Goal: Task Accomplishment & Management: Complete application form

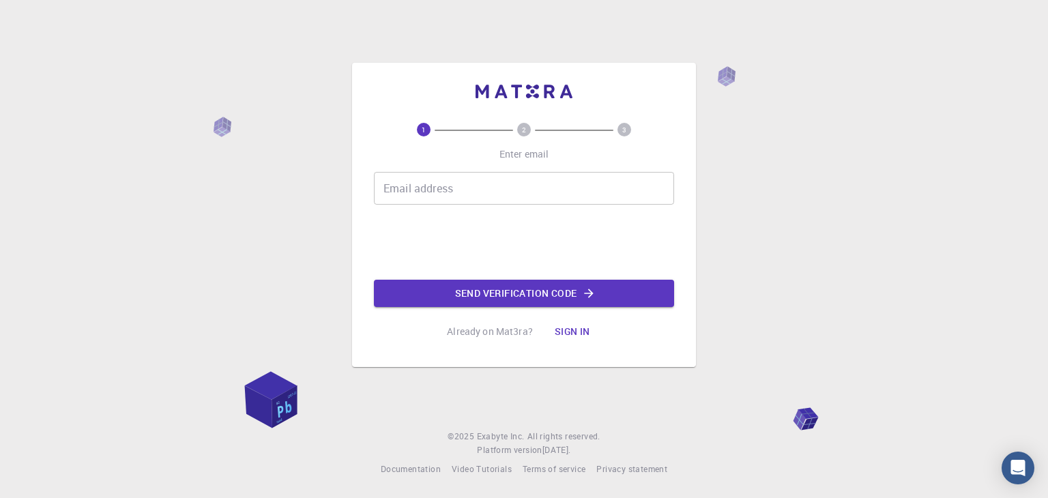
click at [517, 185] on input "Email address" at bounding box center [524, 188] width 300 height 33
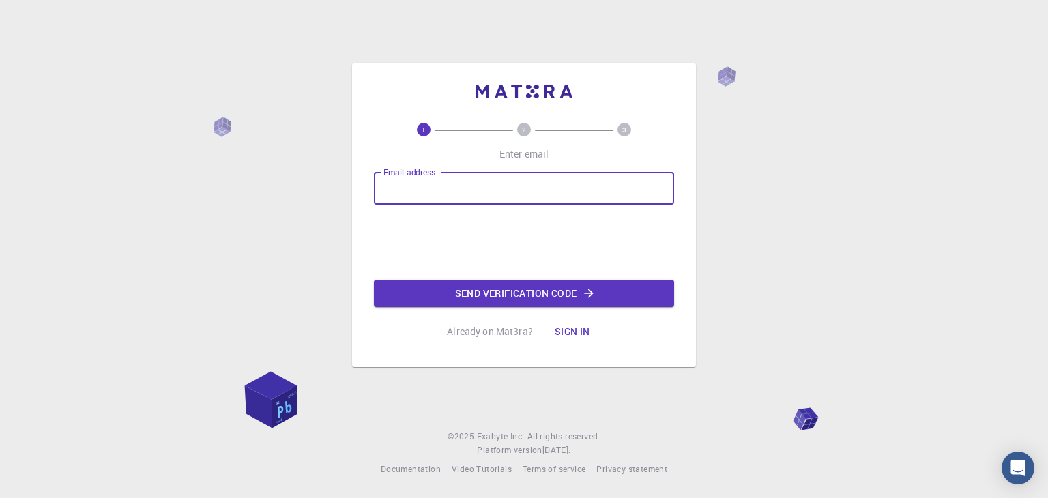
click at [457, 186] on input "Email address" at bounding box center [524, 188] width 300 height 33
drag, startPoint x: 500, startPoint y: 191, endPoint x: 268, endPoint y: 193, distance: 232.0
click at [268, 193] on div "1 2 3 Enter email Email address meeting Email address Send verification code Al…" at bounding box center [524, 249] width 1048 height 498
paste input ".ujk@gmail.com"
type input "[EMAIL_ADDRESS][DOMAIN_NAME]"
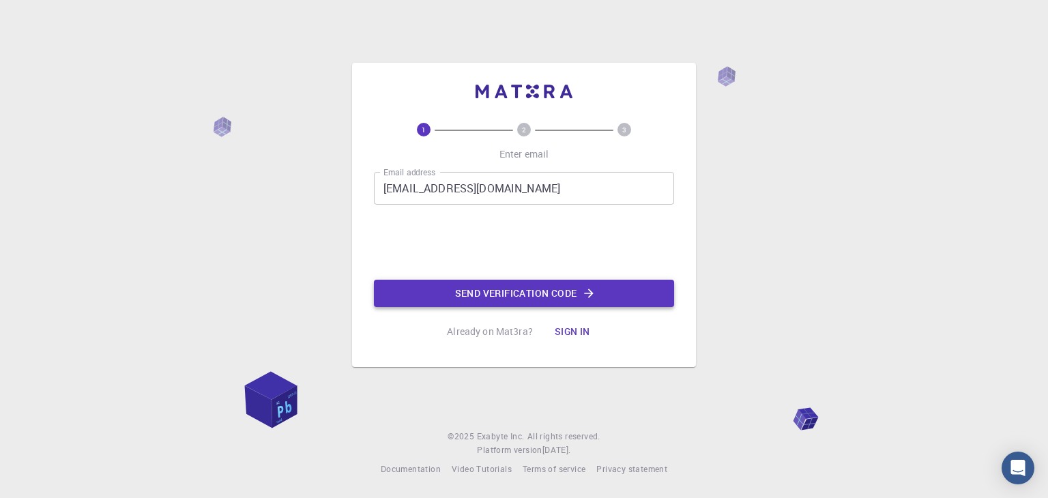
click at [543, 290] on button "Send verification code" at bounding box center [524, 293] width 300 height 27
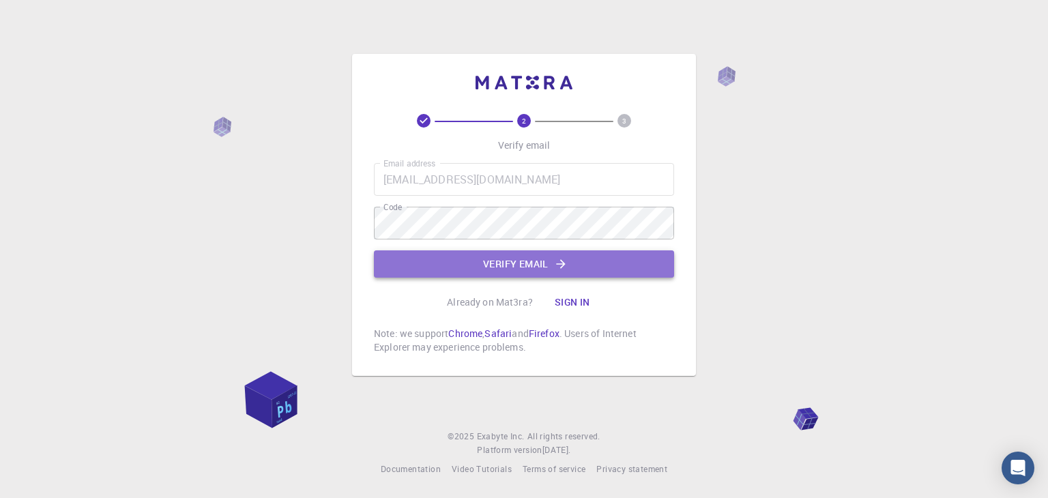
click at [534, 260] on button "Verify email" at bounding box center [524, 263] width 300 height 27
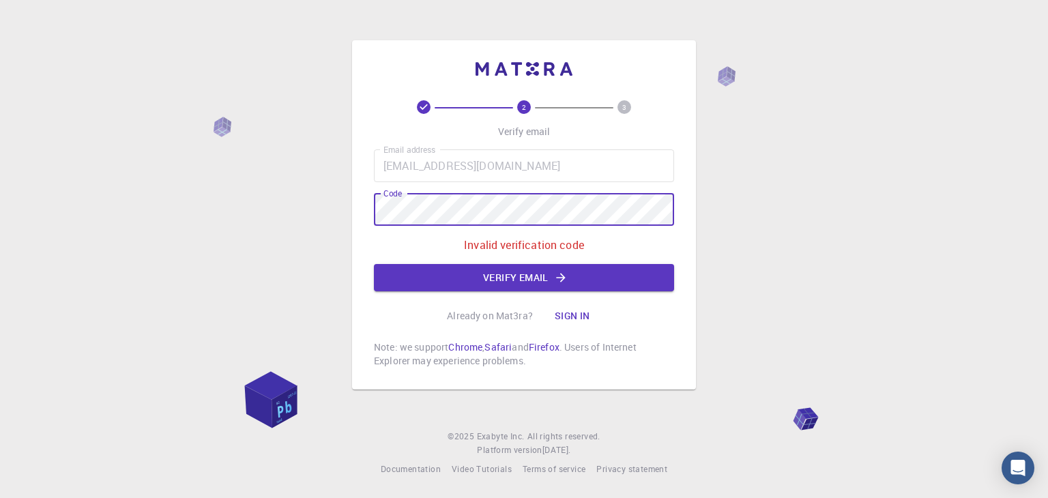
click at [304, 216] on div "2 3 Verify email Email address meeting.ujk@gmail.com Email address Code Code In…" at bounding box center [524, 249] width 1048 height 498
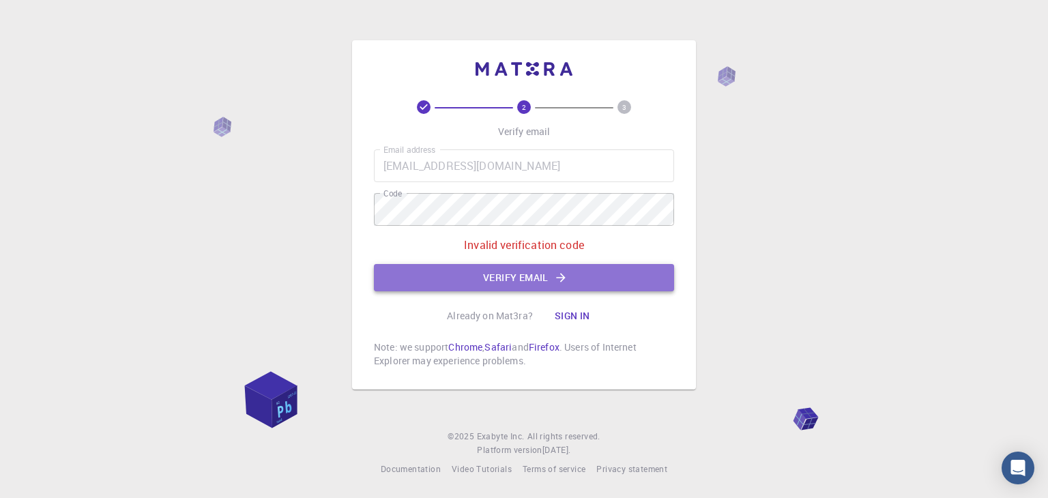
click at [530, 275] on button "Verify email" at bounding box center [524, 277] width 300 height 27
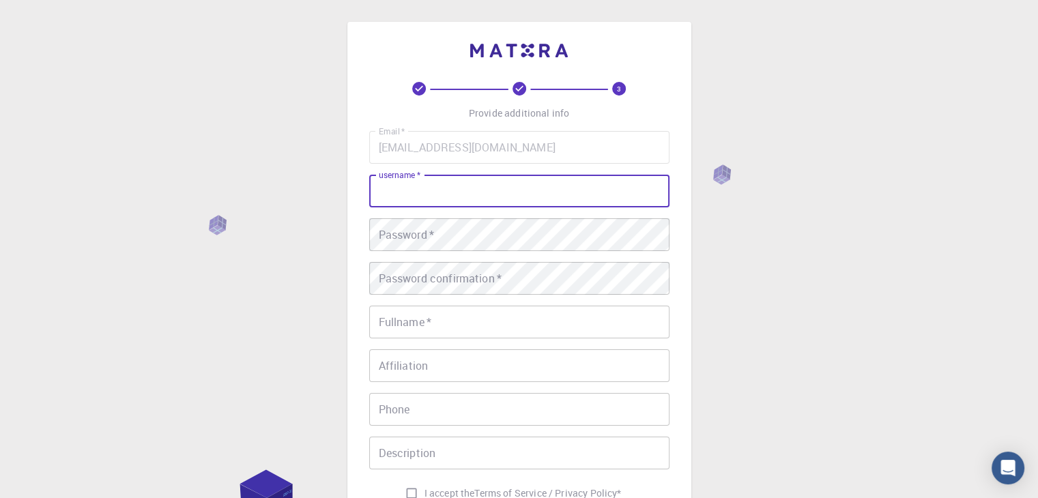
click at [451, 193] on input "username   *" at bounding box center [519, 191] width 300 height 33
type input "ujk"
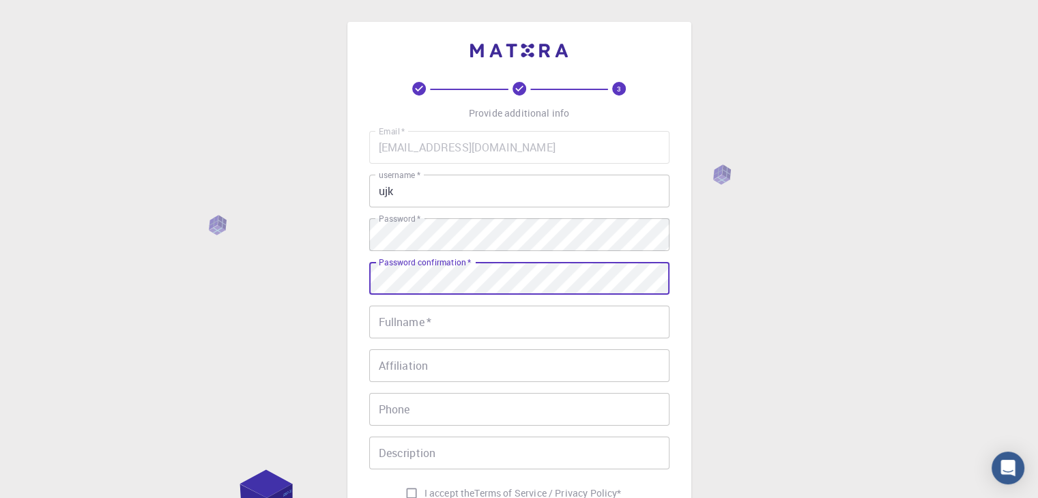
click at [449, 315] on input "Fullname   *" at bounding box center [519, 322] width 300 height 33
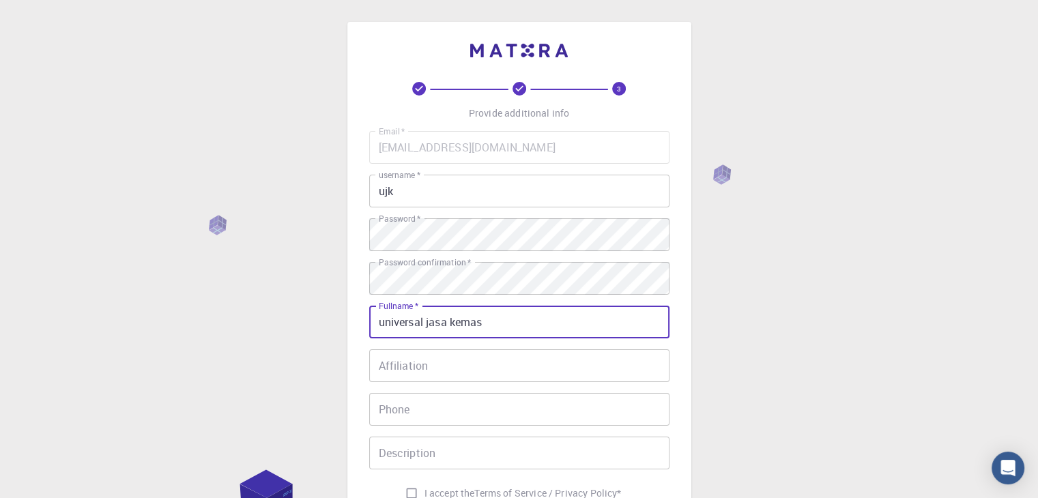
scroll to position [136, 0]
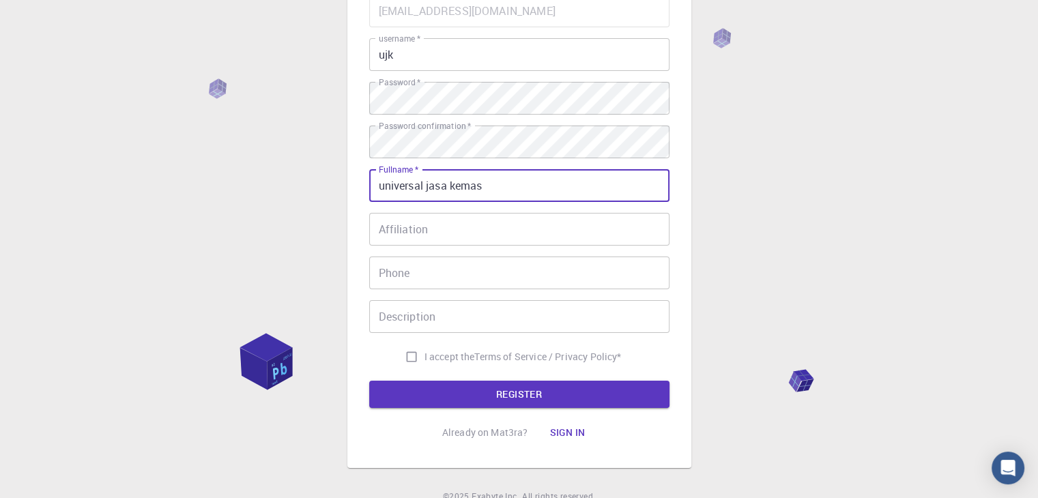
type input "universal jasa kemas"
click at [407, 358] on input "I accept the Terms of Service / Privacy Policy *" at bounding box center [412, 357] width 26 height 26
checkbox input "true"
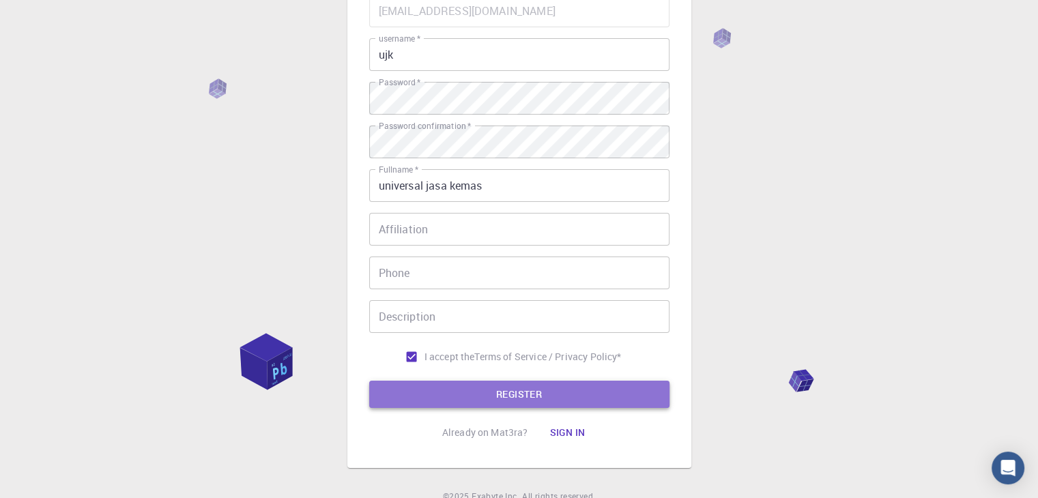
click at [543, 388] on button "REGISTER" at bounding box center [519, 394] width 300 height 27
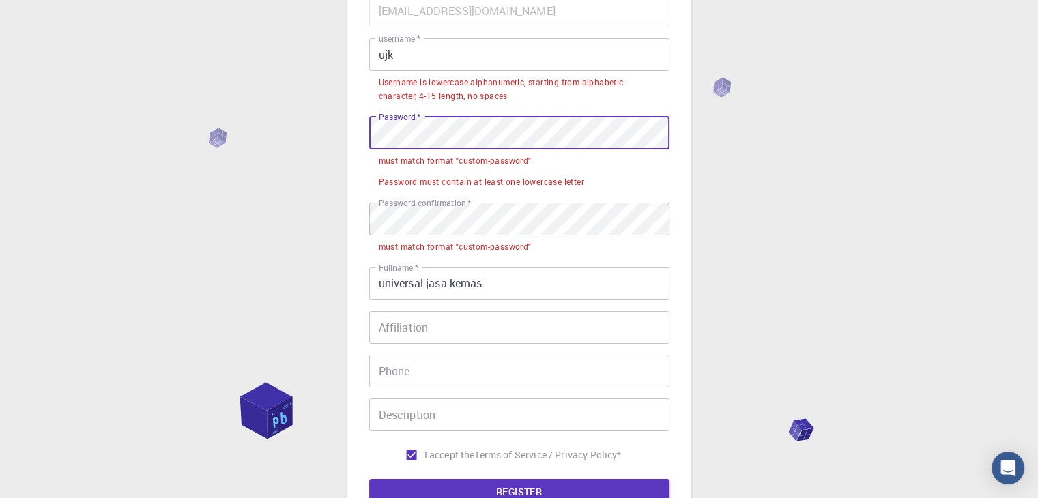
click at [313, 134] on div "3 Provide additional info Email   * meeting.ujk@gmail.com Email   * username   …" at bounding box center [519, 260] width 1038 height 792
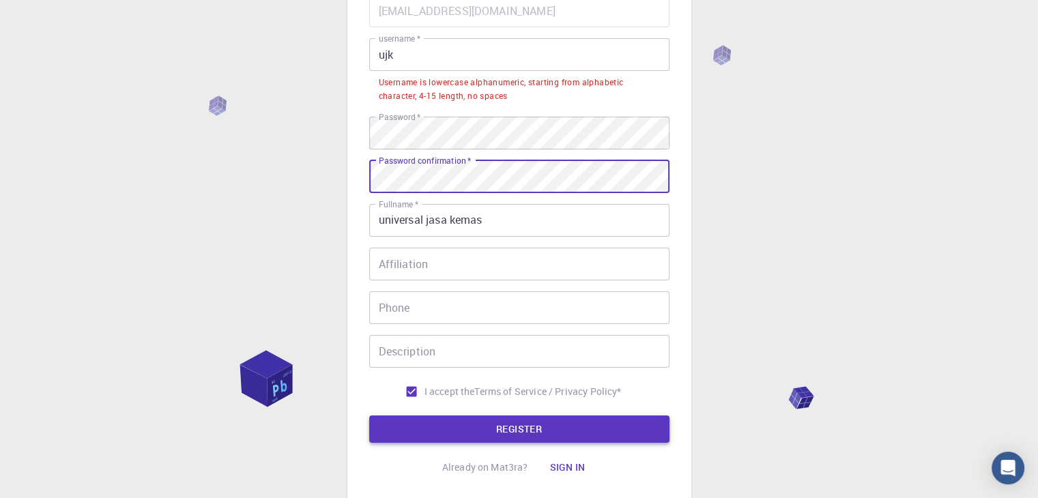
click at [514, 423] on button "REGISTER" at bounding box center [519, 429] width 300 height 27
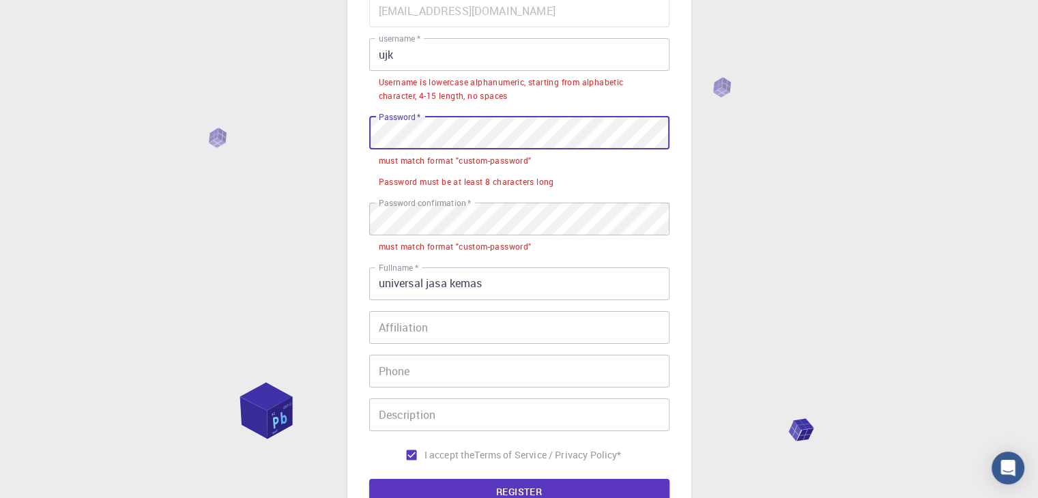
click at [347, 136] on div "3 Provide additional info Email   * meeting.ujk@gmail.com Email   * username   …" at bounding box center [519, 225] width 344 height 681
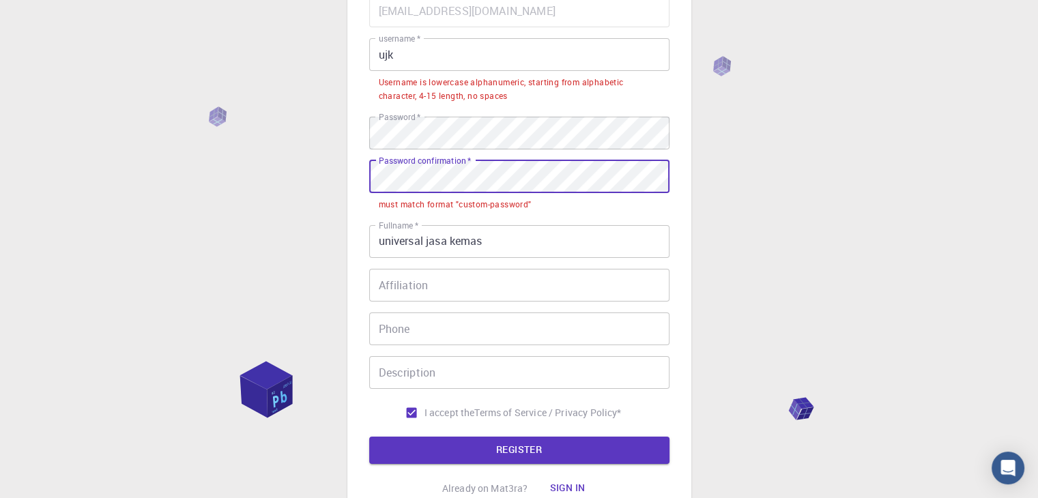
click at [305, 164] on div "3 Provide additional info Email   * meeting.ujk@gmail.com Email   * username   …" at bounding box center [519, 239] width 1038 height 750
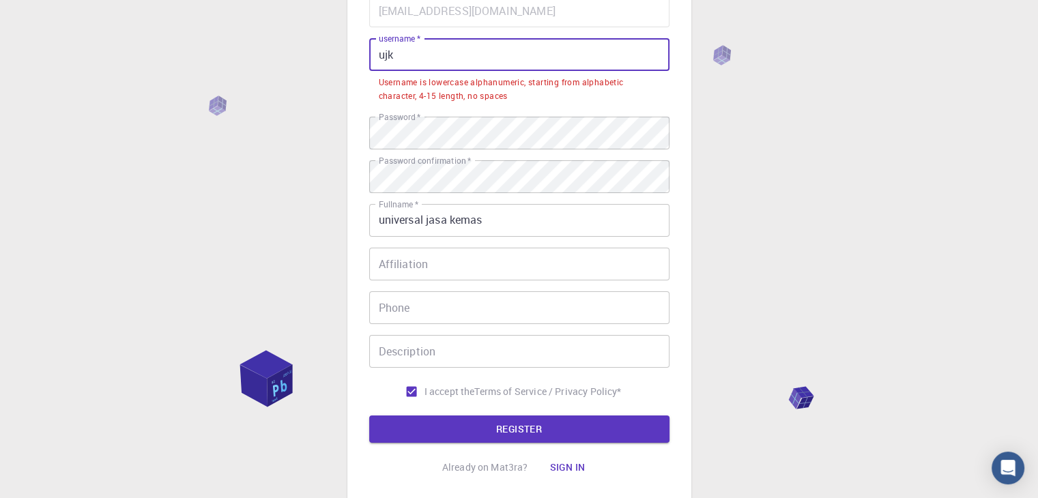
drag, startPoint x: 411, startPoint y: 55, endPoint x: 385, endPoint y: 63, distance: 27.8
click at [375, 66] on input "ujk" at bounding box center [519, 54] width 300 height 33
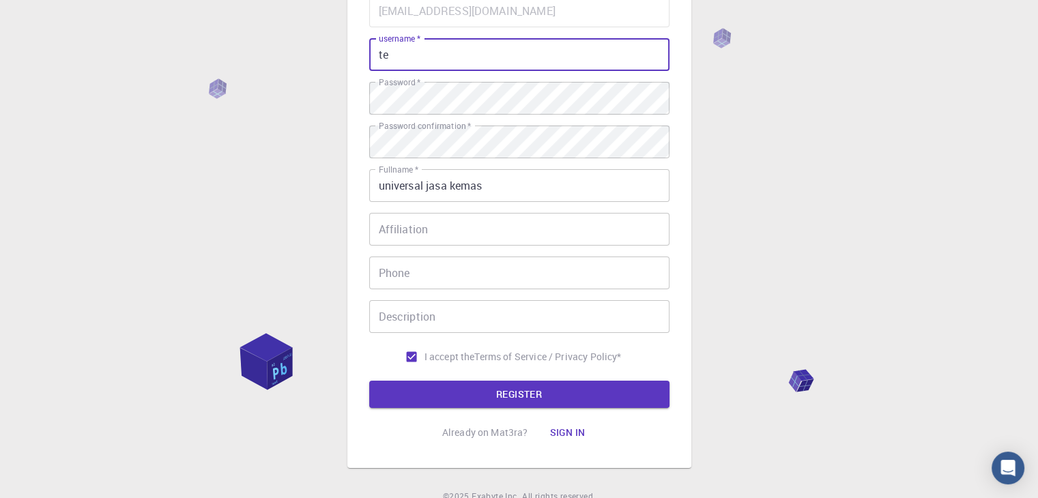
type input "t"
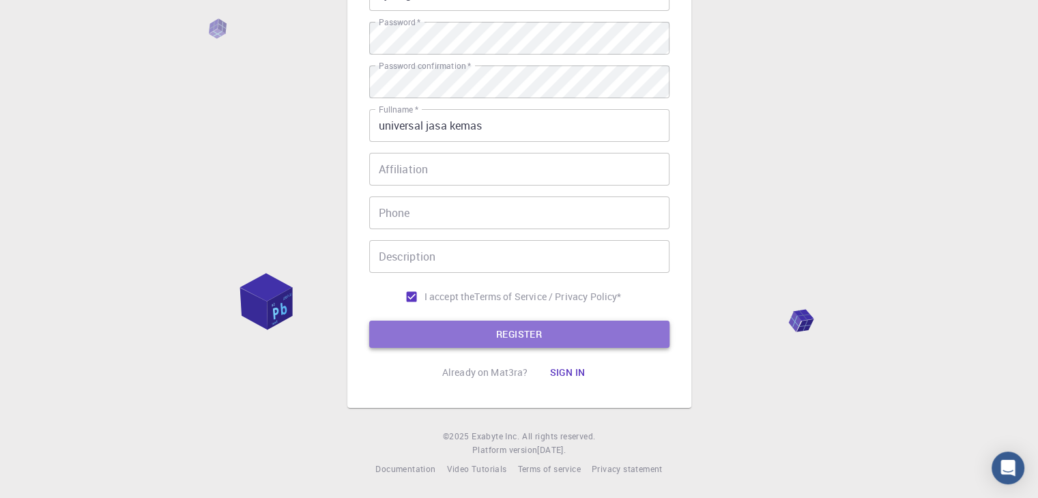
click at [528, 334] on button "REGISTER" at bounding box center [519, 334] width 300 height 27
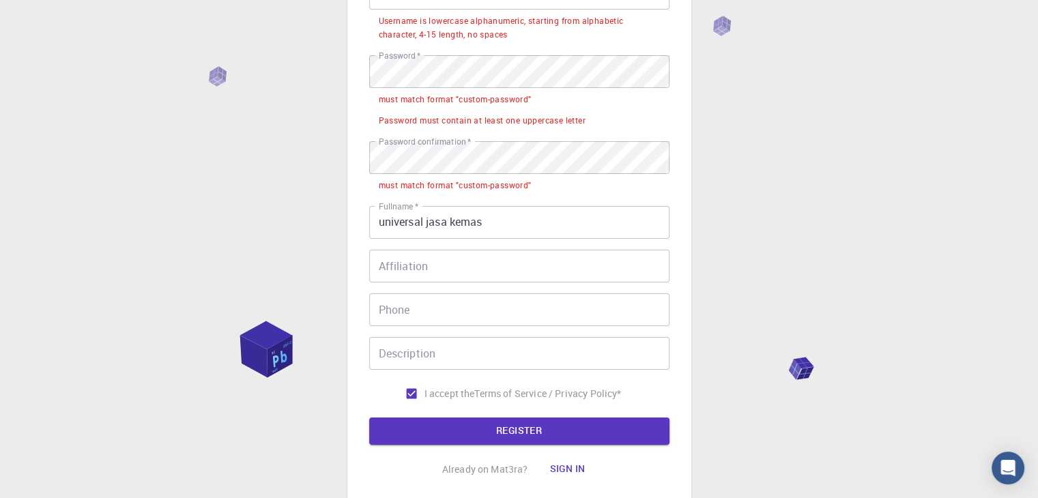
scroll to position [61, 0]
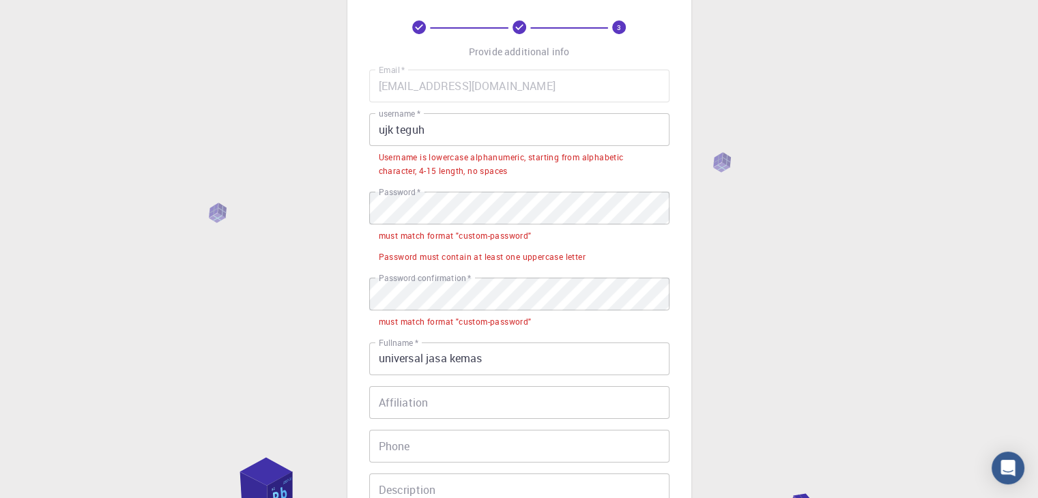
click at [398, 132] on input "ujk teguh" at bounding box center [519, 129] width 300 height 33
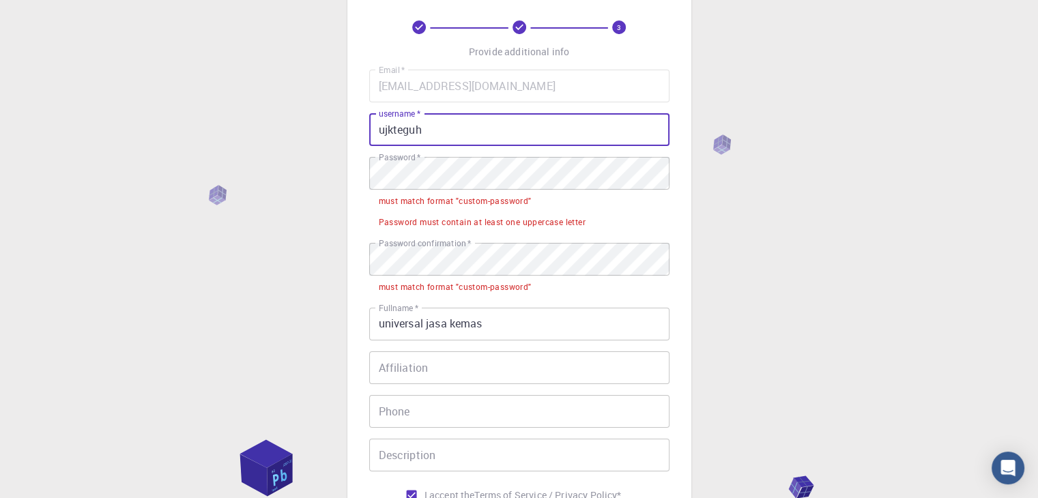
scroll to position [198, 0]
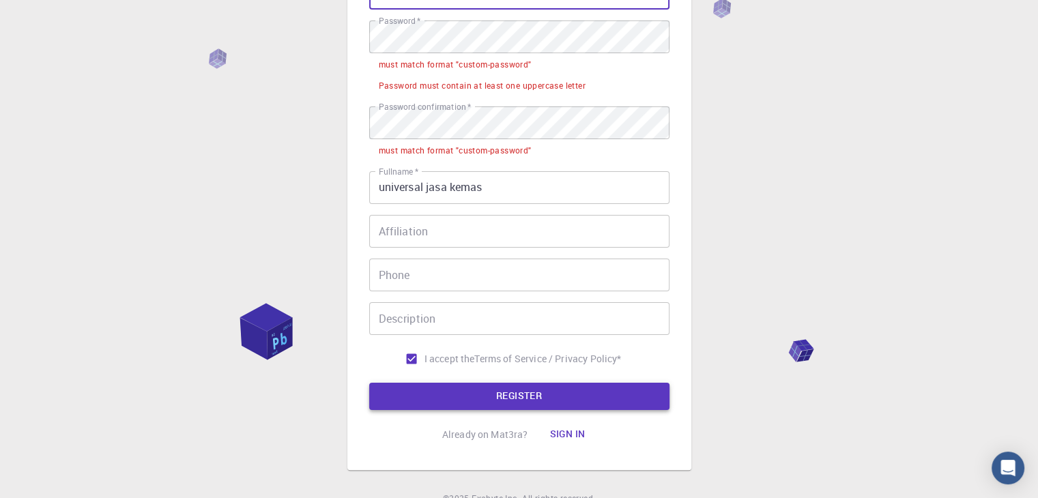
click at [509, 392] on button "REGISTER" at bounding box center [519, 396] width 300 height 27
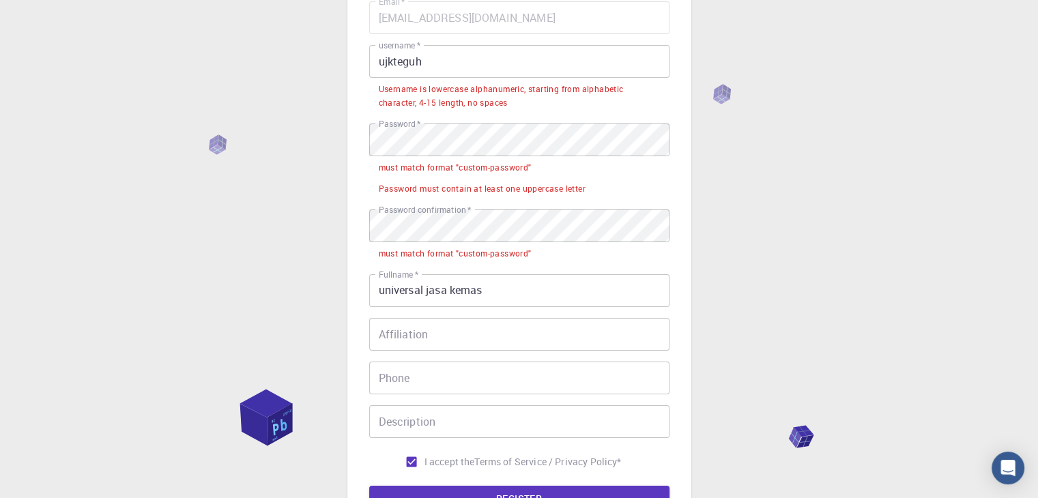
scroll to position [61, 0]
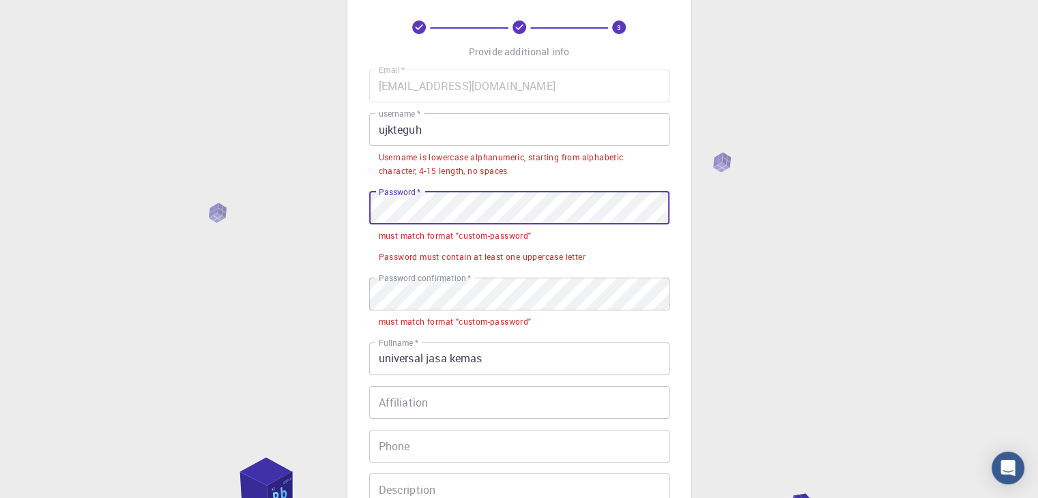
click at [283, 208] on div "3 Provide additional info Email   * meeting.ujk@gmail.com Email   * username   …" at bounding box center [519, 335] width 1038 height 792
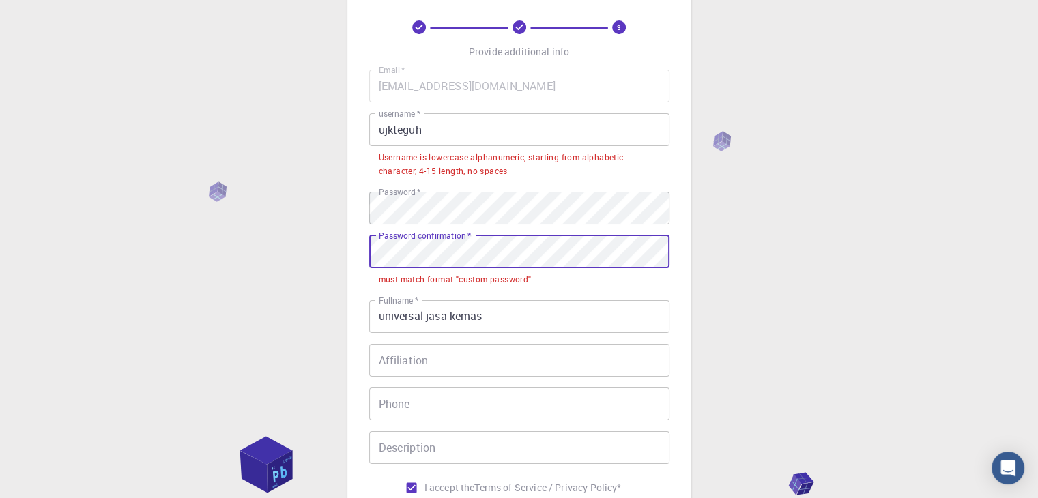
click at [243, 248] on div "3 Provide additional info Email   * meeting.ujk@gmail.com Email   * username   …" at bounding box center [519, 314] width 1038 height 750
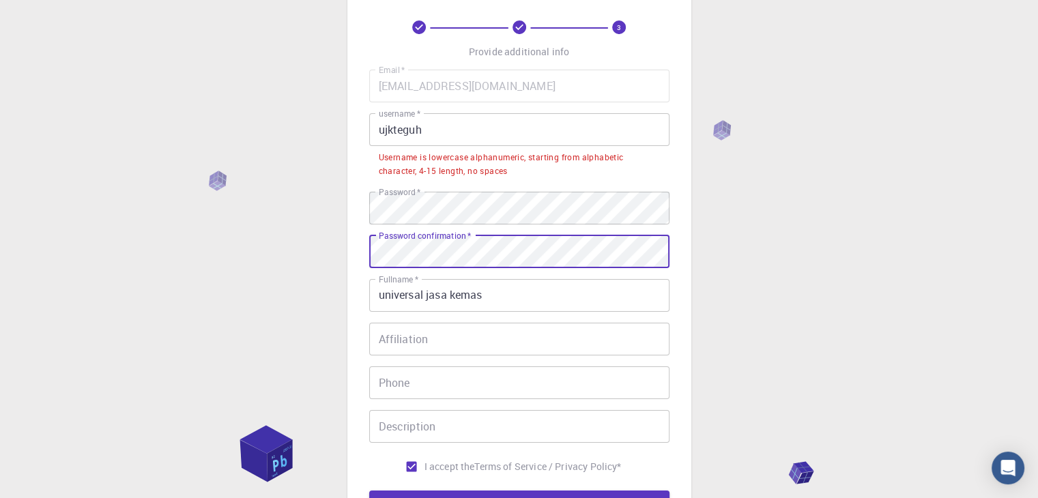
scroll to position [130, 0]
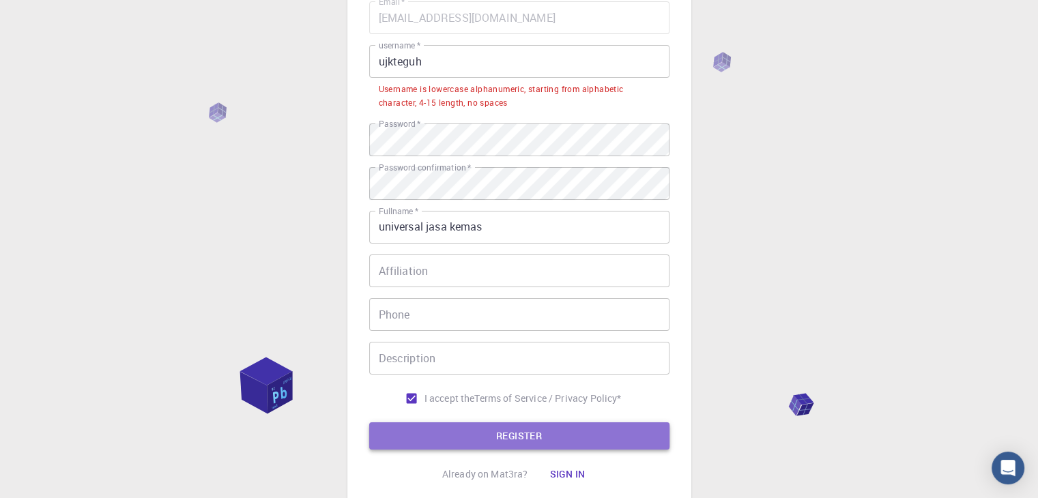
click at [538, 437] on button "REGISTER" at bounding box center [519, 435] width 300 height 27
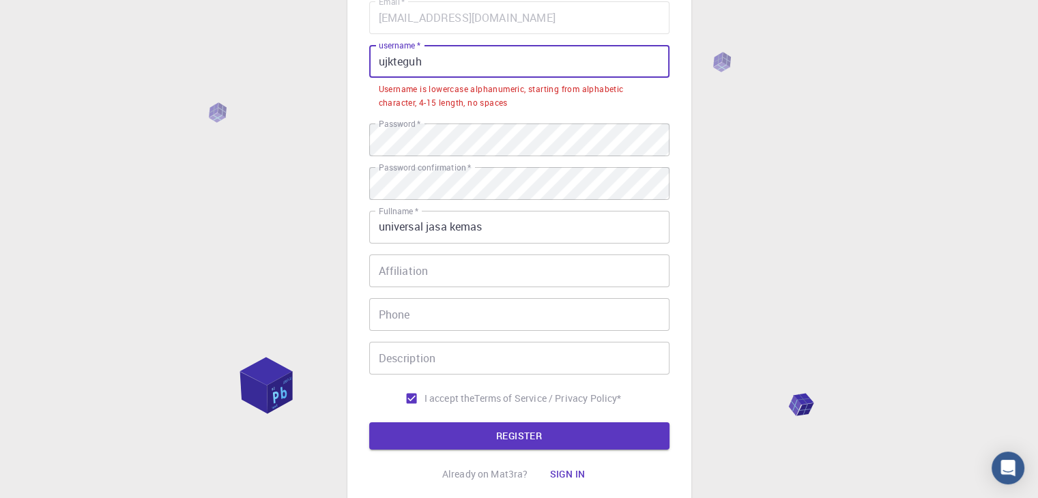
click at [394, 65] on input "ujkteguh" at bounding box center [519, 61] width 300 height 33
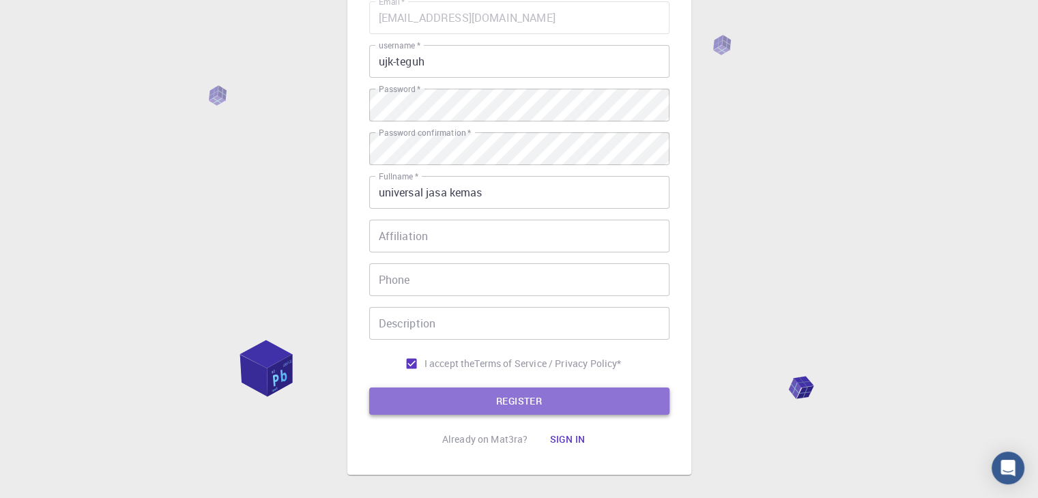
click at [500, 392] on button "REGISTER" at bounding box center [519, 401] width 300 height 27
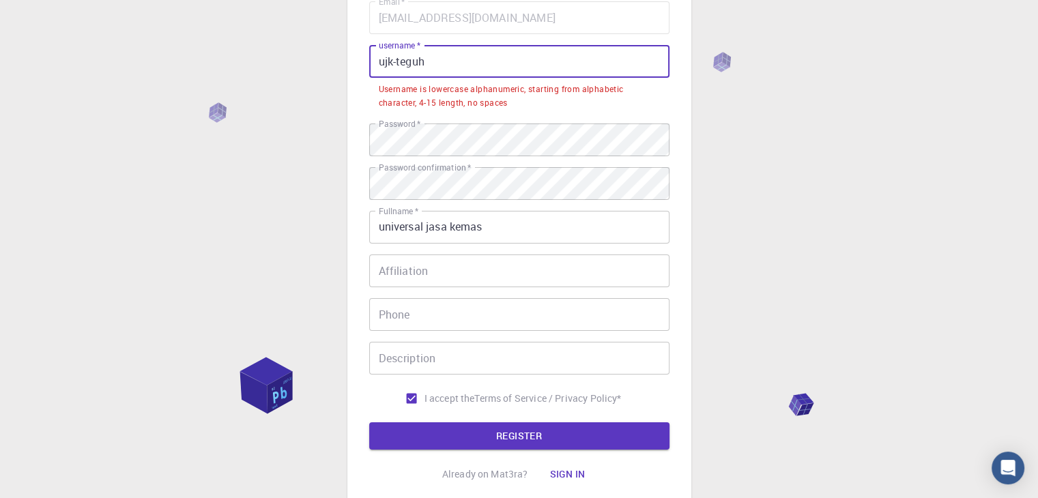
drag, startPoint x: 396, startPoint y: 63, endPoint x: 459, endPoint y: 67, distance: 62.9
click at [459, 67] on input "ujk-teguh" at bounding box center [519, 61] width 300 height 33
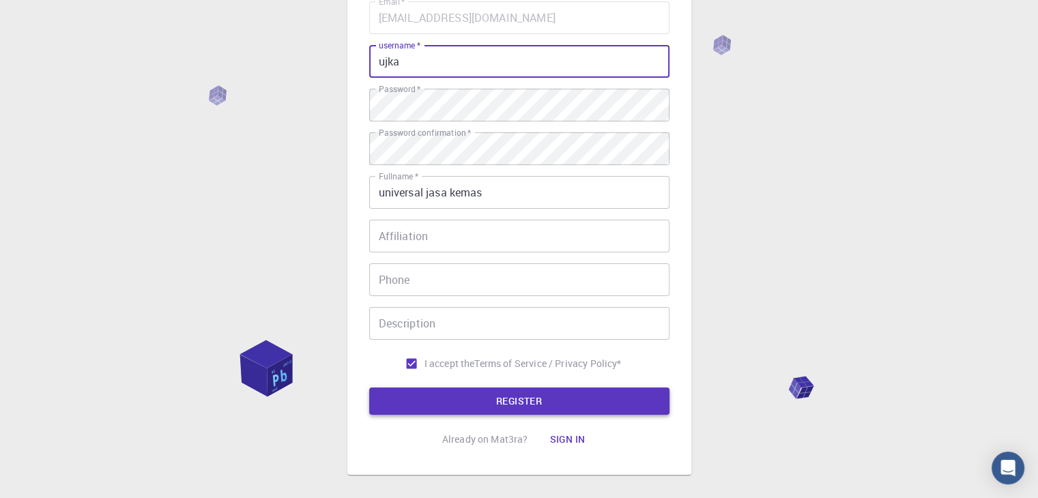
click at [530, 399] on button "REGISTER" at bounding box center [519, 401] width 300 height 27
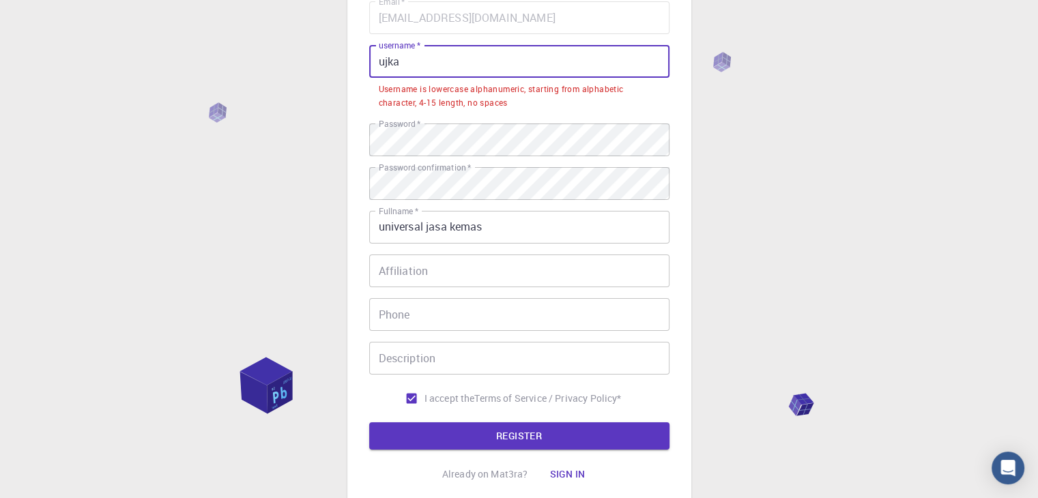
click at [431, 61] on input "ujka" at bounding box center [519, 61] width 300 height 33
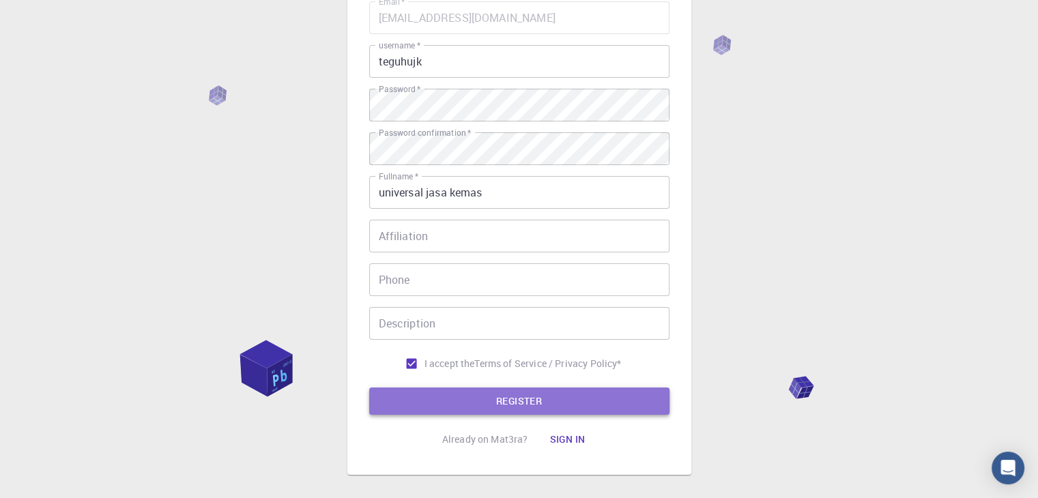
click at [562, 396] on button "REGISTER" at bounding box center [519, 401] width 300 height 27
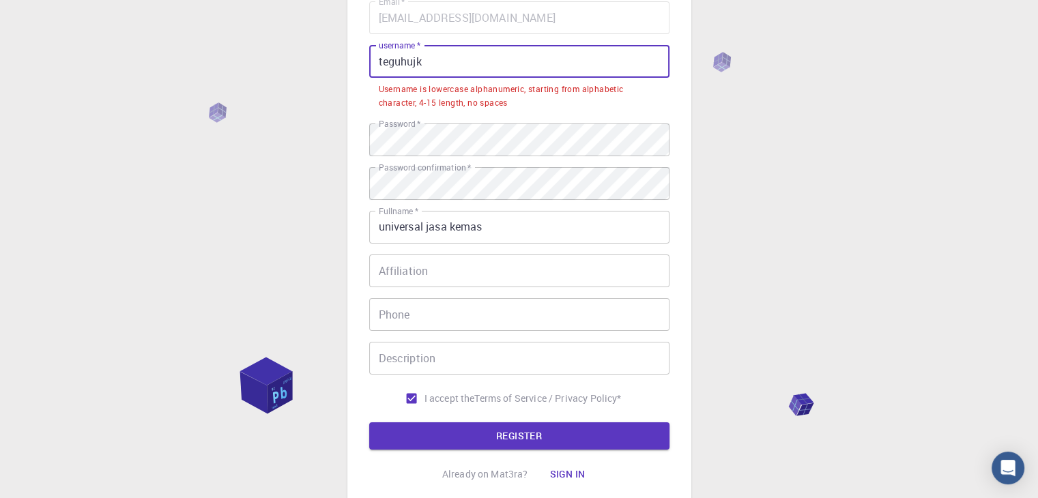
drag, startPoint x: 409, startPoint y: 61, endPoint x: 474, endPoint y: 72, distance: 65.0
click at [474, 72] on input "teguhujk" at bounding box center [519, 61] width 300 height 33
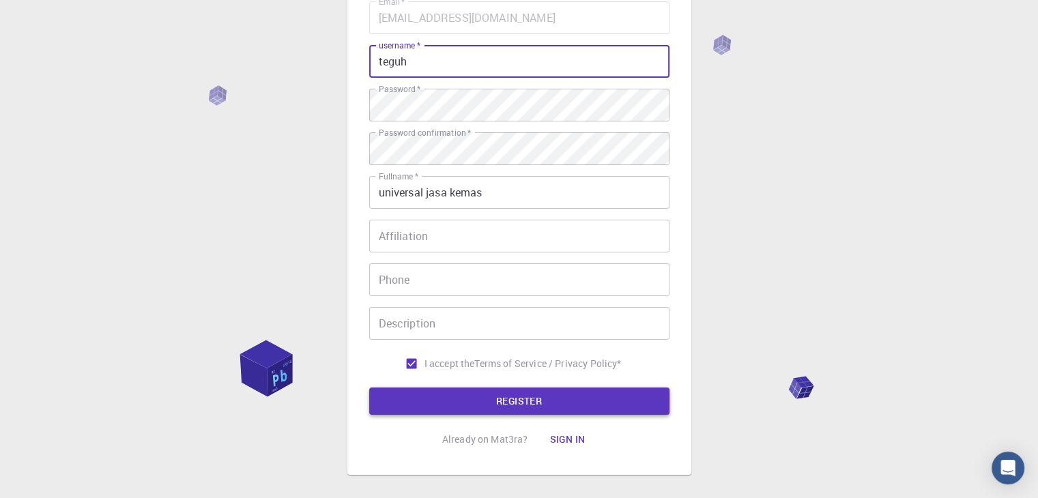
click at [525, 397] on button "REGISTER" at bounding box center [519, 401] width 300 height 27
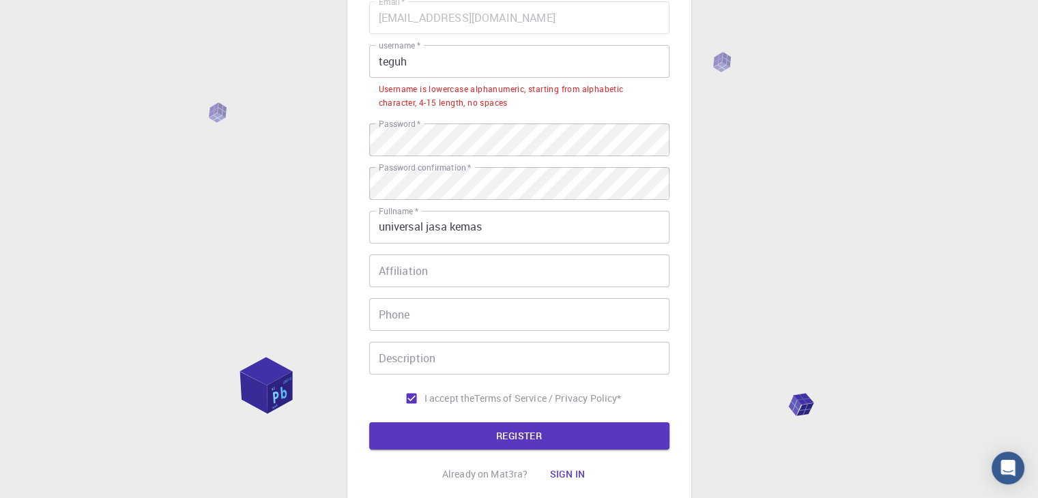
scroll to position [0, 0]
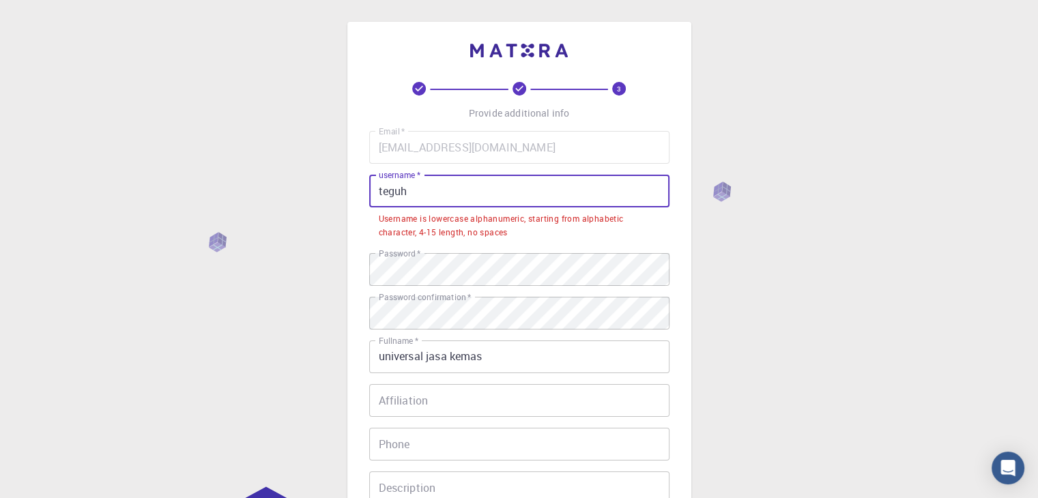
click at [375, 190] on input "teguh" at bounding box center [519, 191] width 300 height 33
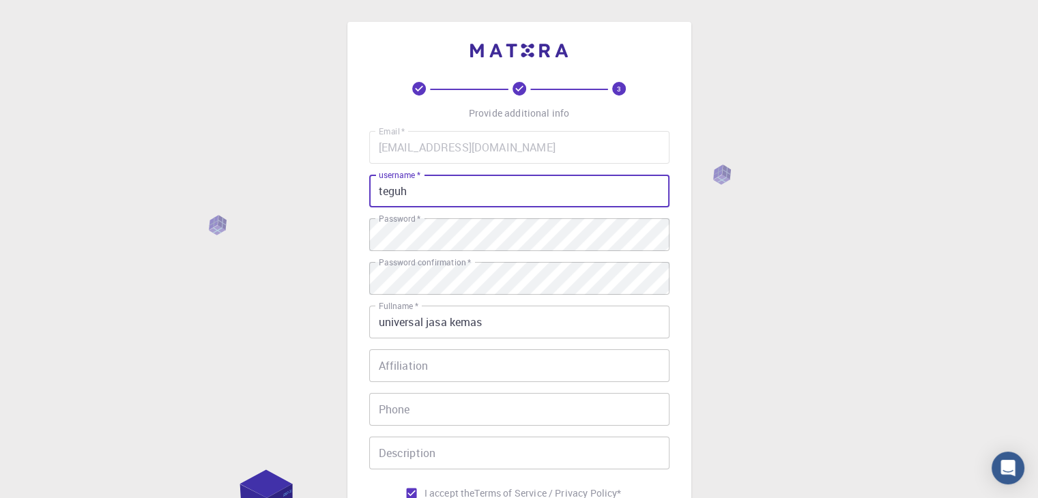
drag, startPoint x: 415, startPoint y: 194, endPoint x: 359, endPoint y: 175, distance: 59.4
click at [339, 194] on div "3 Provide additional info Email   * meeting.ujk@gmail.com Email   * username   …" at bounding box center [519, 347] width 1038 height 695
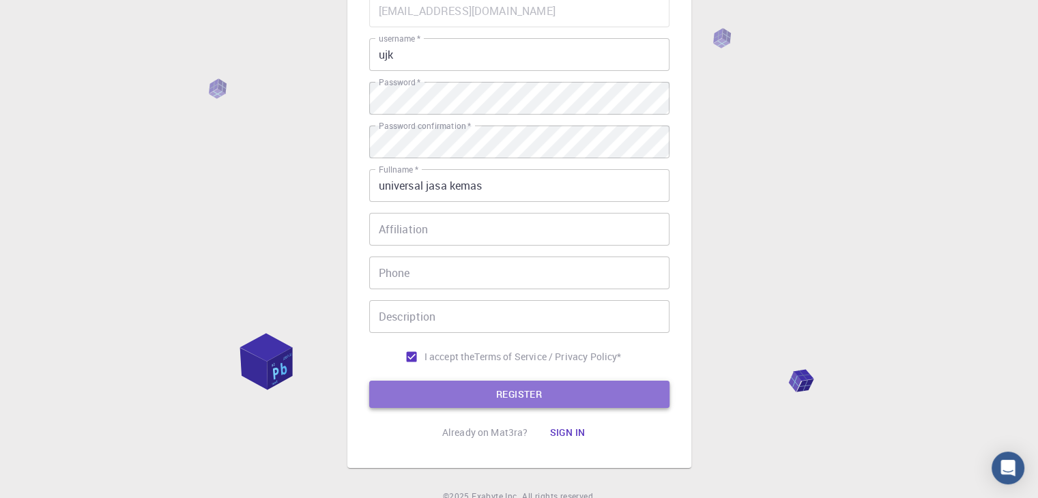
click at [534, 395] on button "REGISTER" at bounding box center [519, 394] width 300 height 27
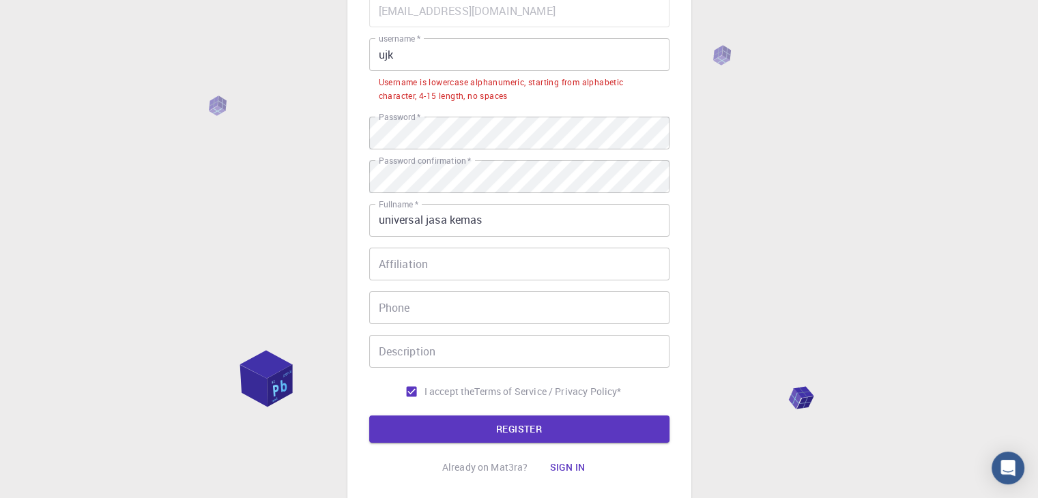
click at [418, 55] on input "ujk" at bounding box center [519, 54] width 300 height 33
click at [374, 51] on input "ujk" at bounding box center [519, 54] width 300 height 33
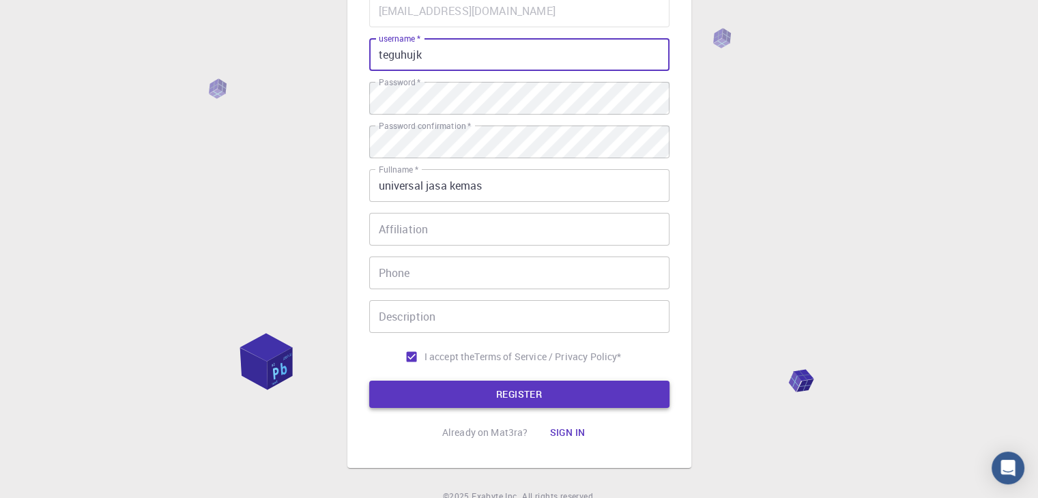
type input "teguhujk"
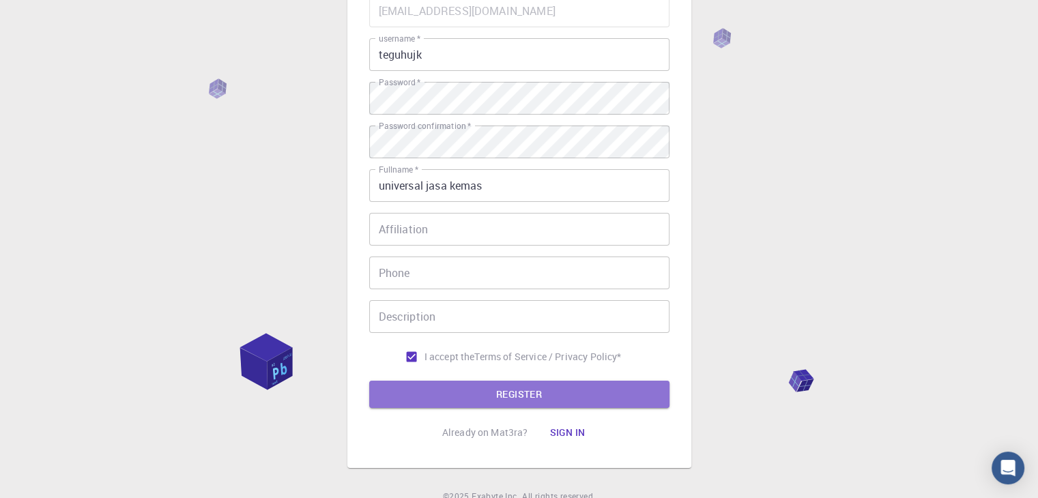
click at [533, 388] on button "REGISTER" at bounding box center [519, 394] width 300 height 27
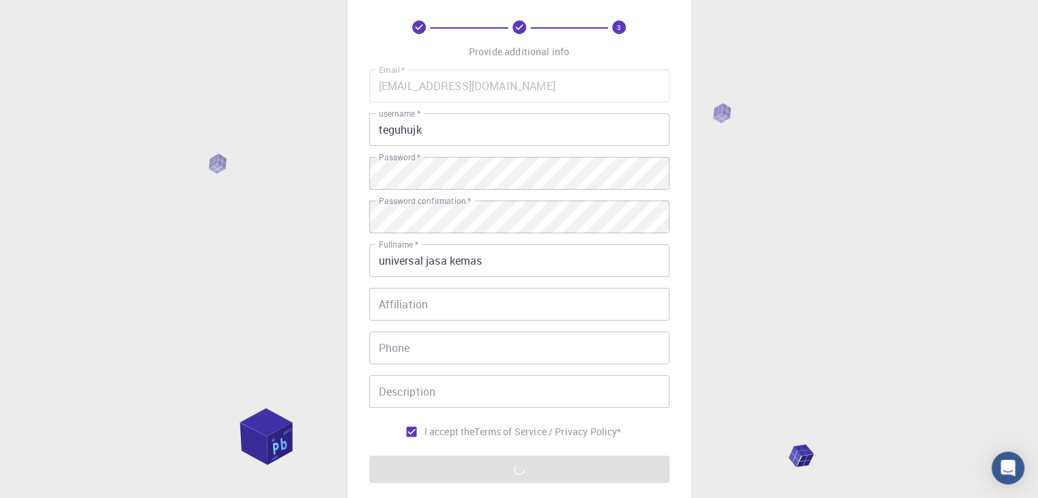
scroll to position [0, 0]
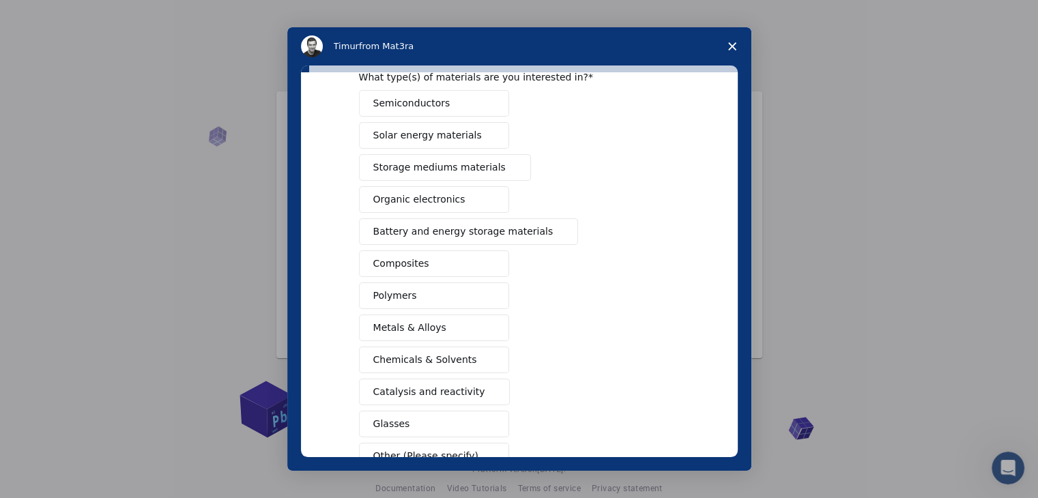
scroll to position [136, 0]
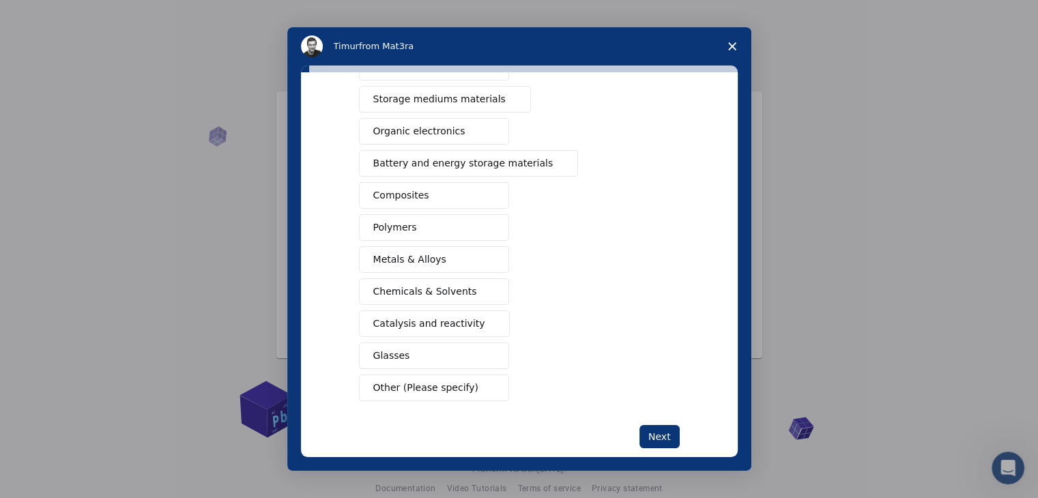
click at [450, 388] on span "Other (Please specify)" at bounding box center [425, 388] width 105 height 14
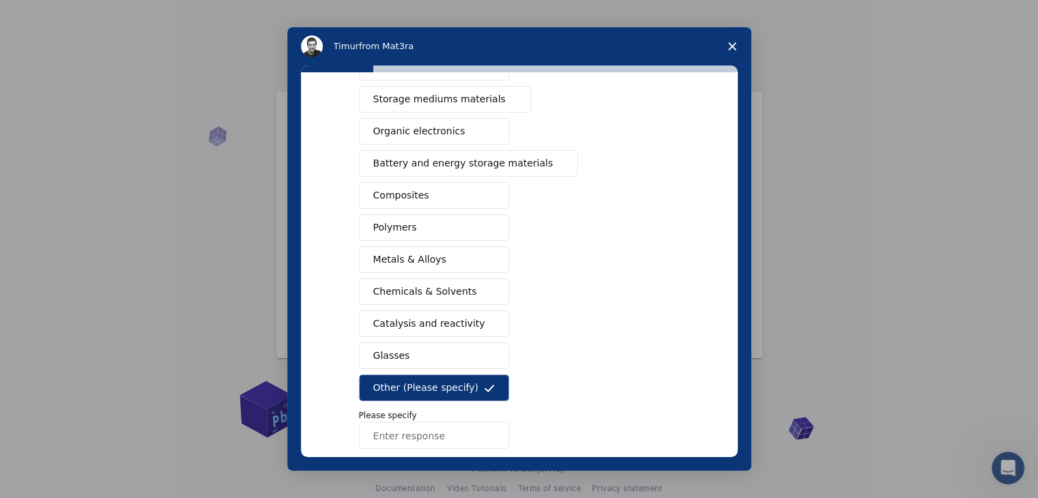
click at [425, 433] on input "Enter response" at bounding box center [434, 435] width 150 height 27
type input "s"
type input "a"
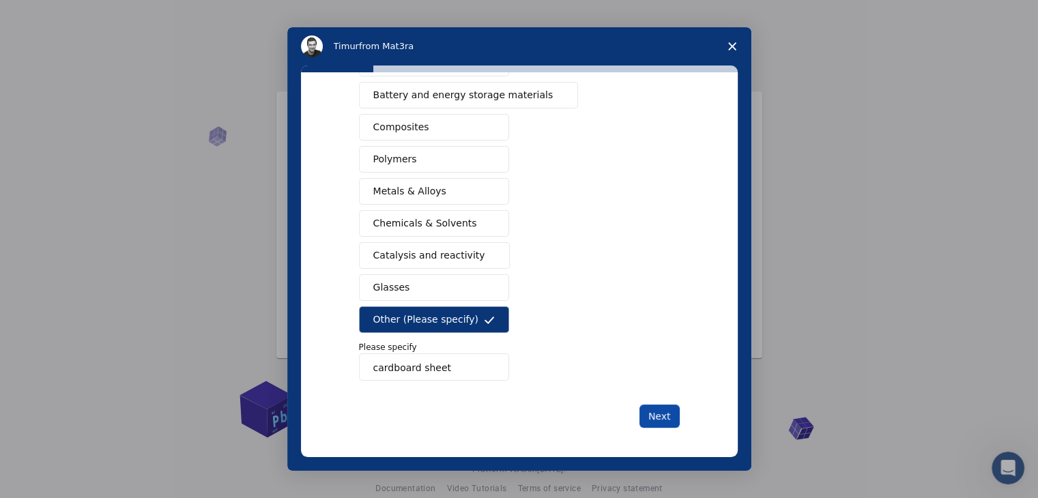
type input "cardboard sheet"
click at [663, 413] on button "Next" at bounding box center [659, 416] width 40 height 23
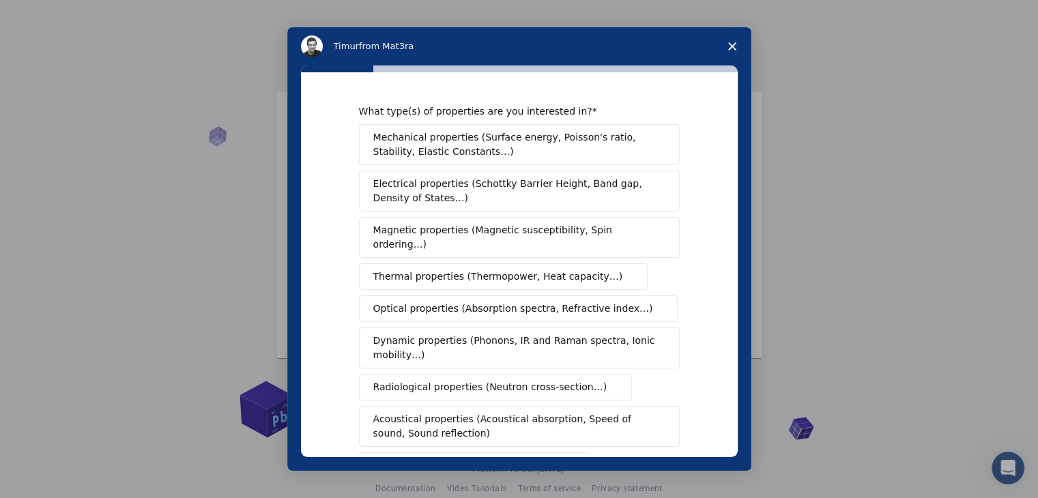
scroll to position [136, 0]
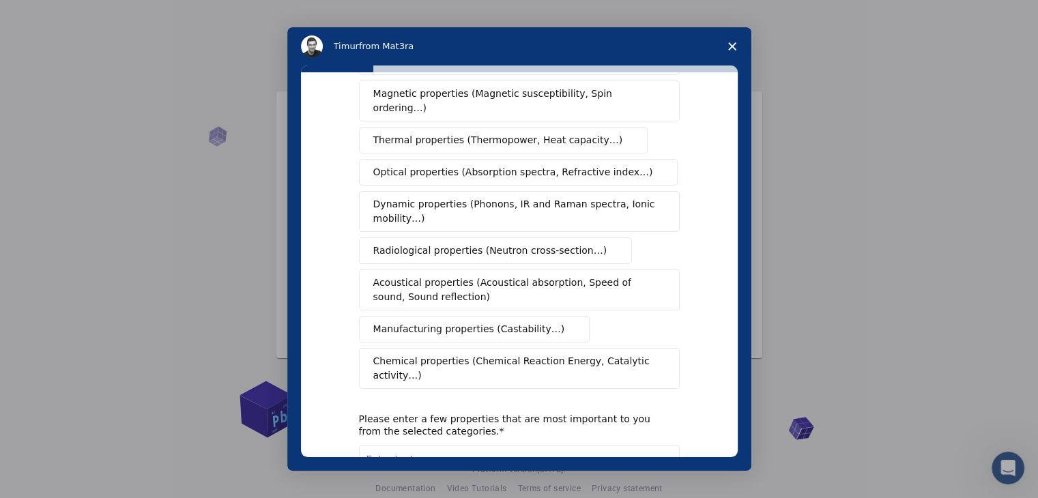
click at [441, 322] on span "Manufacturing properties (Castability…)" at bounding box center [469, 329] width 192 height 14
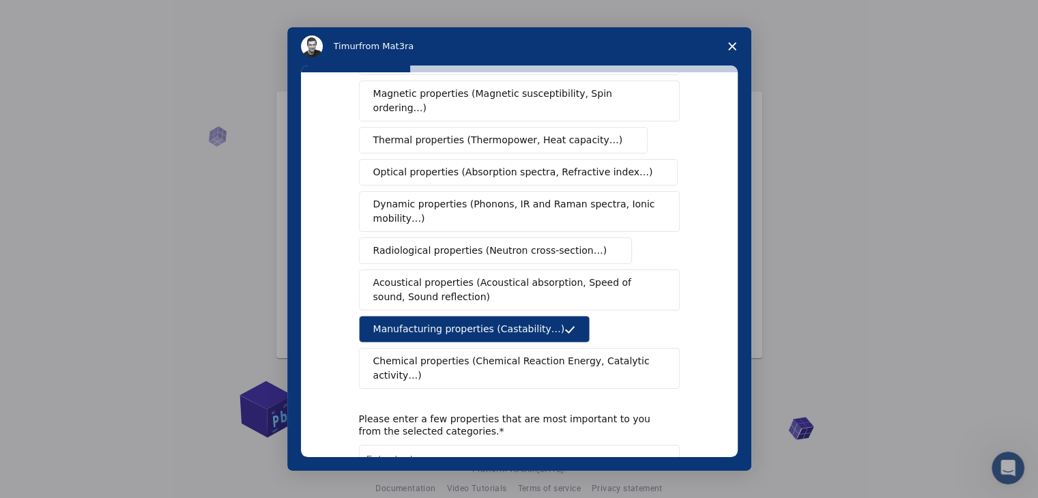
scroll to position [243, 0]
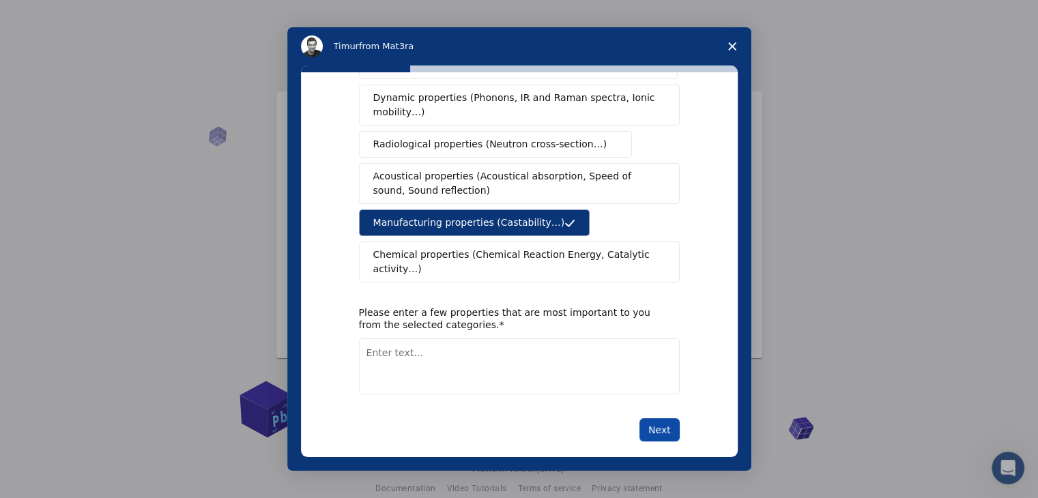
click at [663, 418] on button "Next" at bounding box center [659, 429] width 40 height 23
click at [433, 355] on textarea "Enter text..." at bounding box center [519, 366] width 321 height 56
type textarea "stack of cardboard sheet"
click at [668, 424] on button "Next" at bounding box center [659, 429] width 40 height 23
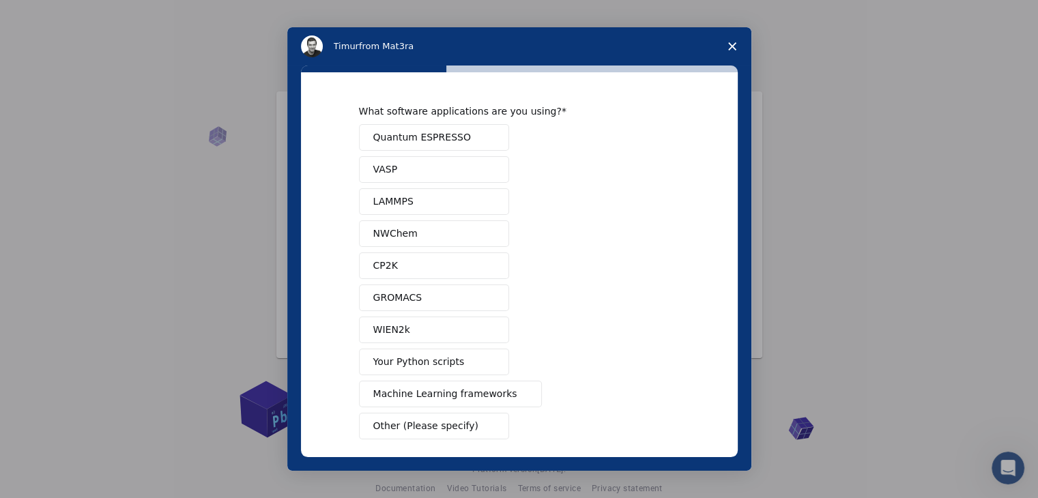
scroll to position [59, 0]
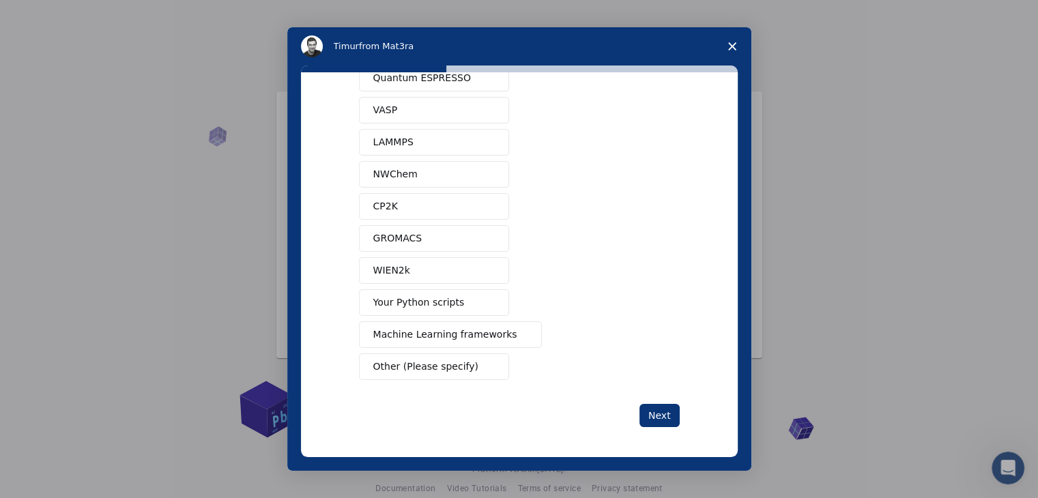
click at [478, 361] on button "Other (Please specify)" at bounding box center [434, 366] width 150 height 27
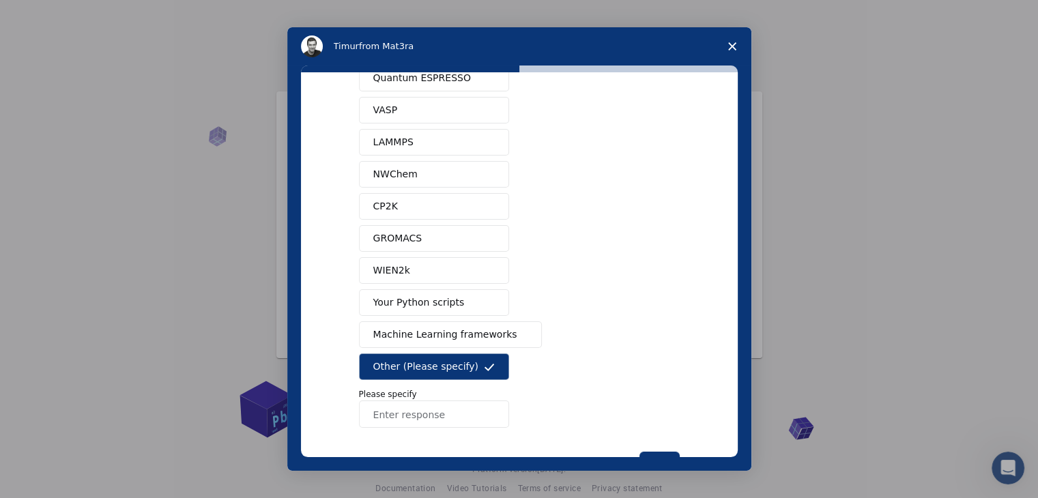
click at [431, 401] on input "Enter response" at bounding box center [434, 414] width 150 height 27
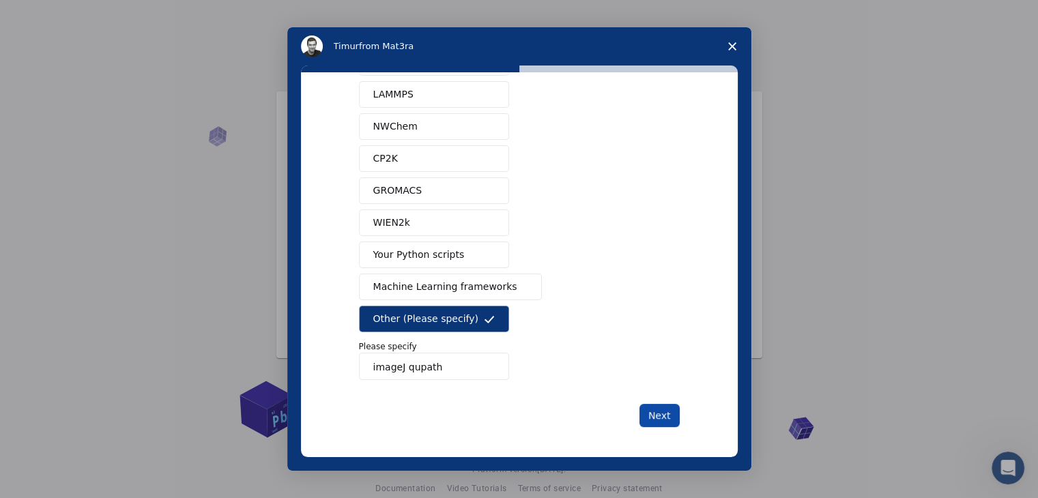
type input "imageJ qupath"
click at [659, 409] on button "Next" at bounding box center [659, 415] width 40 height 23
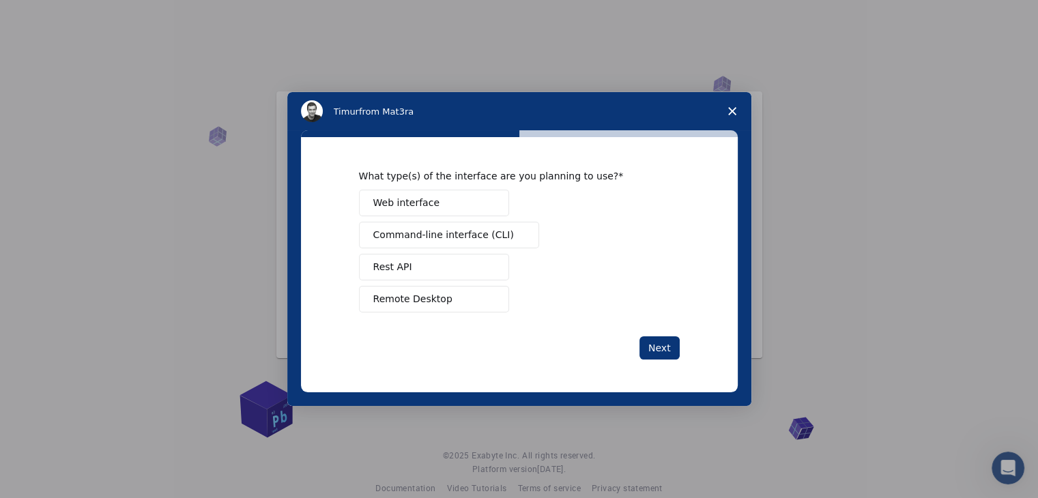
click at [427, 200] on span "Web interface" at bounding box center [406, 203] width 66 height 14
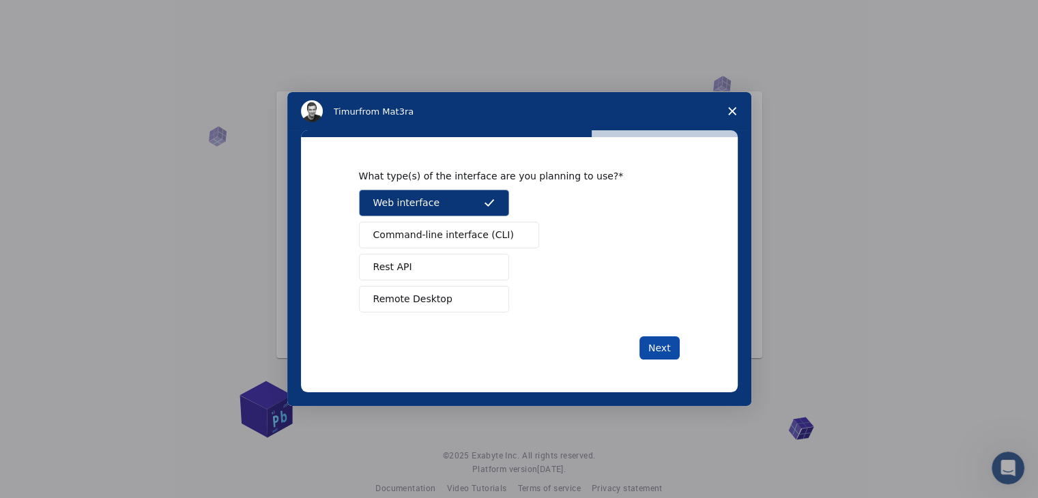
click at [669, 345] on button "Next" at bounding box center [659, 347] width 40 height 23
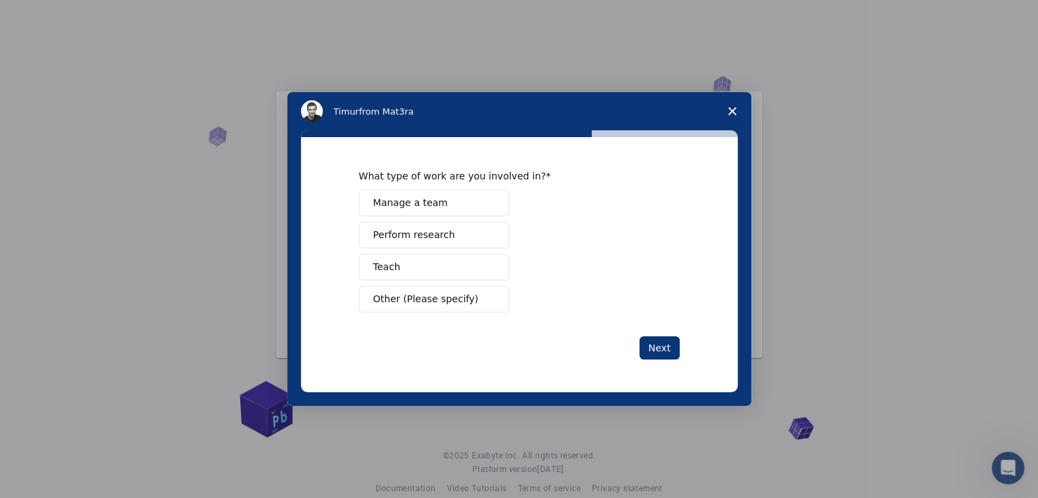
click at [451, 301] on span "Other (Please specify)" at bounding box center [425, 299] width 105 height 14
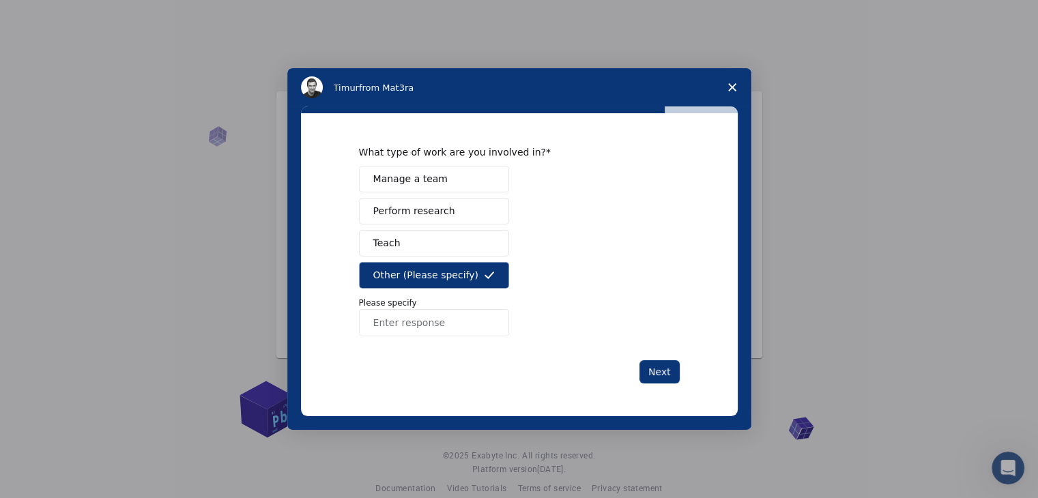
click at [446, 321] on input "Enter response" at bounding box center [434, 322] width 150 height 27
type input "it support"
click at [663, 371] on button "Next" at bounding box center [659, 371] width 40 height 23
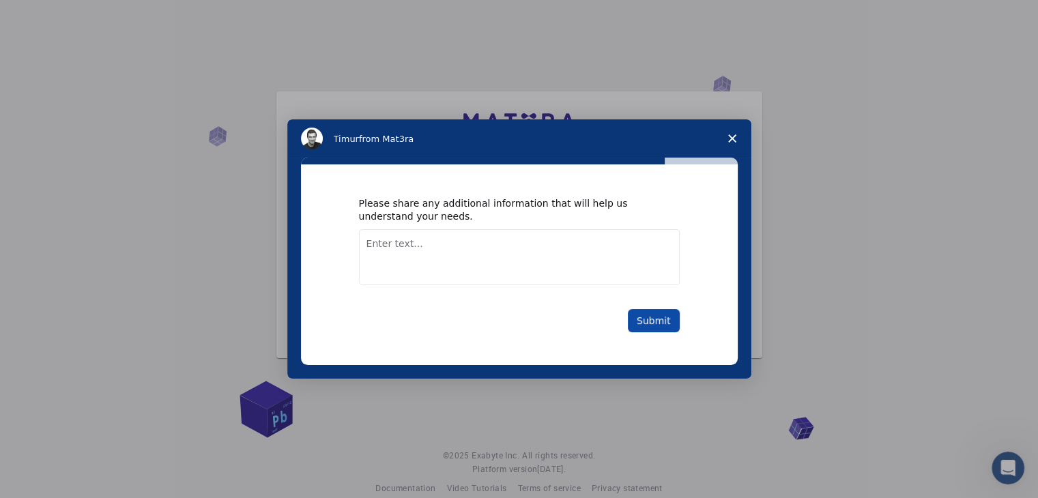
click at [667, 313] on button "Submit" at bounding box center [654, 320] width 52 height 23
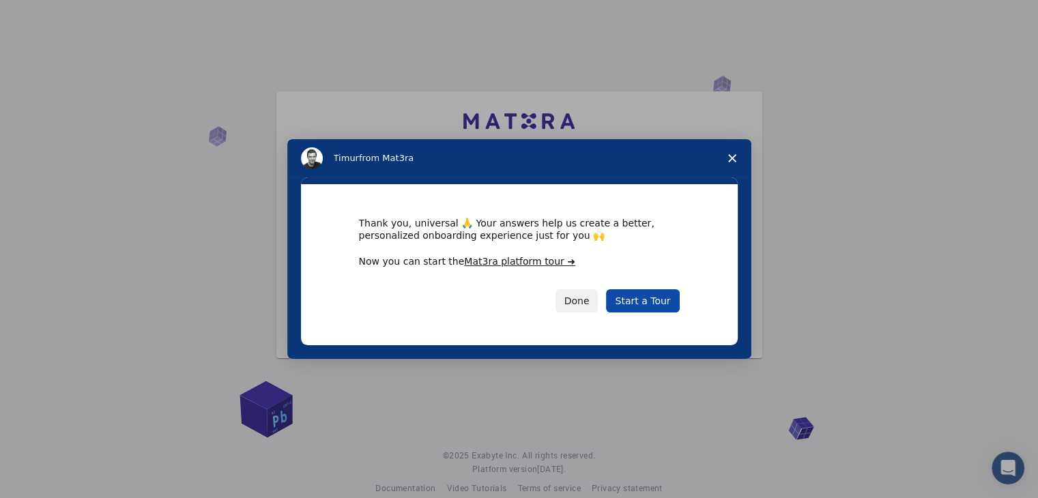
click at [647, 302] on link "Start a Tour" at bounding box center [642, 300] width 73 height 23
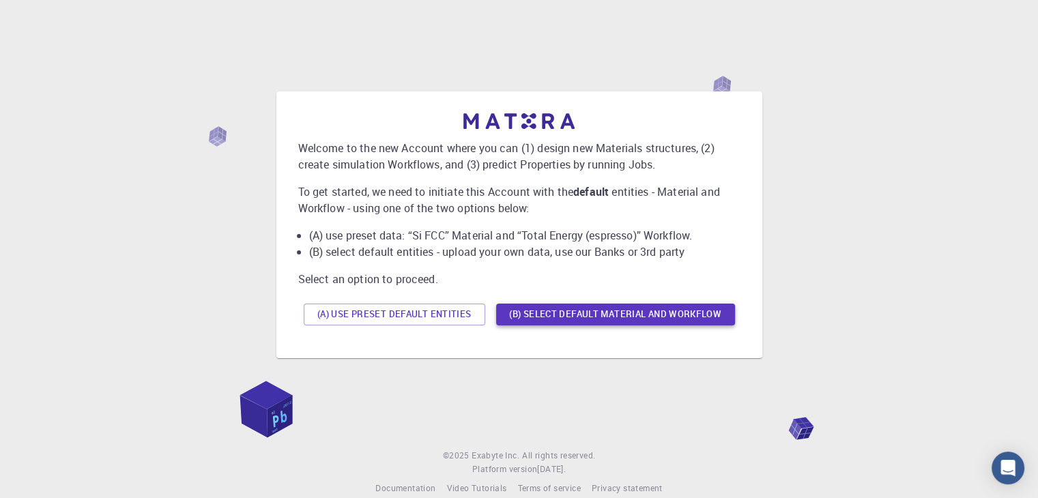
click at [638, 315] on button "(B) Select default material and workflow" at bounding box center [615, 315] width 239 height 22
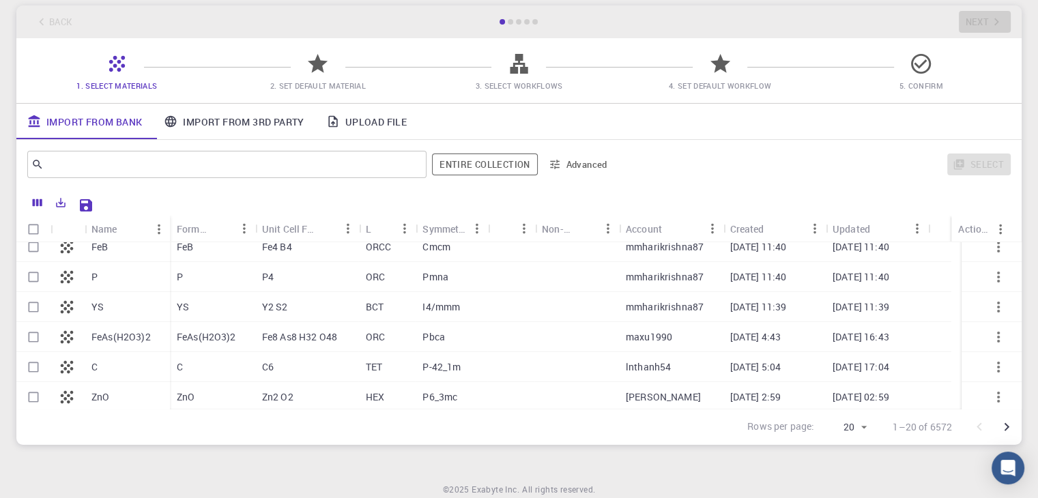
scroll to position [92, 0]
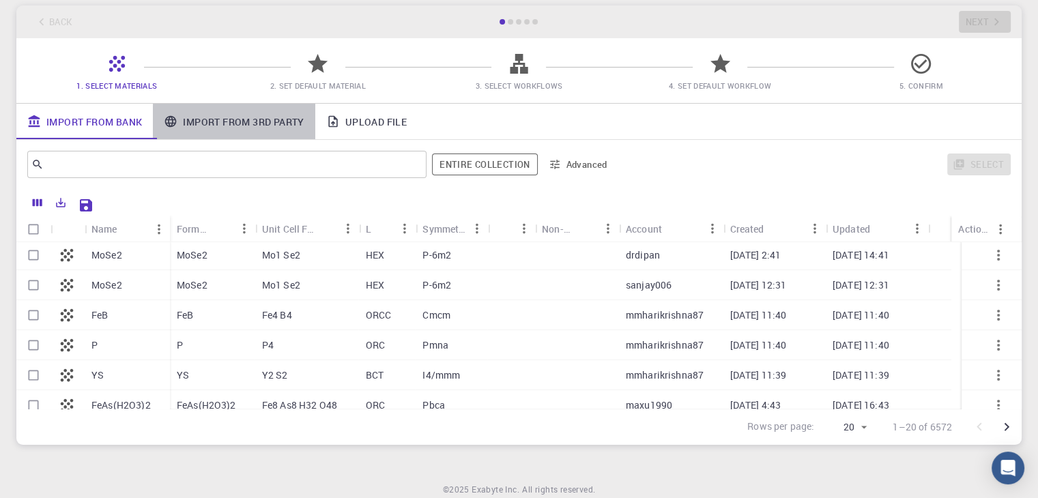
click at [223, 119] on link "Import From 3rd Party" at bounding box center [234, 121] width 162 height 35
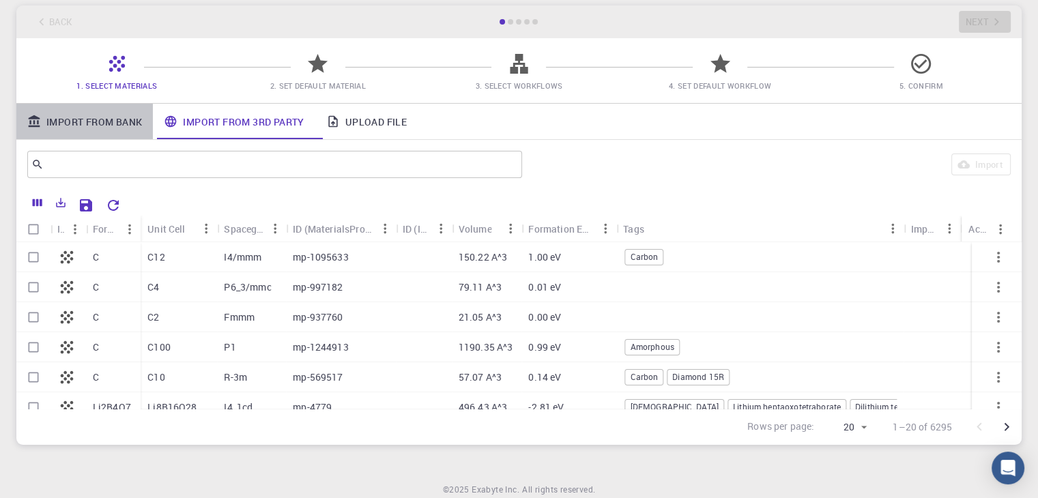
click at [98, 119] on link "Import From Bank" at bounding box center [84, 121] width 136 height 35
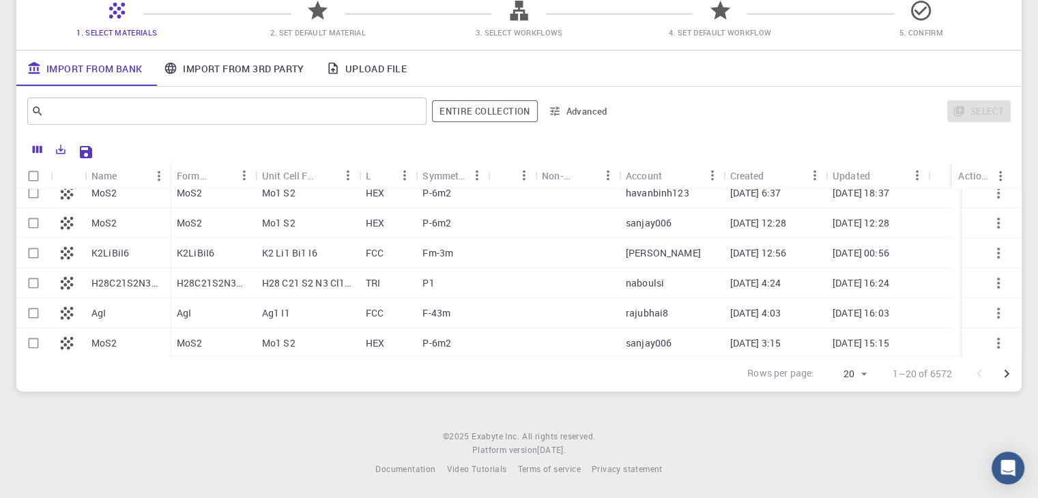
scroll to position [433, 0]
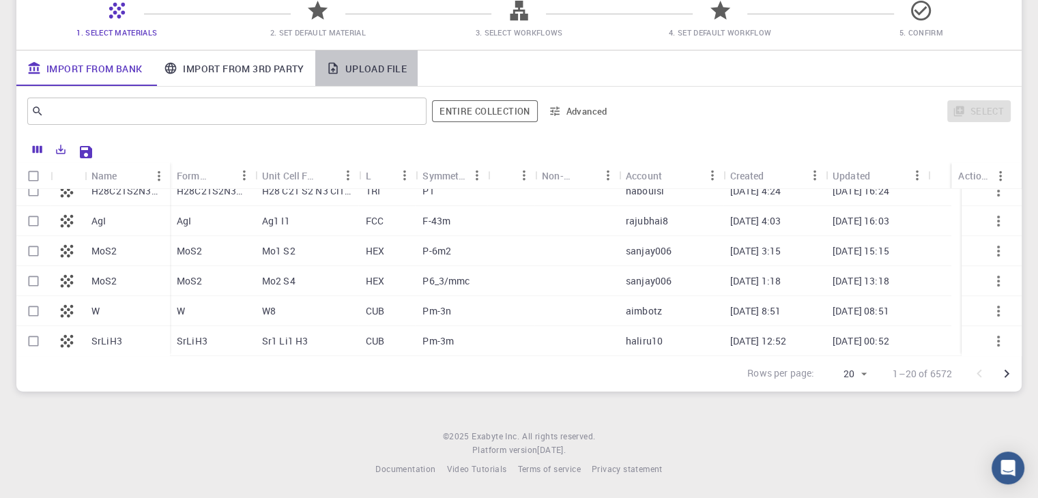
click at [384, 66] on link "Upload File" at bounding box center [366, 67] width 102 height 35
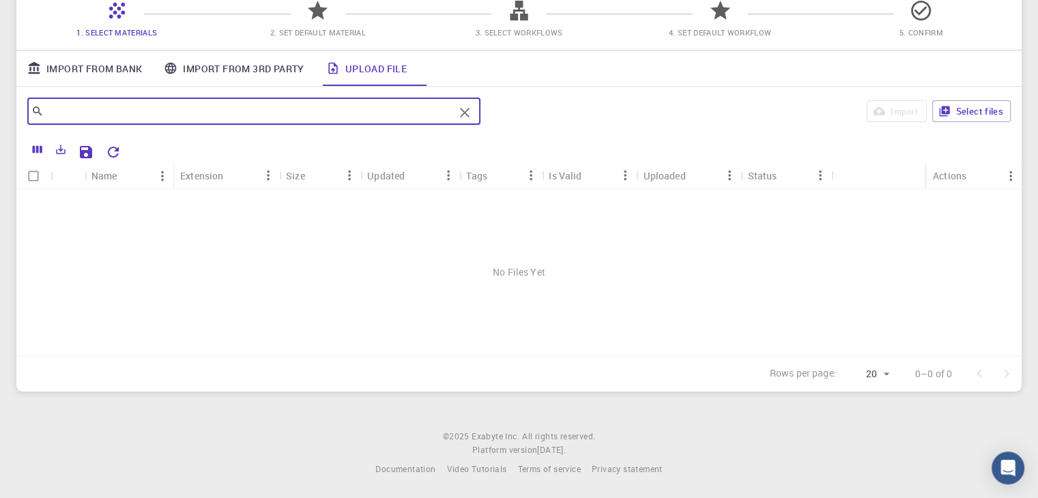
click at [232, 111] on input "text" at bounding box center [249, 111] width 410 height 19
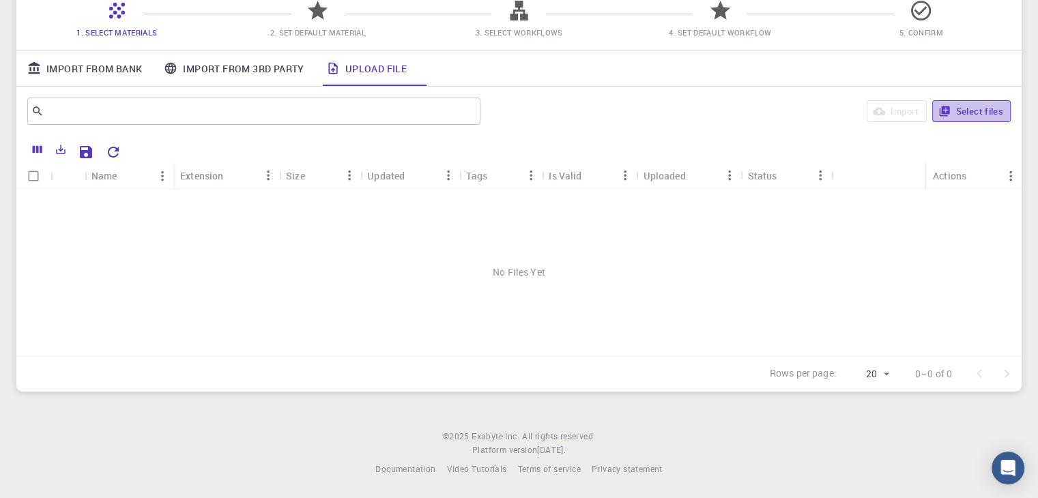
click at [970, 105] on button "Select files" at bounding box center [971, 111] width 78 height 22
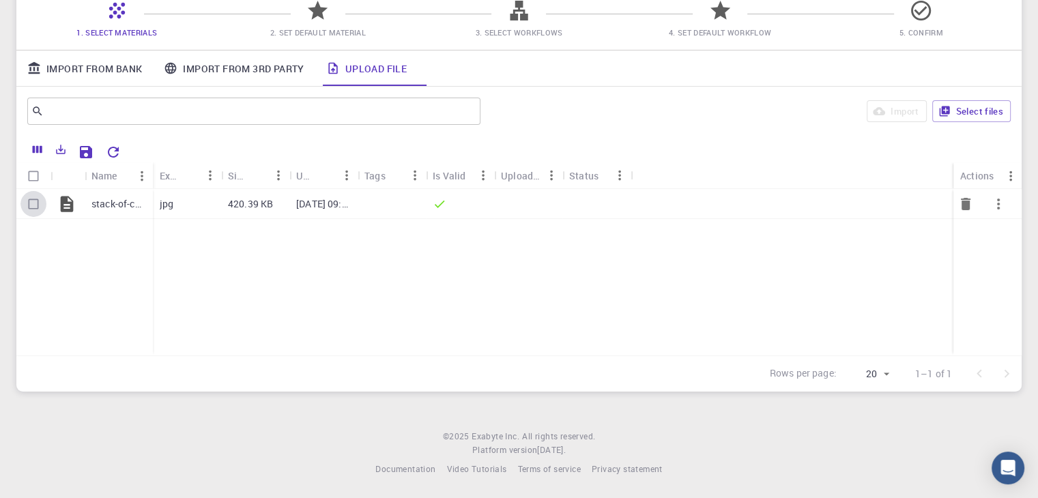
click at [31, 202] on input "Select row" at bounding box center [33, 204] width 26 height 26
checkbox input "true"
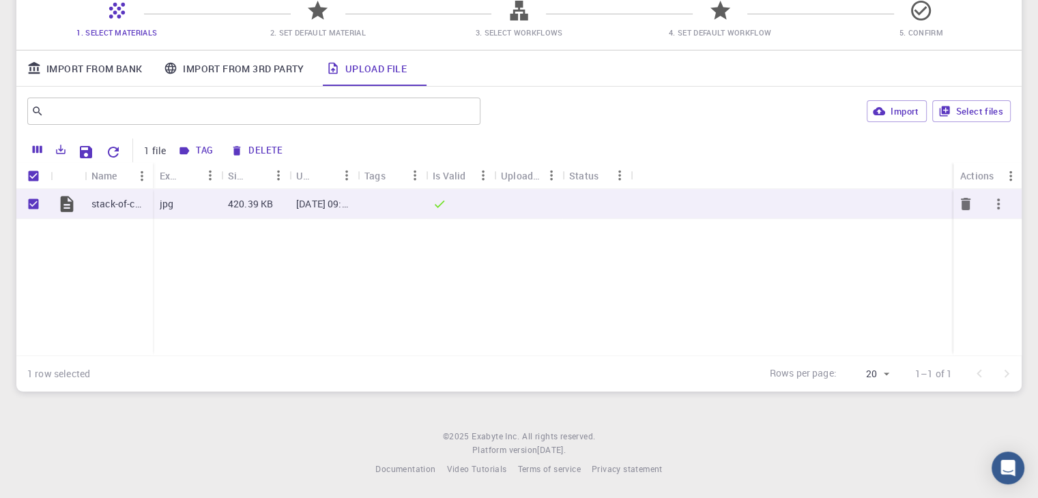
click at [994, 199] on icon "button" at bounding box center [998, 204] width 16 height 16
click at [710, 195] on div at bounding box center [519, 249] width 1038 height 498
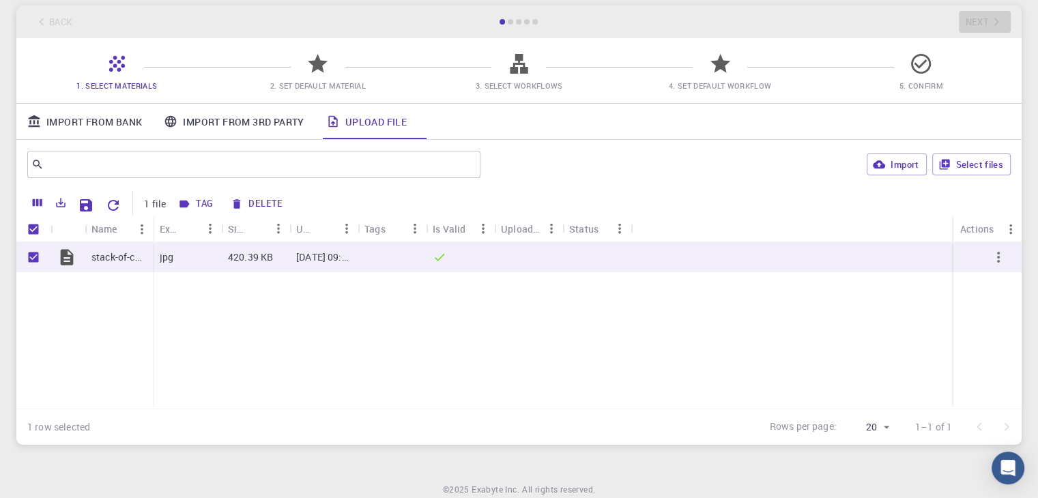
scroll to position [123, 0]
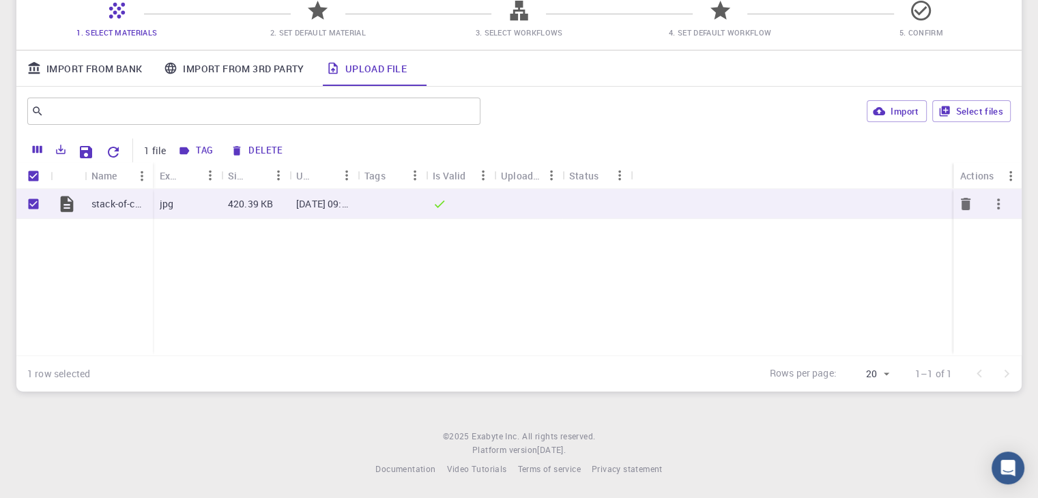
click at [102, 202] on p "stack-of-corrugated-cardboard-sheets-texture-background-K3NW6E.jpg" at bounding box center [118, 204] width 55 height 14
click at [896, 113] on button "Import" at bounding box center [896, 111] width 59 height 22
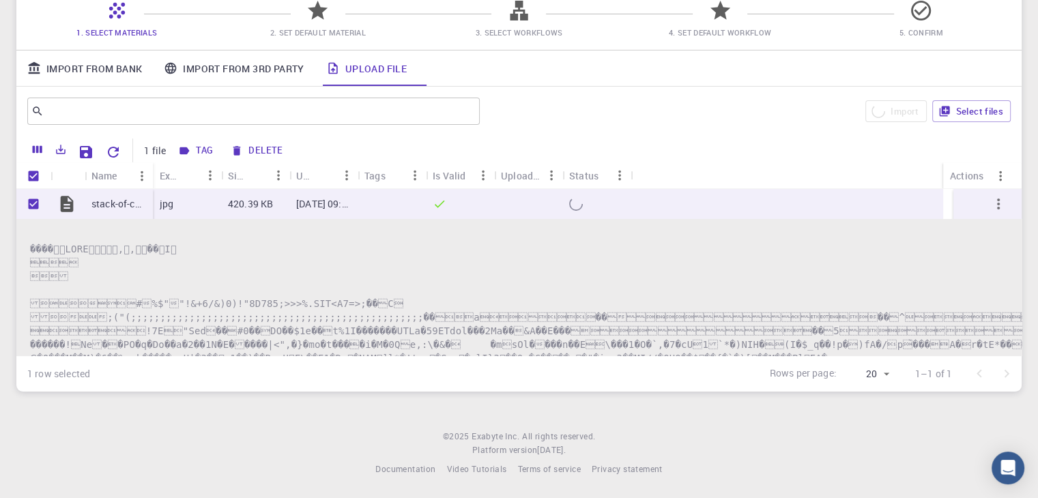
checkbox input "false"
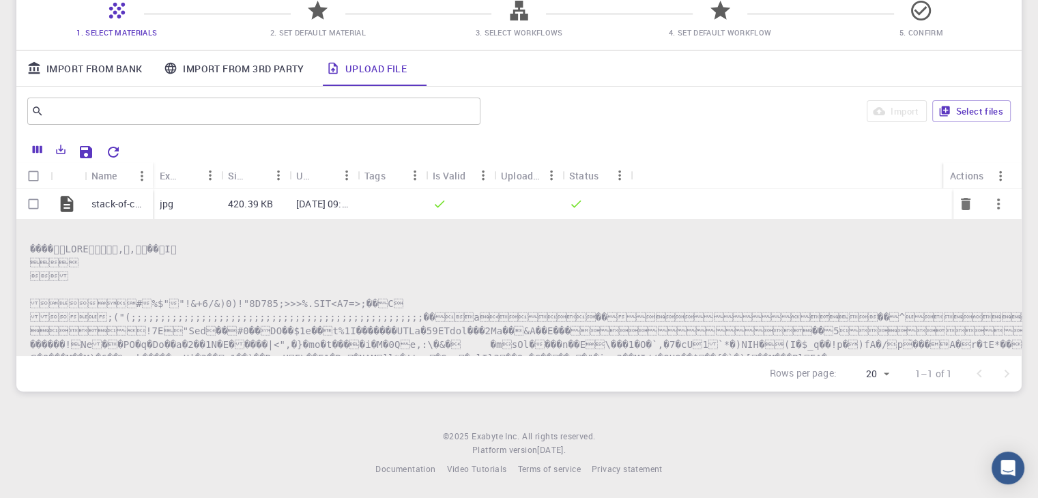
click at [697, 202] on div at bounding box center [787, 204] width 313 height 30
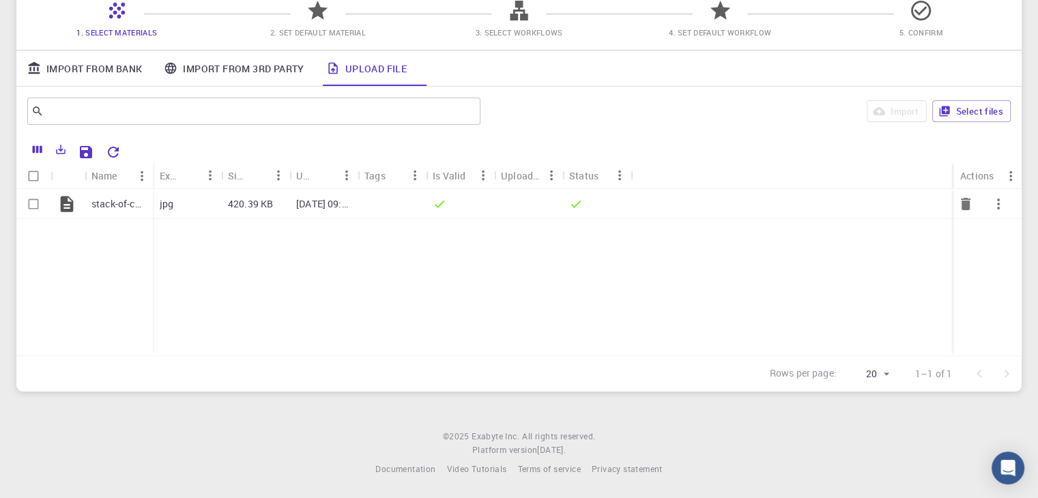
drag, startPoint x: 212, startPoint y: 203, endPoint x: 36, endPoint y: 201, distance: 176.1
click at [213, 203] on div "jpg" at bounding box center [187, 204] width 68 height 30
click at [36, 201] on input "Select row" at bounding box center [33, 204] width 26 height 26
checkbox input "true"
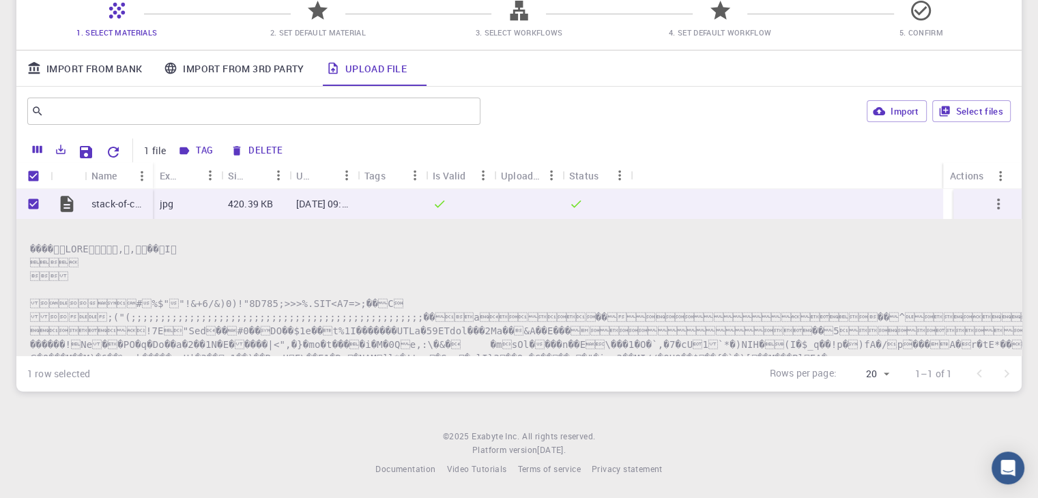
click at [591, 136] on div "1 file Tag Delete" at bounding box center [518, 149] width 991 height 27
click at [587, 201] on div at bounding box center [596, 204] width 68 height 30
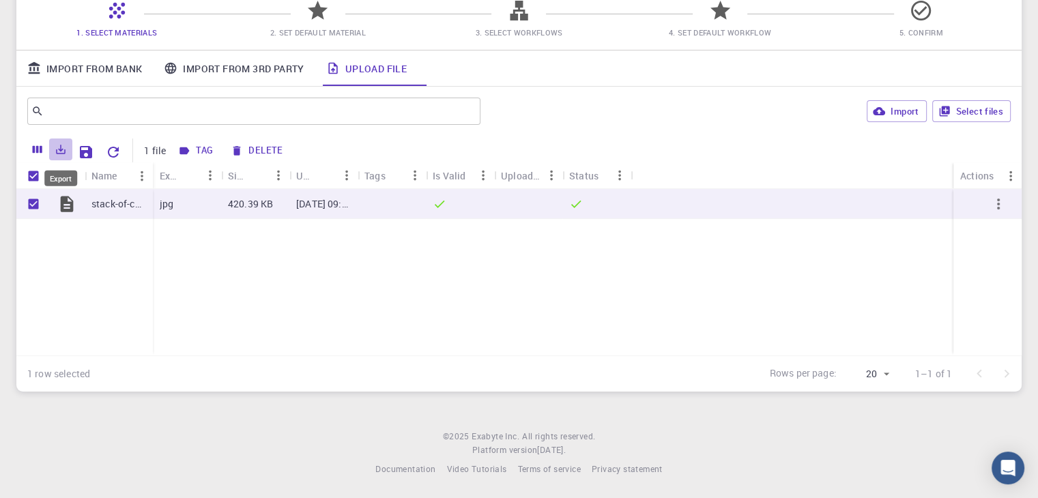
click at [62, 149] on icon "Export" at bounding box center [61, 149] width 12 height 12
click at [101, 171] on li "Download as CSV" at bounding box center [108, 179] width 116 height 25
click at [324, 10] on icon at bounding box center [318, 11] width 24 height 24
click at [388, 65] on link "Upload File" at bounding box center [366, 67] width 102 height 35
drag, startPoint x: 512, startPoint y: 13, endPoint x: 500, endPoint y: 16, distance: 12.6
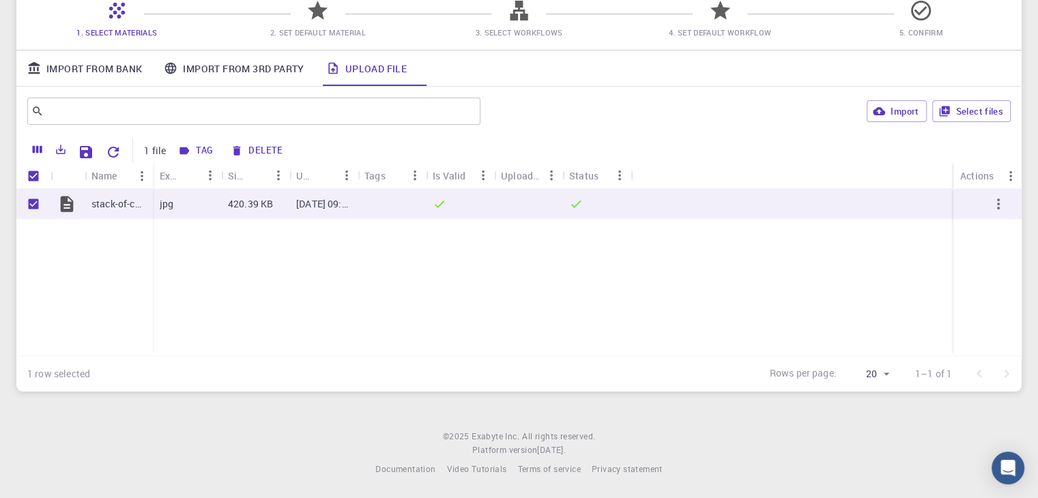
click at [510, 13] on icon at bounding box center [519, 11] width 18 height 20
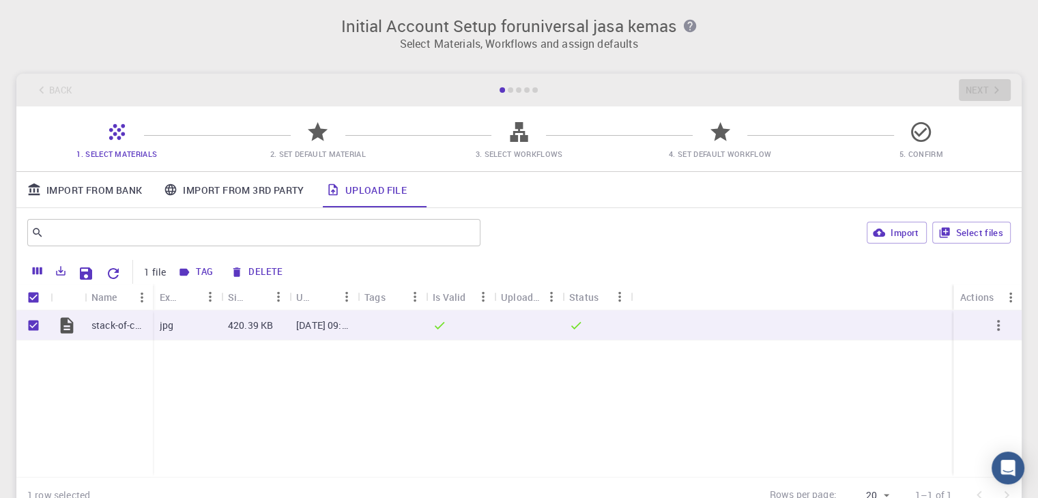
click at [998, 88] on div "Back Next" at bounding box center [518, 90] width 1005 height 33
click at [30, 299] on input "Unselect all rows" at bounding box center [33, 298] width 26 height 26
checkbox input "false"
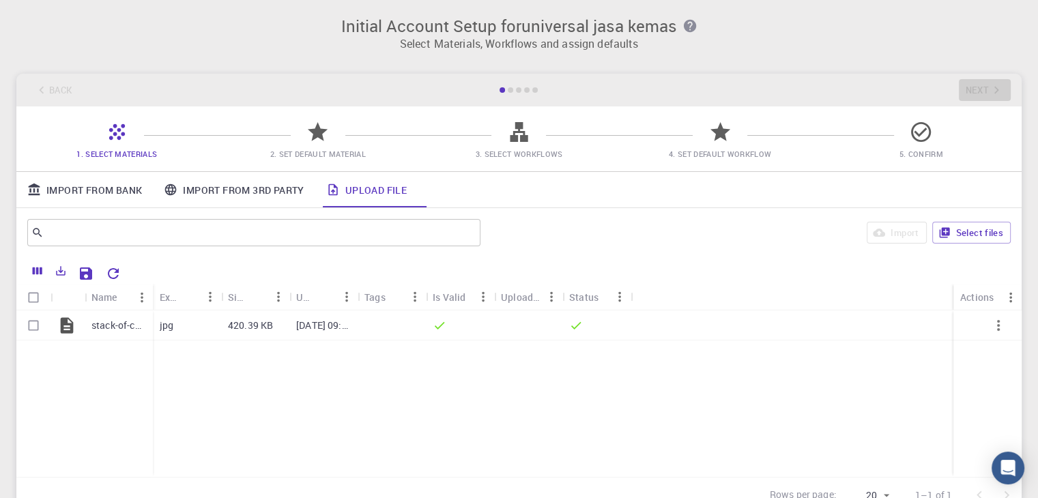
click at [30, 303] on input "Select all rows" at bounding box center [33, 298] width 26 height 26
checkbox input "true"
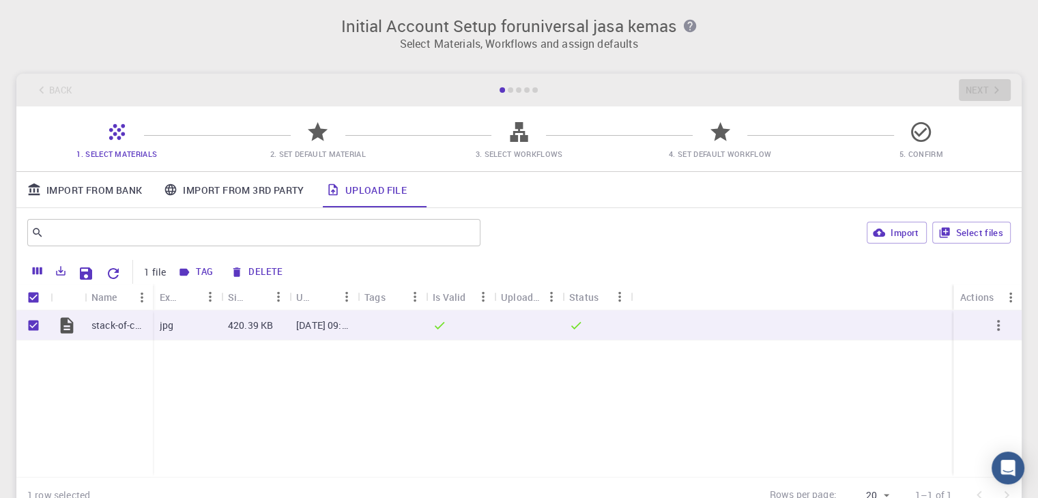
click at [201, 268] on button "Tag" at bounding box center [196, 272] width 44 height 22
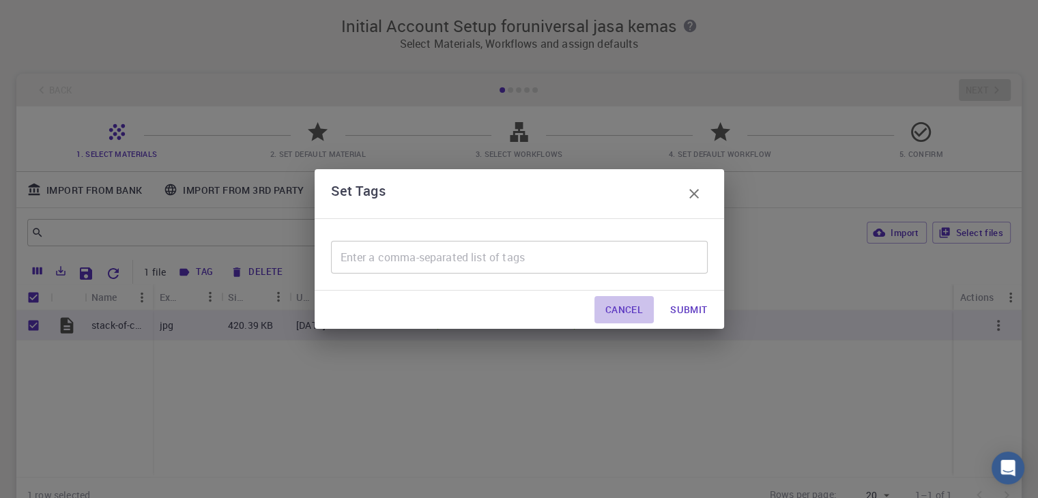
click at [620, 308] on button "Cancel" at bounding box center [623, 309] width 59 height 27
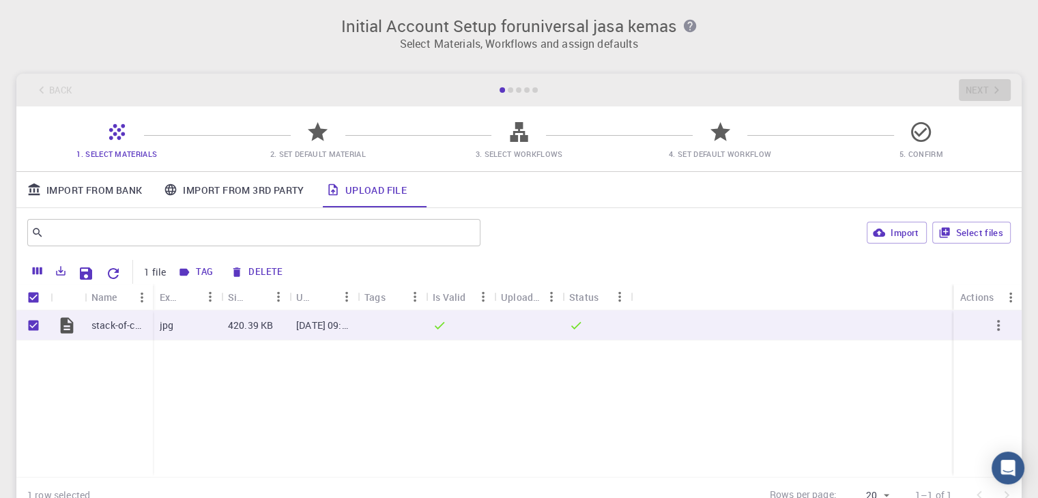
scroll to position [123, 0]
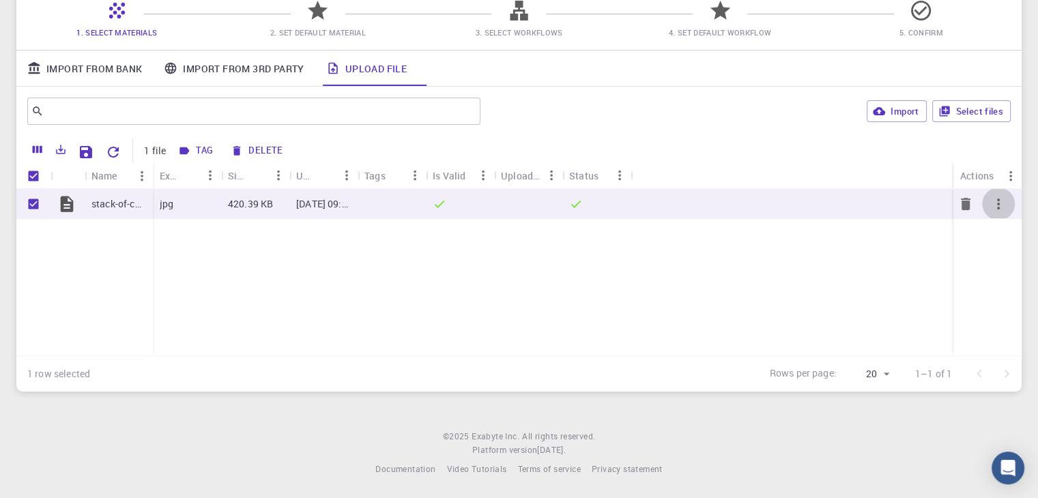
click at [999, 205] on icon "button" at bounding box center [998, 204] width 16 height 16
click at [991, 235] on li "Expand" at bounding box center [996, 240] width 79 height 22
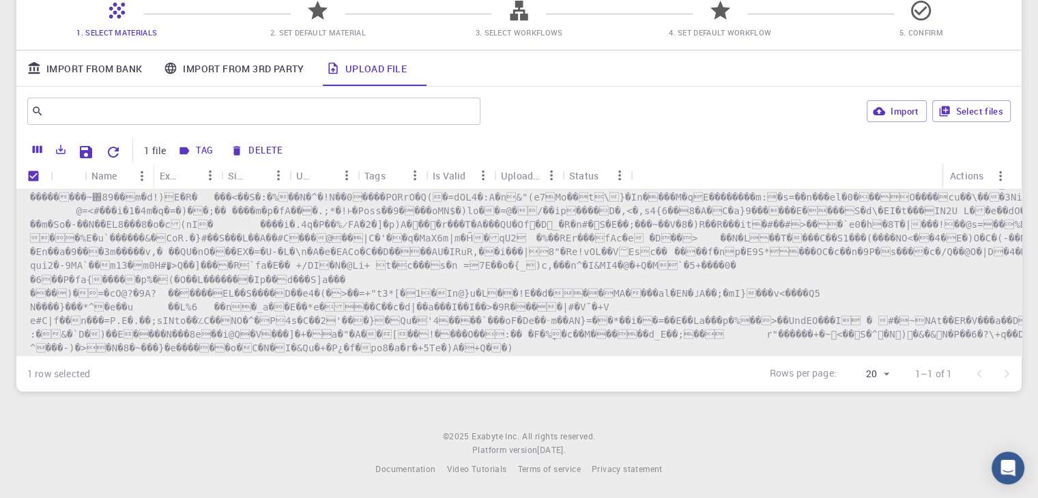
scroll to position [0, 0]
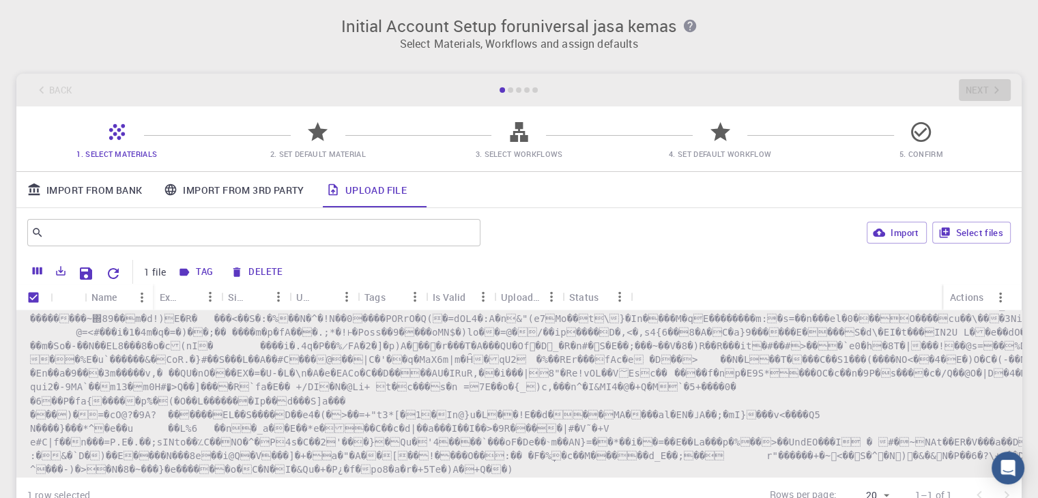
click at [515, 91] on div at bounding box center [518, 89] width 41 height 5
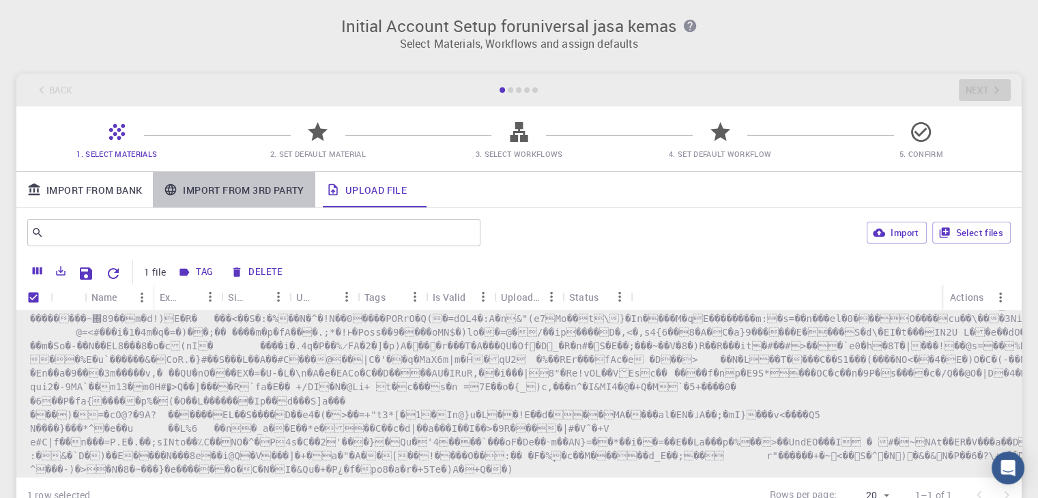
click at [254, 190] on link "Import From 3rd Party" at bounding box center [234, 189] width 162 height 35
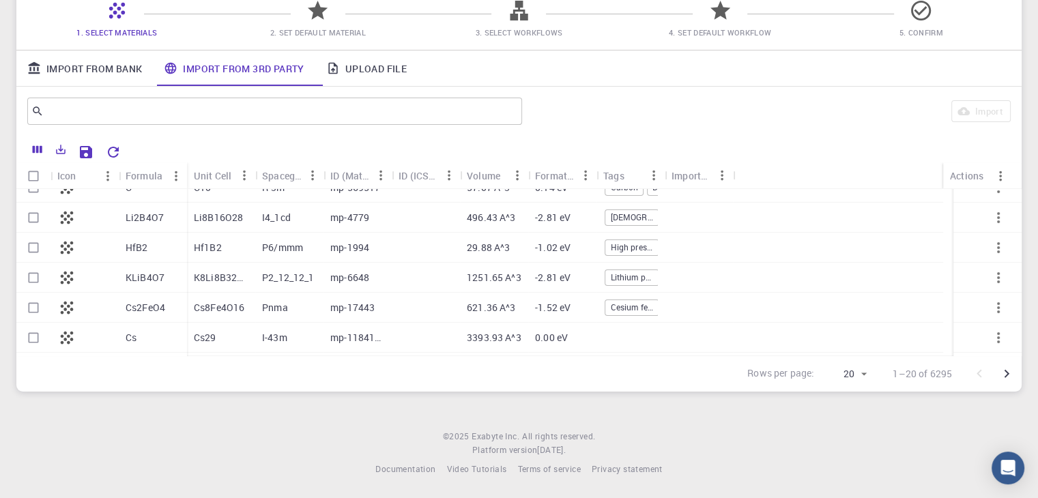
scroll to position [205, 0]
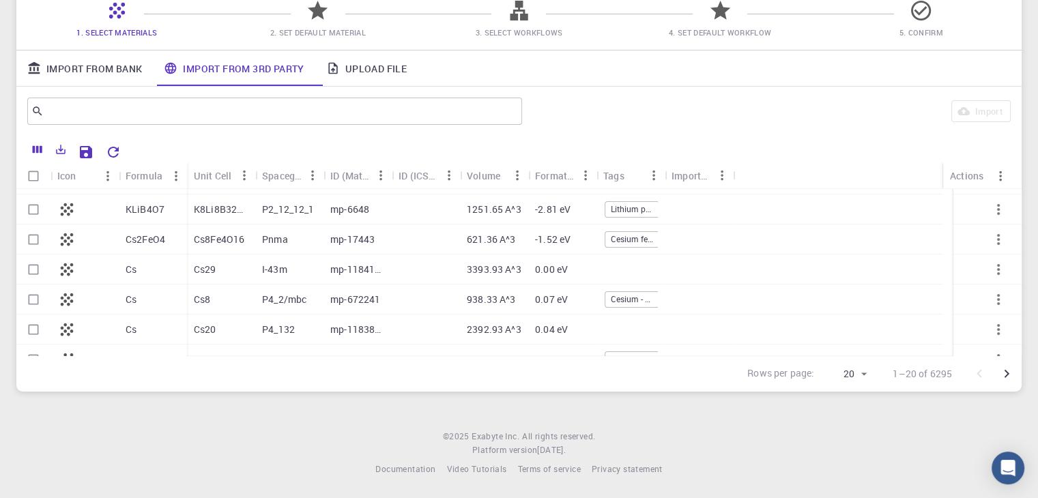
click at [143, 233] on p "Cs2FeO4" at bounding box center [146, 240] width 40 height 14
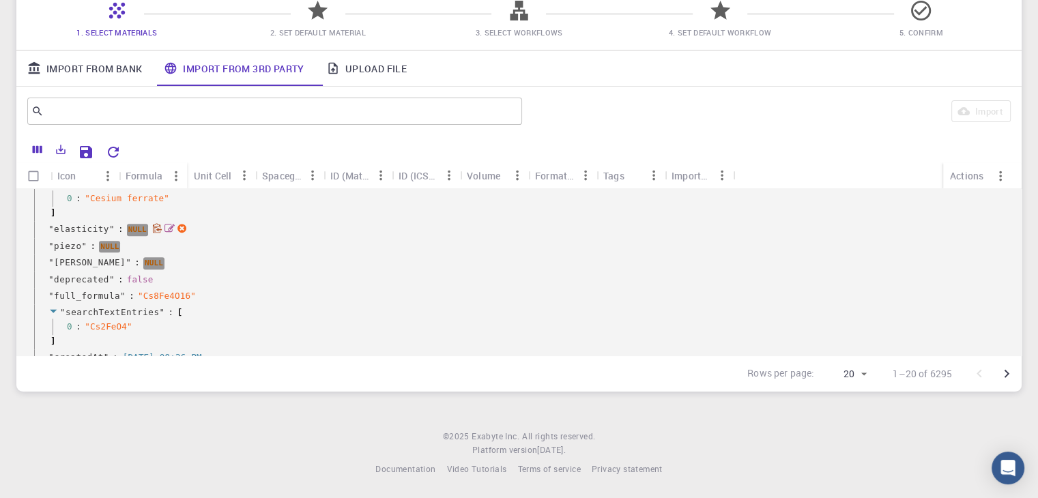
scroll to position [1706, 0]
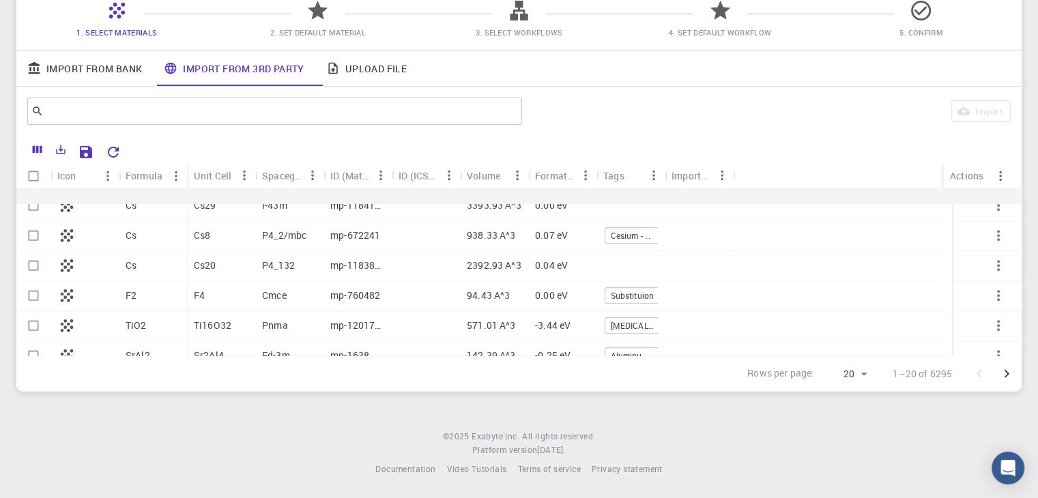
click at [148, 199] on div "Cs" at bounding box center [153, 206] width 68 height 30
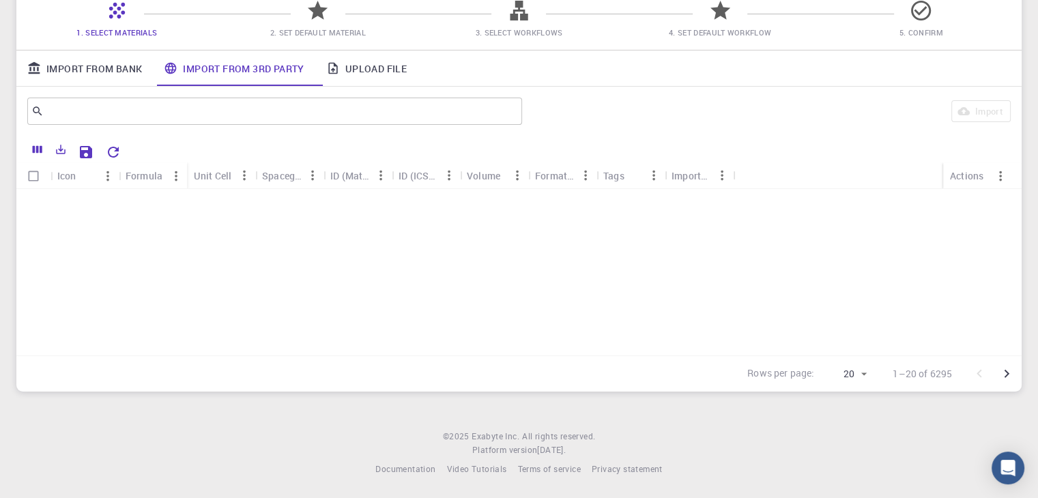
scroll to position [268, 0]
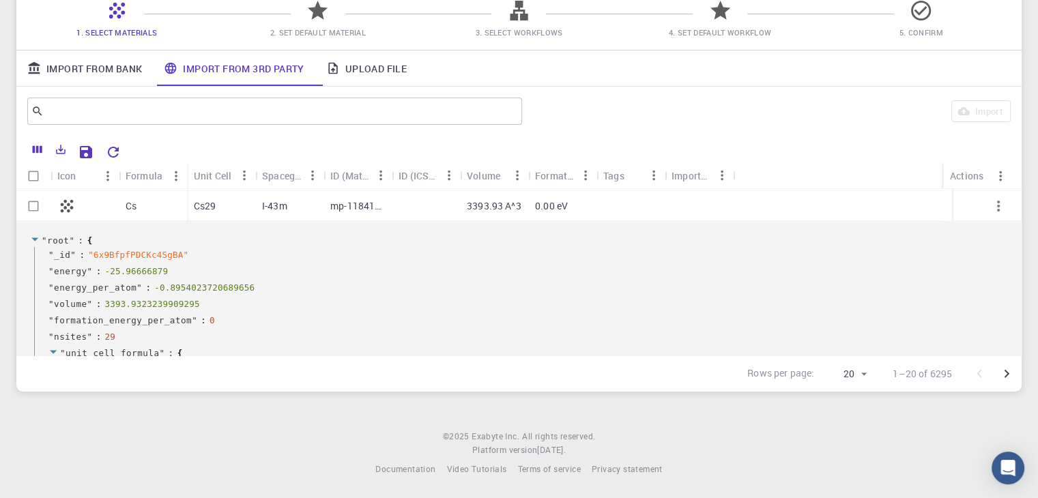
click at [71, 177] on div "Icon" at bounding box center [66, 175] width 19 height 27
click at [104, 202] on div at bounding box center [84, 206] width 68 height 30
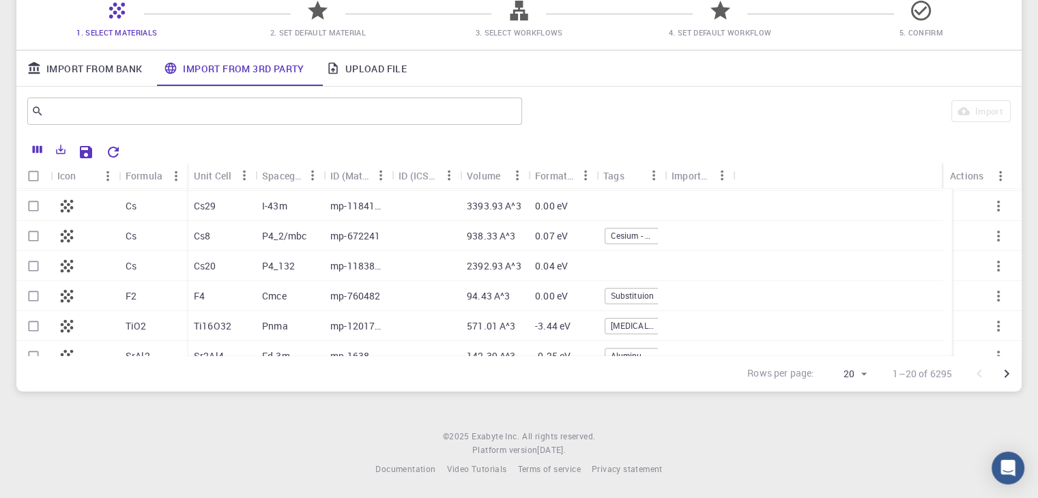
scroll to position [0, 0]
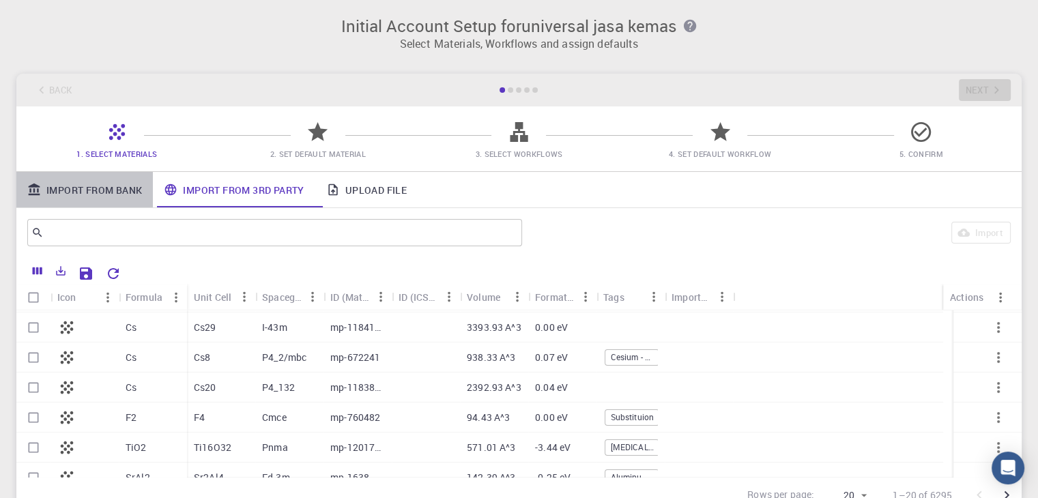
click at [89, 184] on link "Import From Bank" at bounding box center [84, 189] width 136 height 35
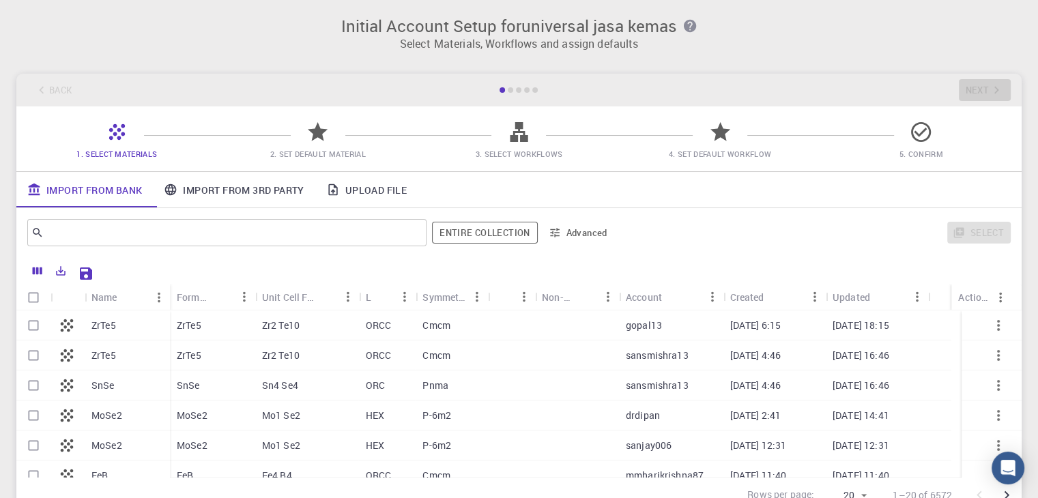
click at [237, 328] on div "ZrTe5" at bounding box center [212, 325] width 85 height 30
checkbox input "true"
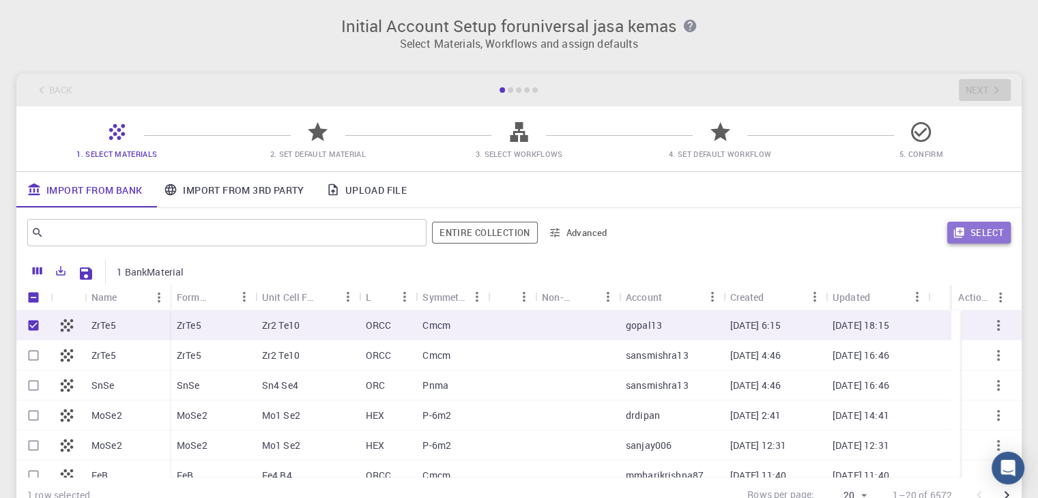
click at [985, 235] on button "Select" at bounding box center [978, 233] width 63 height 22
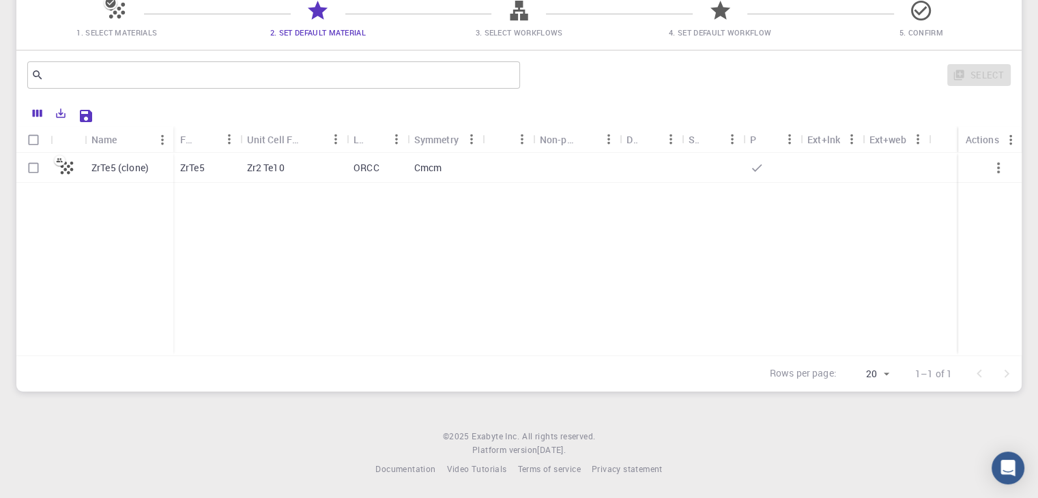
click at [449, 167] on div "Cmcm" at bounding box center [445, 168] width 76 height 30
checkbox input "true"
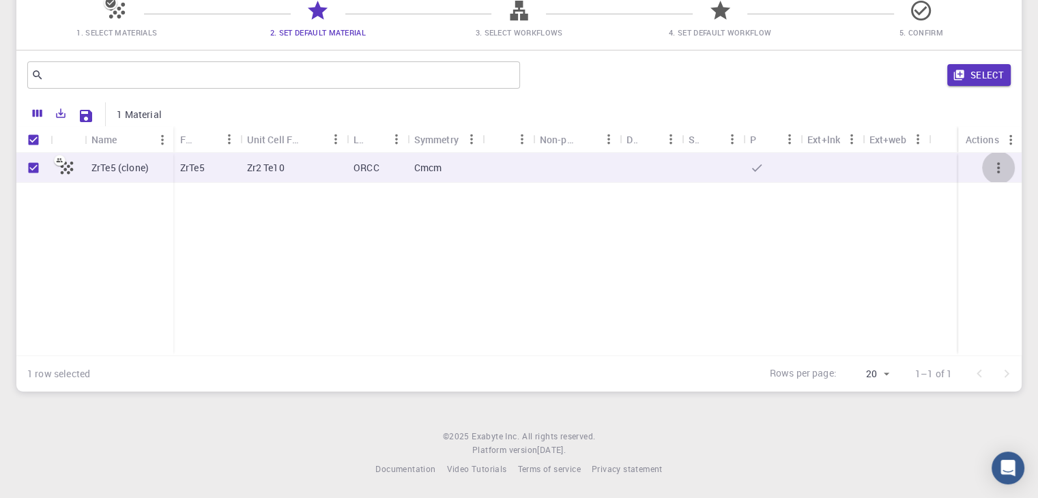
click at [1005, 165] on icon "button" at bounding box center [998, 168] width 16 height 16
click at [989, 73] on button "Select" at bounding box center [978, 75] width 63 height 22
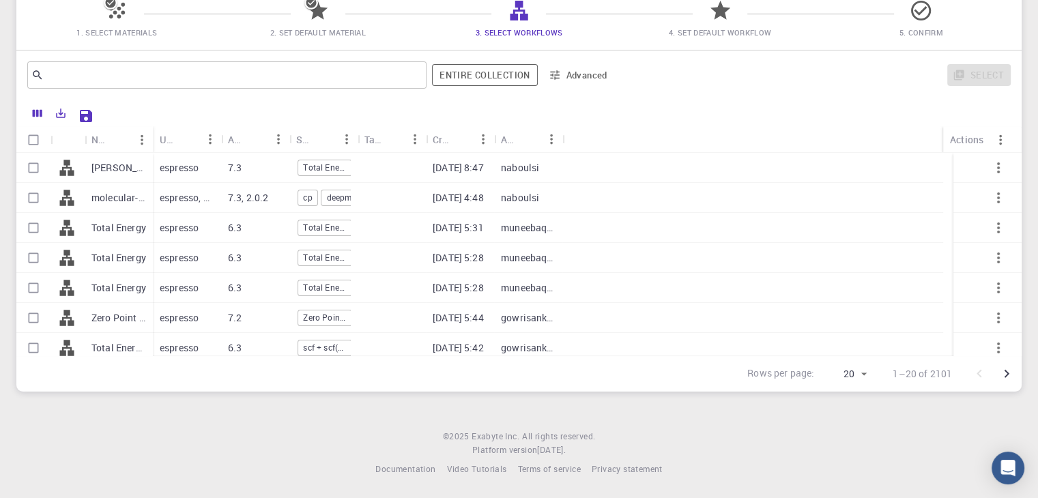
click at [183, 260] on p "espresso" at bounding box center [179, 258] width 39 height 14
checkbox input "true"
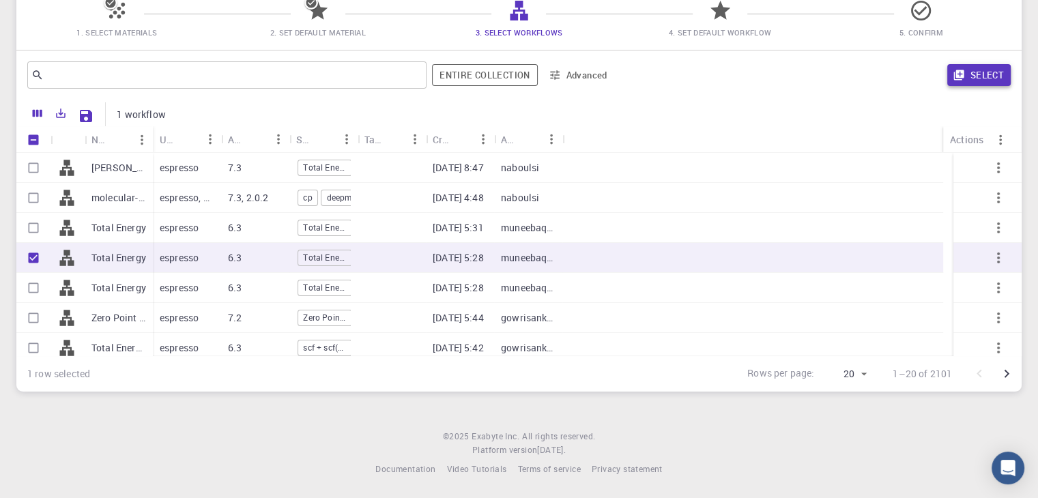
click at [970, 72] on button "Select" at bounding box center [978, 75] width 63 height 22
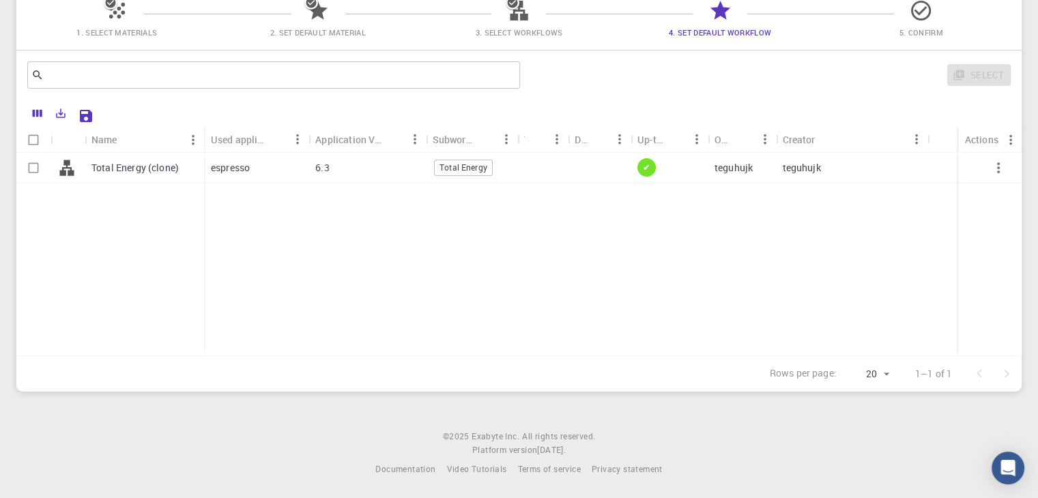
click at [998, 165] on icon "button" at bounding box center [998, 167] width 3 height 11
click at [35, 165] on input "Select row" at bounding box center [33, 168] width 26 height 26
checkbox input "true"
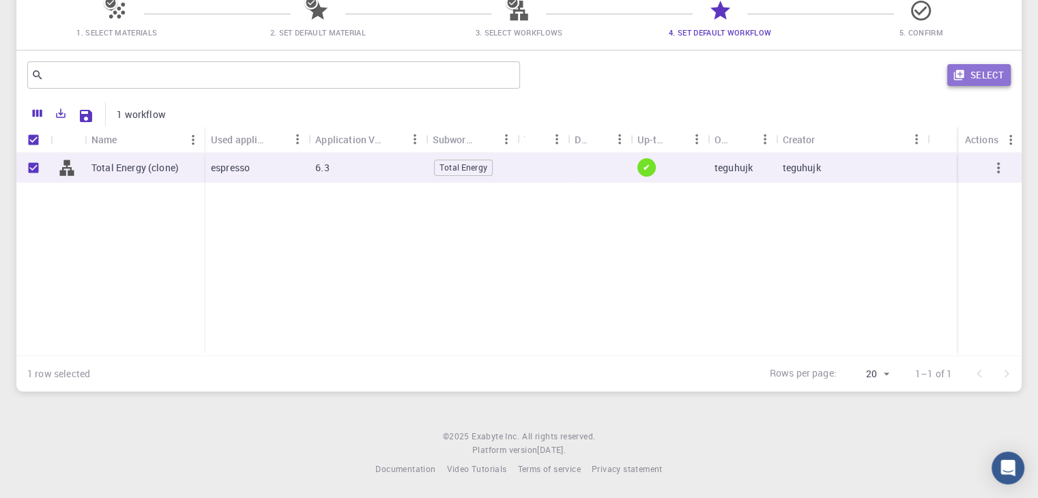
click at [985, 79] on button "Select" at bounding box center [978, 75] width 63 height 22
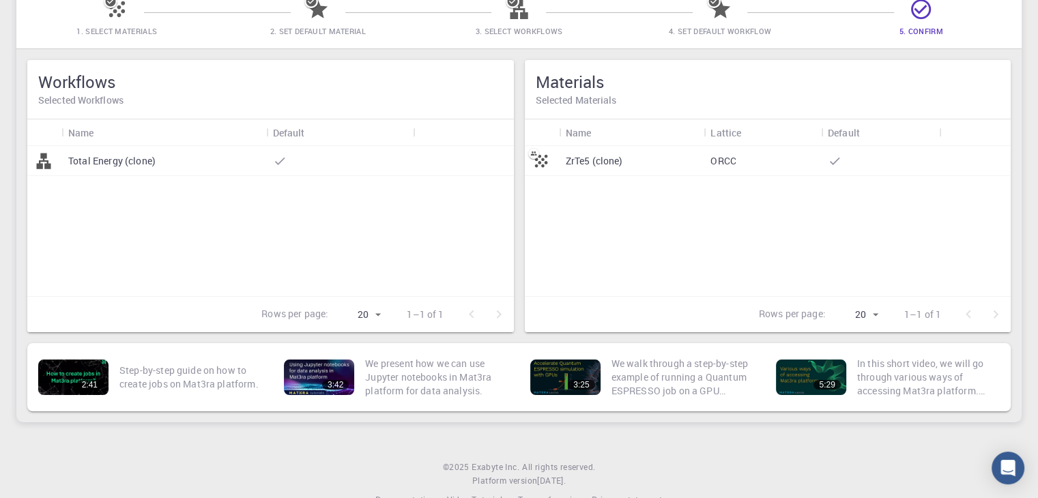
click at [707, 156] on div "ORCC" at bounding box center [762, 161] width 117 height 30
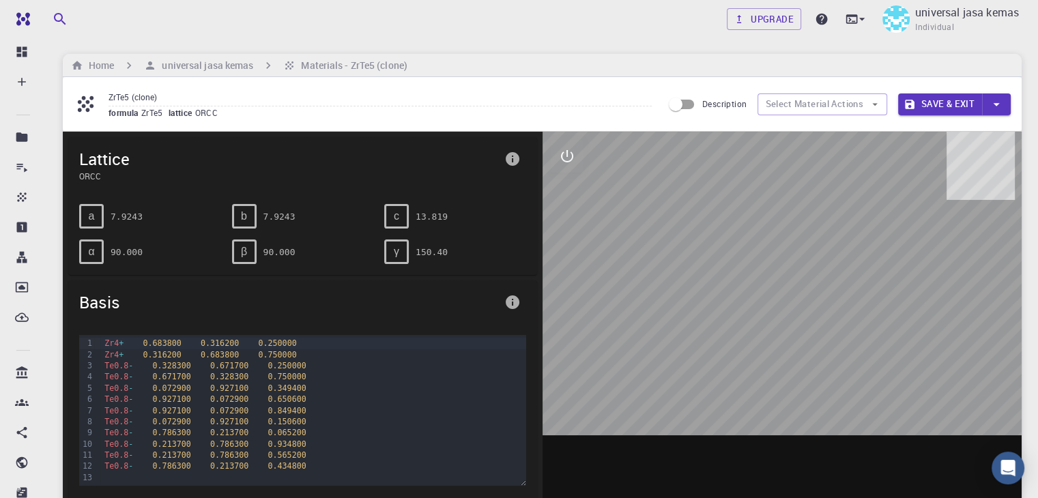
click at [767, 228] on div at bounding box center [783, 344] width 480 height 424
click at [865, 99] on button "Select Material Actions" at bounding box center [822, 104] width 130 height 22
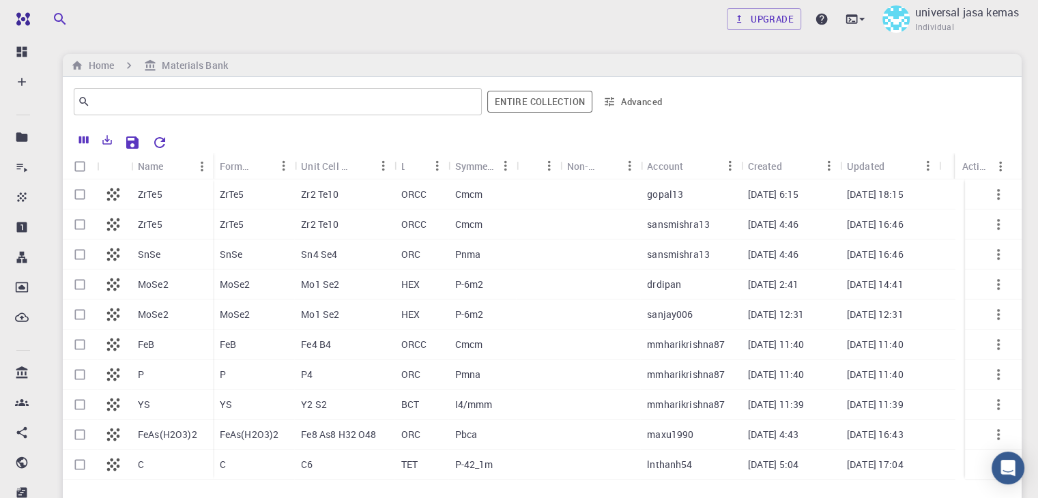
scroll to position [28, 0]
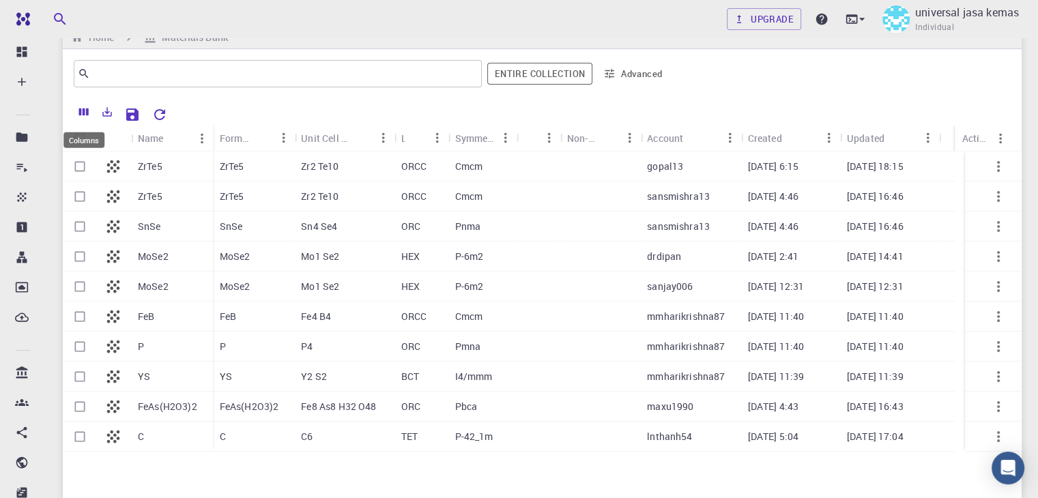
click at [89, 107] on icon "Columns" at bounding box center [84, 112] width 12 height 12
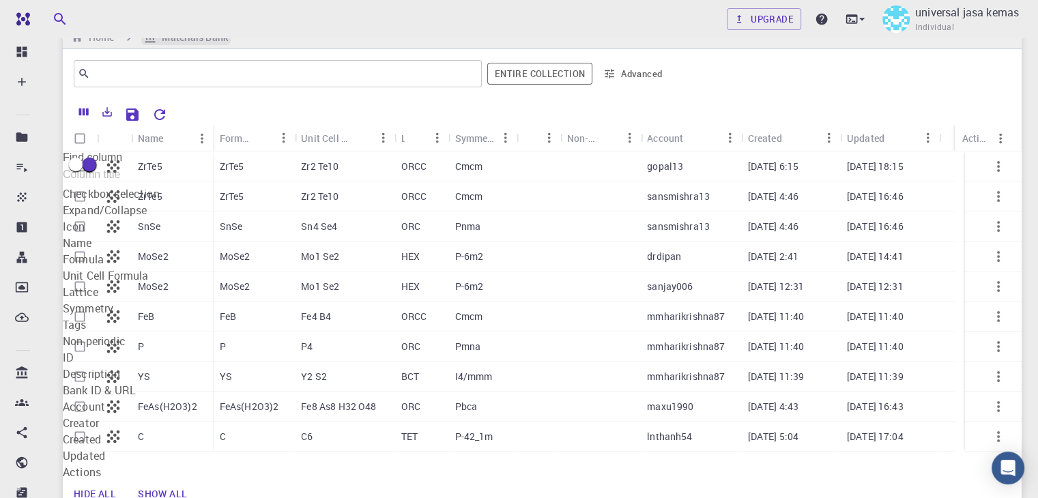
scroll to position [0, 0]
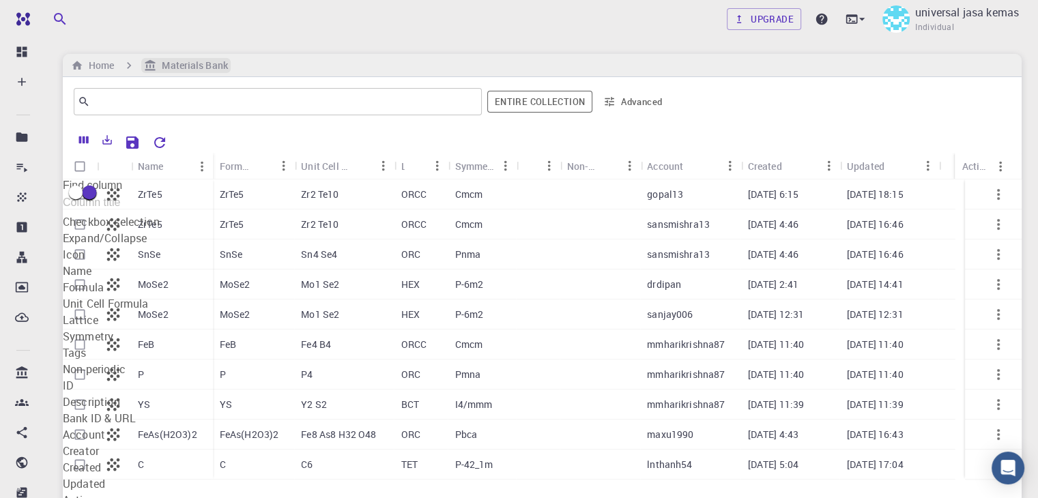
click at [211, 61] on h6 "Materials Bank" at bounding box center [191, 65] width 71 height 15
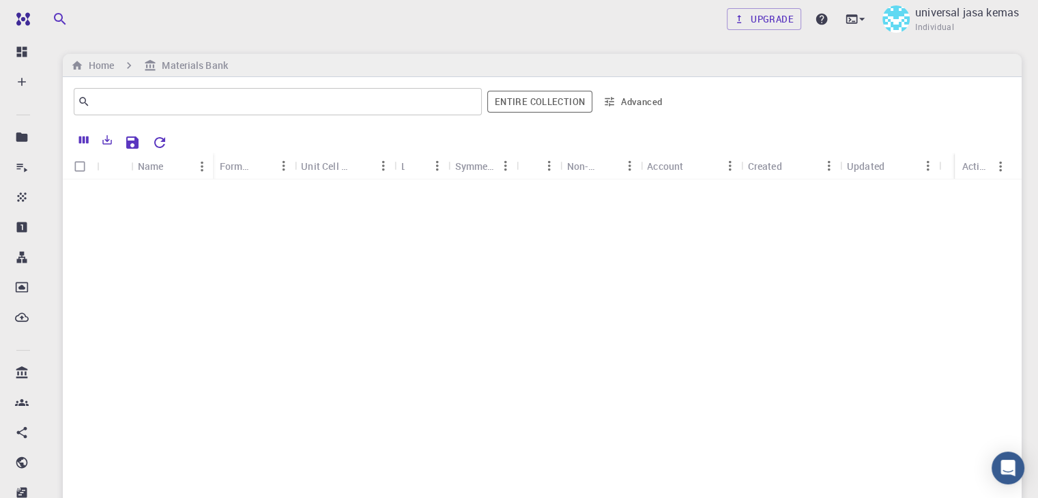
scroll to position [397, 0]
drag, startPoint x: 83, startPoint y: 366, endPoint x: 95, endPoint y: 366, distance: 12.3
checkbox input "true"
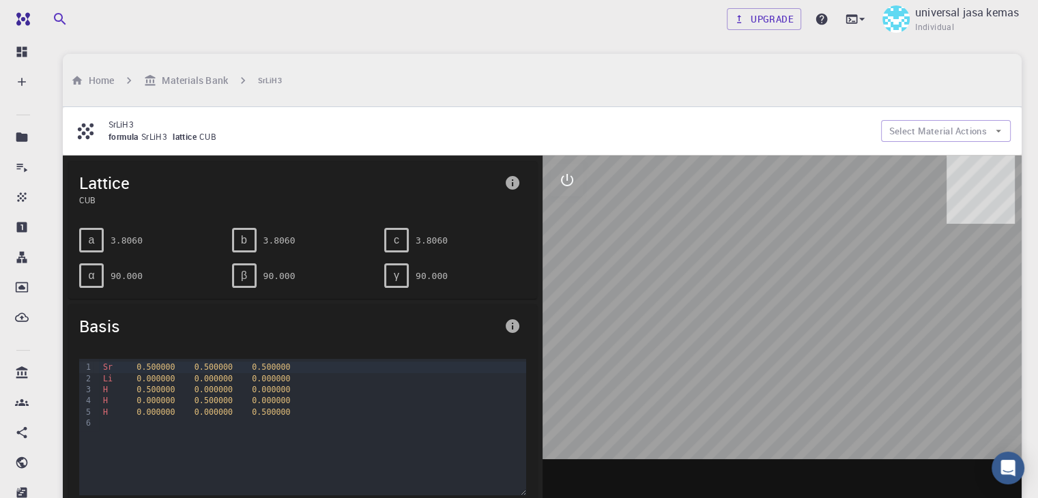
scroll to position [136, 0]
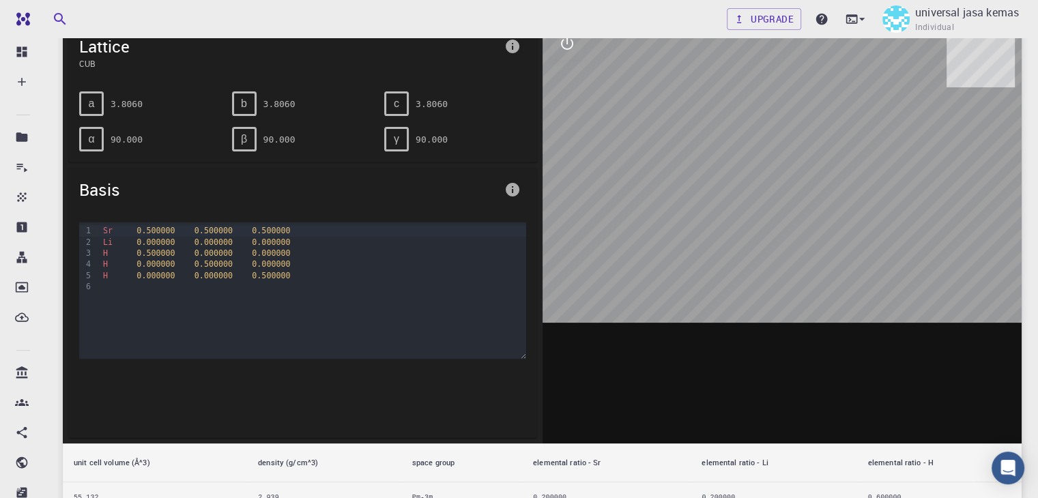
click at [884, 199] on div at bounding box center [783, 231] width 480 height 424
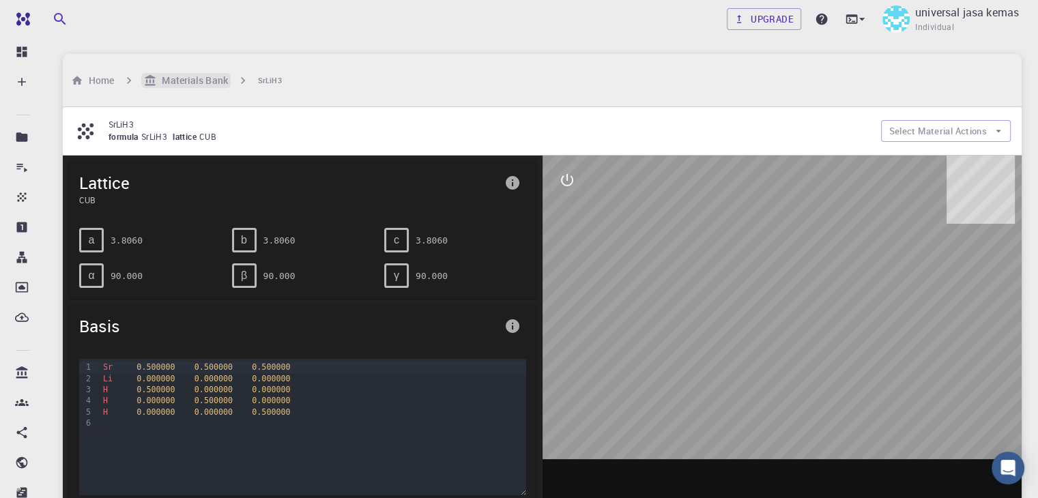
click at [180, 73] on h6 "Materials Bank" at bounding box center [191, 80] width 71 height 15
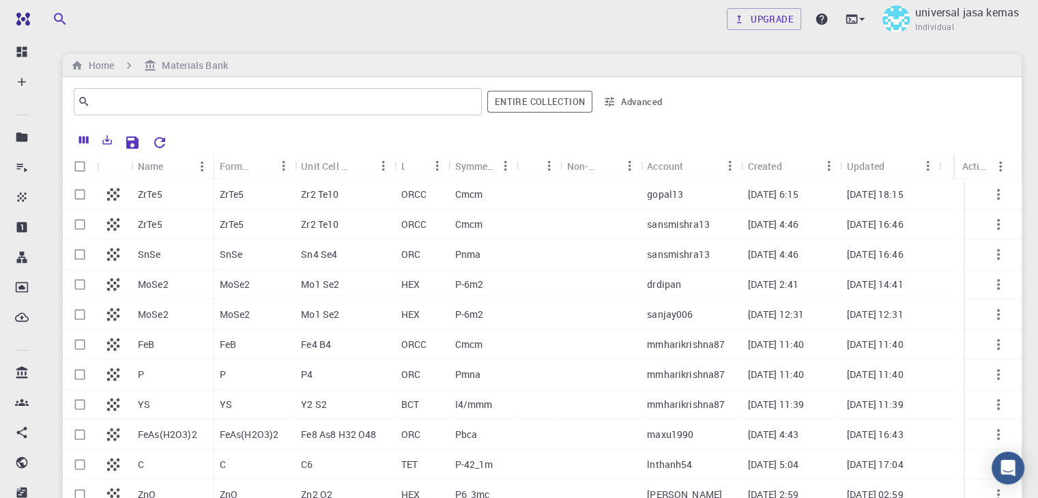
scroll to position [205, 0]
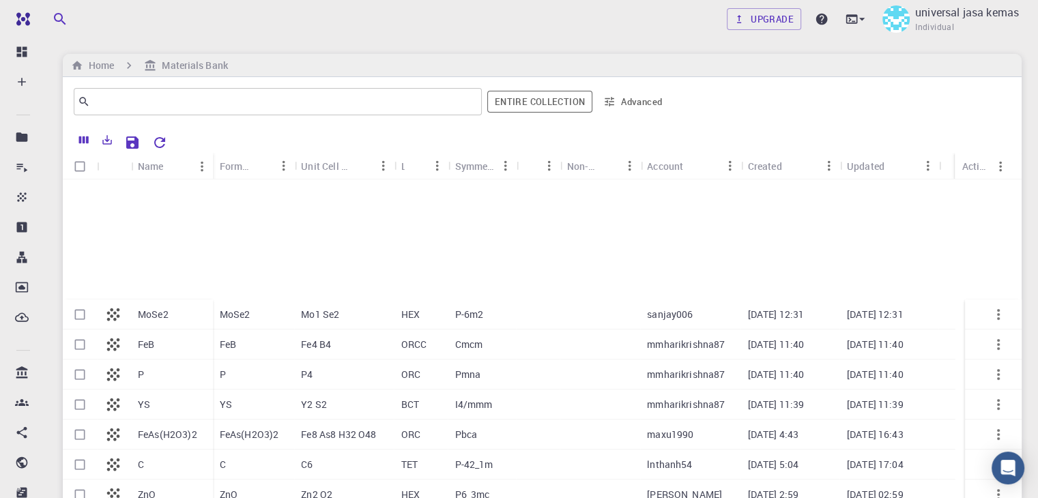
click at [178, 450] on div "C" at bounding box center [172, 465] width 82 height 30
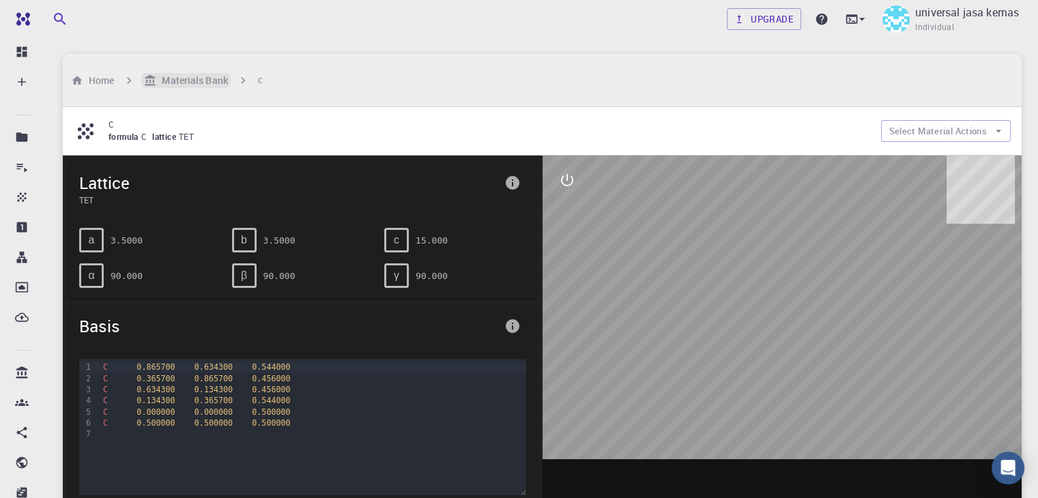
click at [174, 73] on h6 "Materials Bank" at bounding box center [191, 80] width 71 height 15
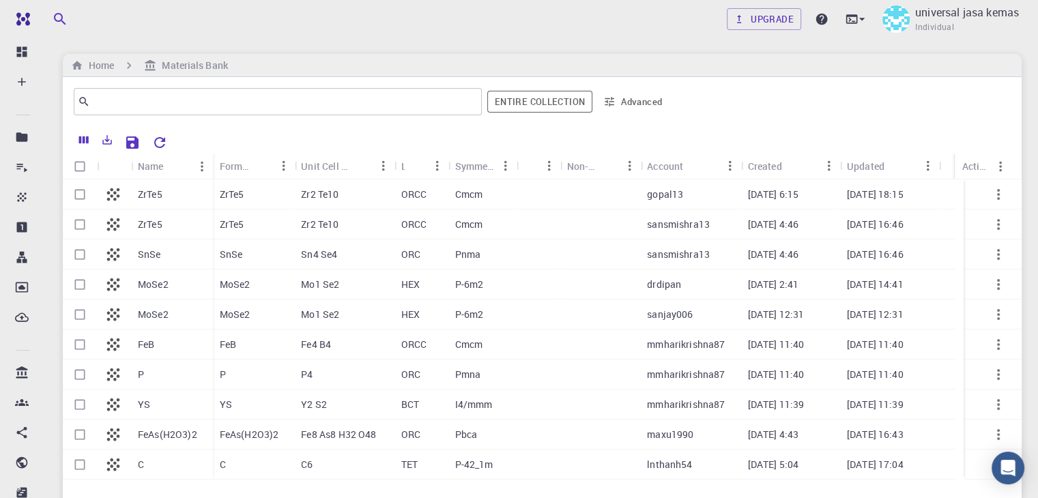
click at [199, 338] on div "FeB" at bounding box center [172, 345] width 82 height 30
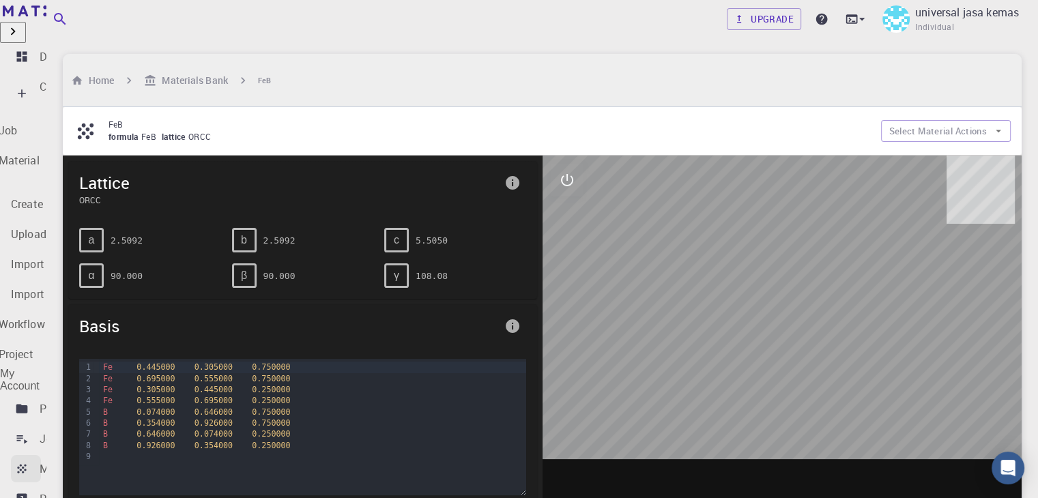
click at [65, 461] on p "Materials" at bounding box center [63, 469] width 46 height 16
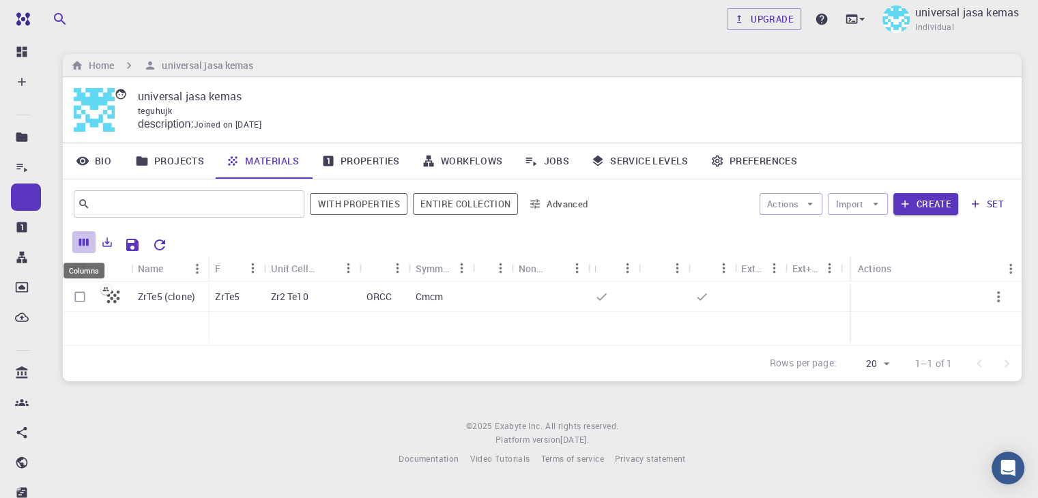
click at [87, 245] on icon "Columns" at bounding box center [84, 243] width 10 height 8
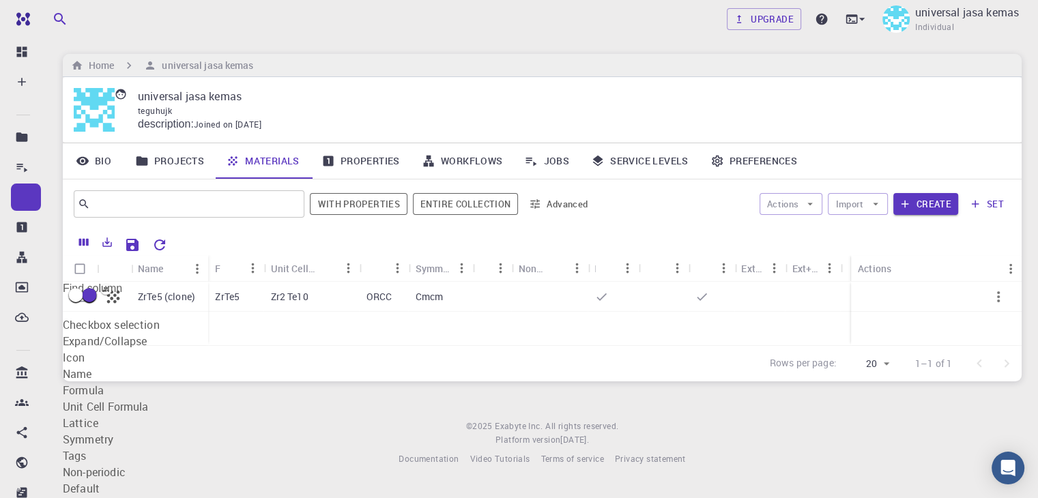
click at [357, 282] on div "ZrTe5 (clone) ZrTe5 Zr2 Te10 ORCC Cmcm" at bounding box center [542, 313] width 959 height 63
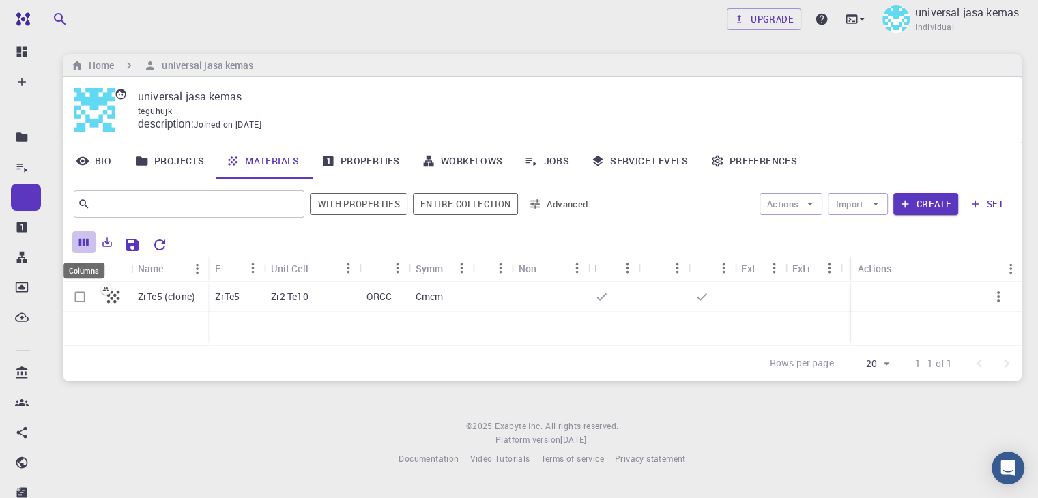
click at [85, 239] on icon "Columns" at bounding box center [84, 243] width 10 height 8
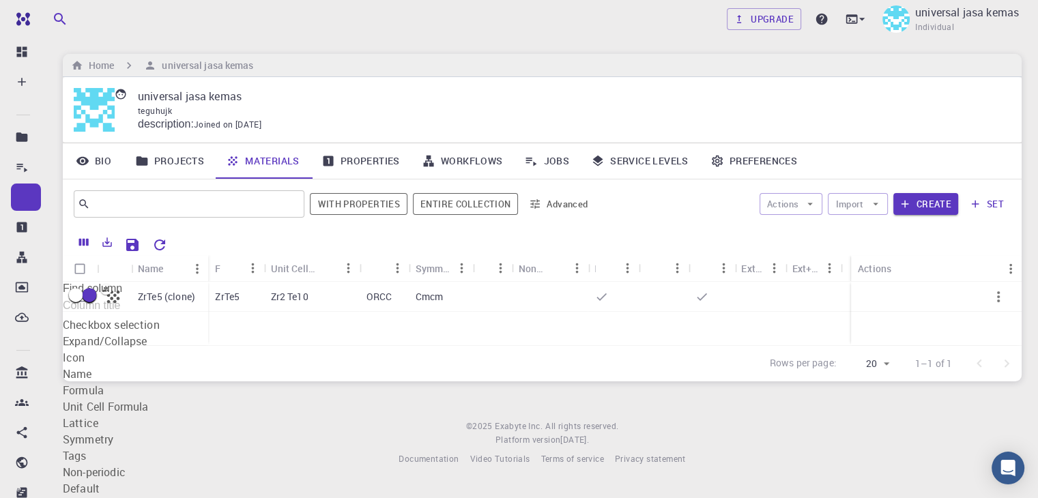
click at [182, 143] on link "Projects" at bounding box center [169, 160] width 91 height 35
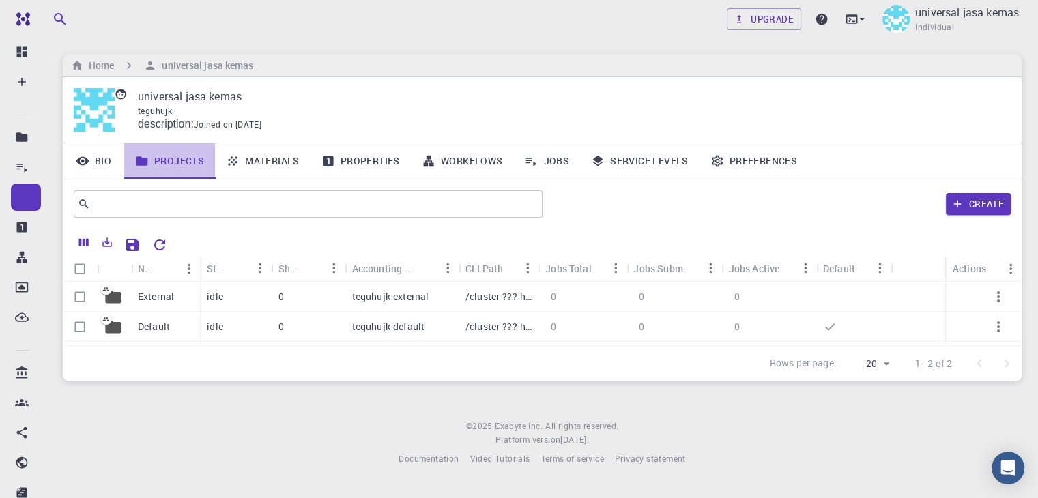
click at [182, 143] on link "Projects" at bounding box center [169, 160] width 91 height 35
click at [112, 143] on link "Bio" at bounding box center [93, 160] width 61 height 35
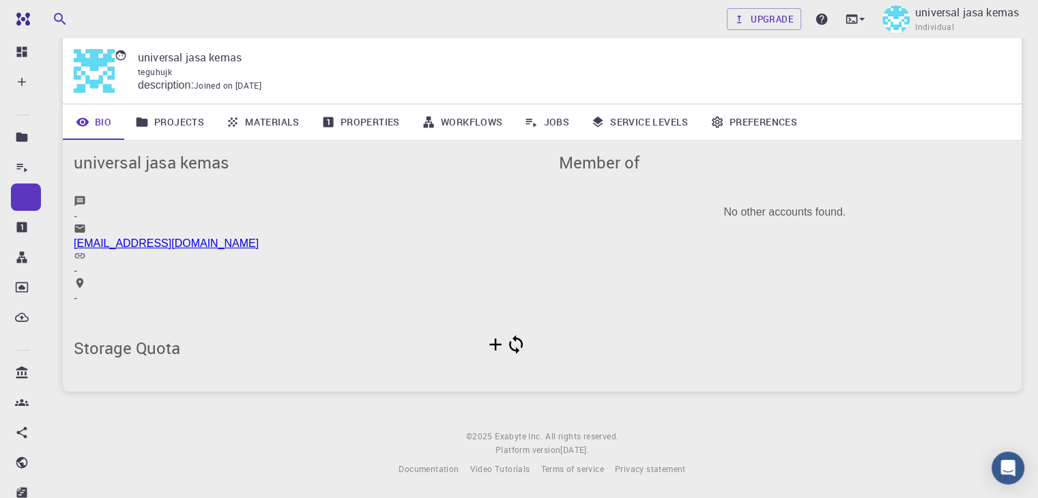
scroll to position [27, 0]
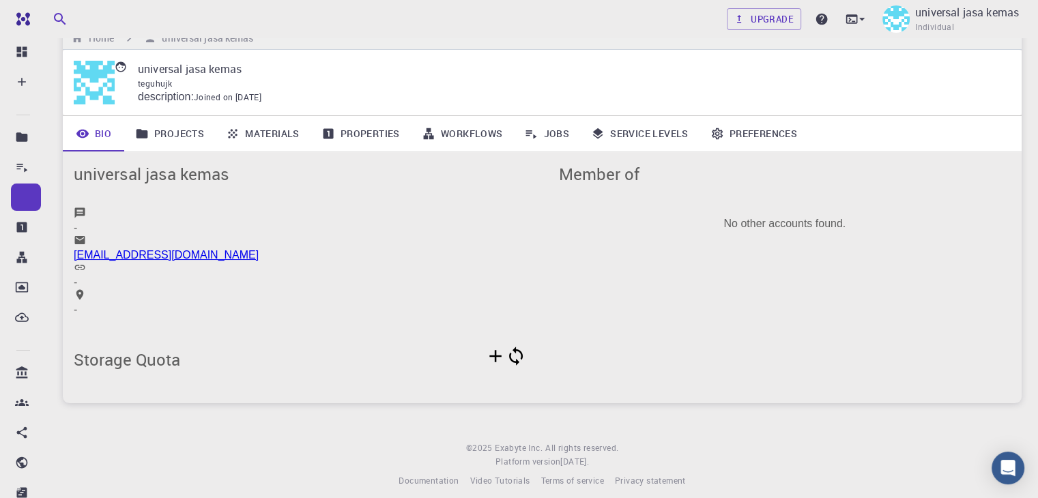
click at [175, 129] on link "Projects" at bounding box center [169, 133] width 91 height 35
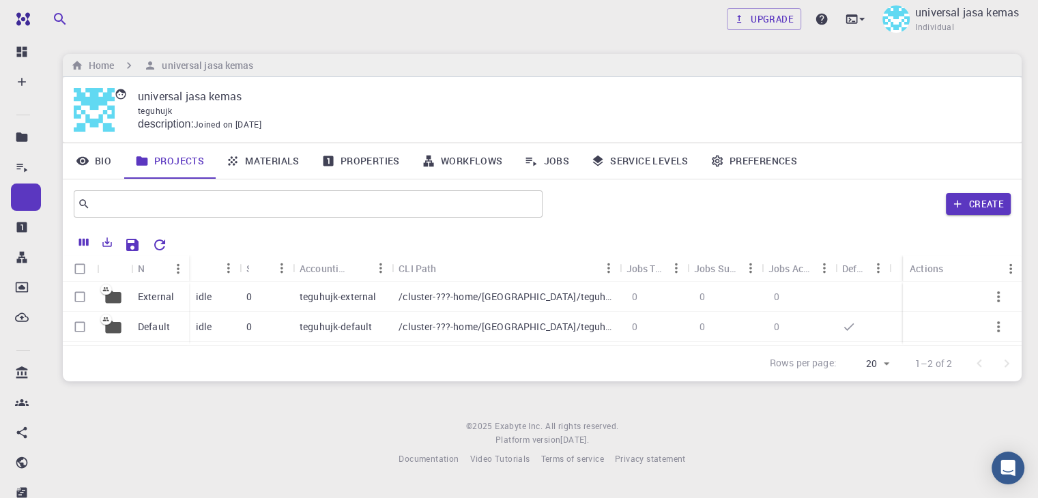
click at [258, 143] on link "Materials" at bounding box center [263, 160] width 96 height 35
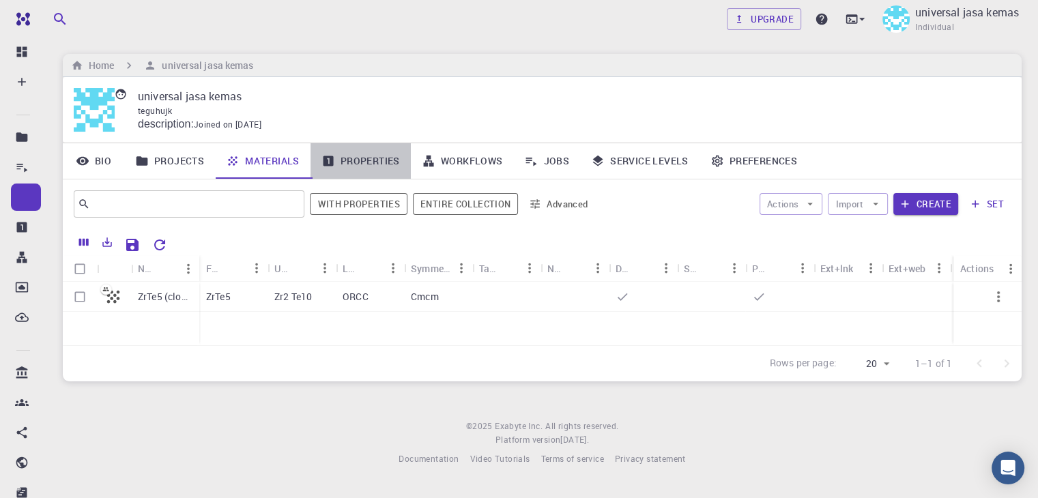
click at [363, 143] on link "Properties" at bounding box center [360, 160] width 100 height 35
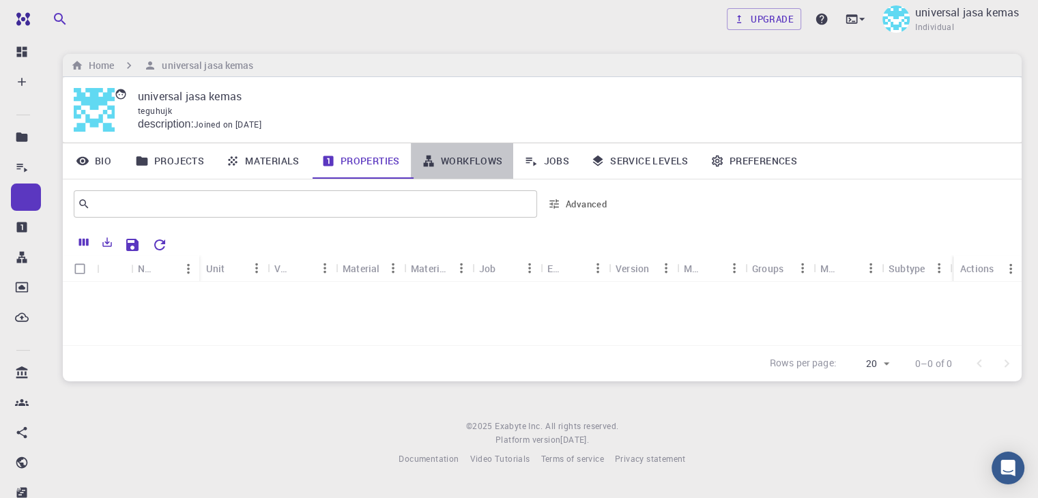
click at [469, 143] on link "Workflows" at bounding box center [462, 160] width 103 height 35
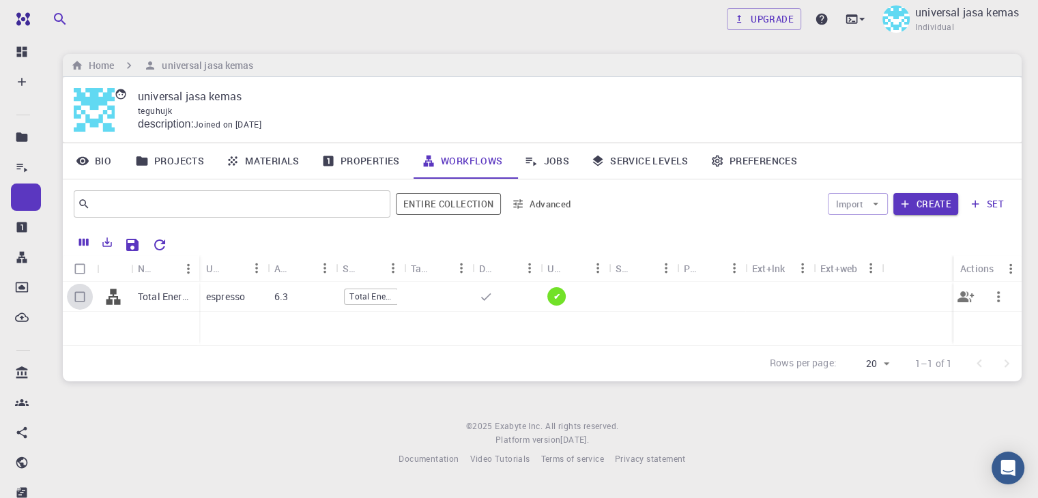
click at [74, 284] on input "Select row" at bounding box center [80, 297] width 26 height 26
checkbox input "true"
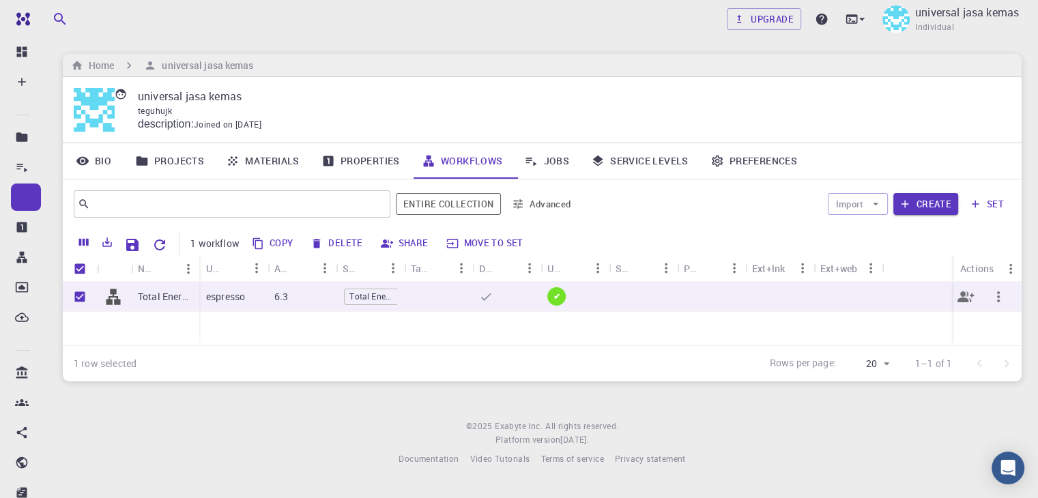
scroll to position [0, 3]
click at [1004, 289] on icon "button" at bounding box center [998, 297] width 16 height 16
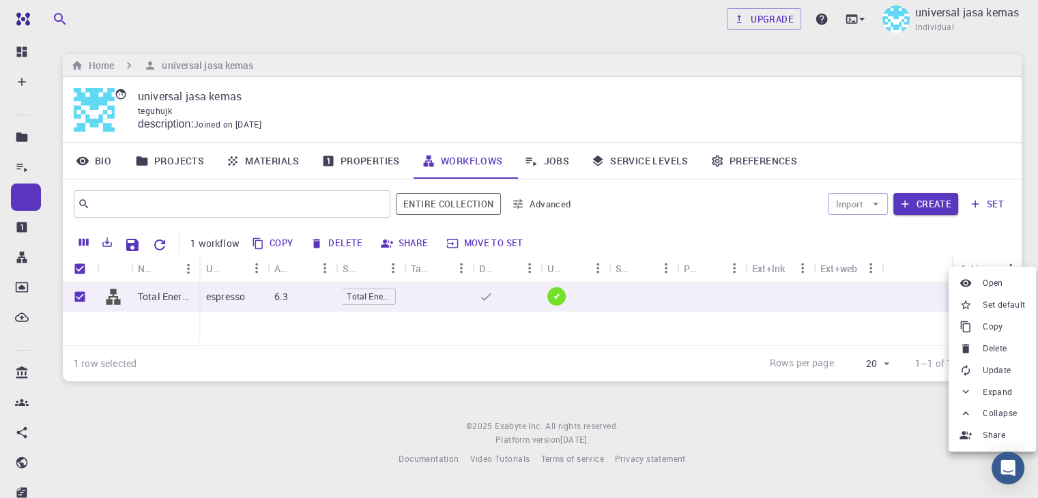
click at [999, 347] on span "Delete" at bounding box center [995, 349] width 24 height 14
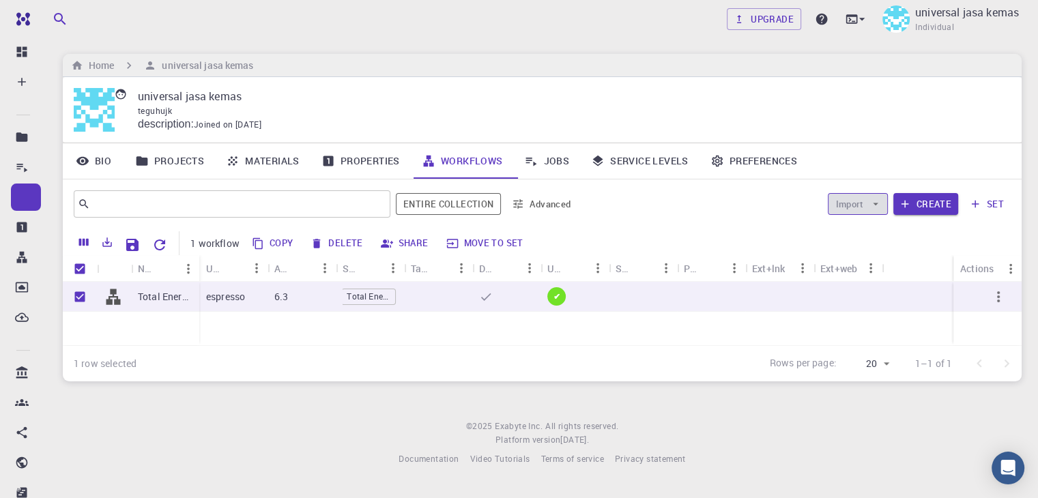
click at [839, 193] on button "Import" at bounding box center [857, 204] width 59 height 22
click at [888, 226] on span "Import From Bank" at bounding box center [911, 233] width 89 height 15
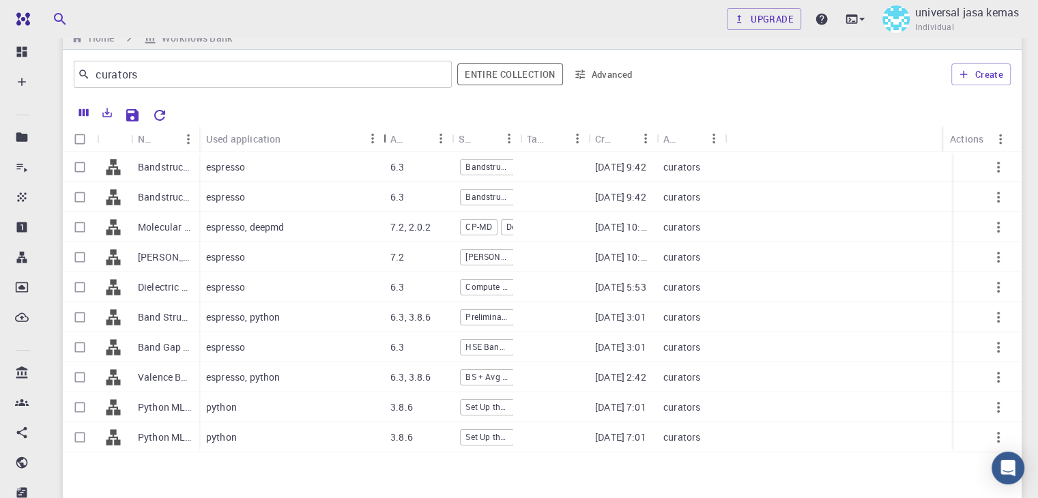
drag, startPoint x: 270, startPoint y: 136, endPoint x: 386, endPoint y: 145, distance: 116.4
click at [386, 145] on div "Used application" at bounding box center [385, 139] width 14 height 27
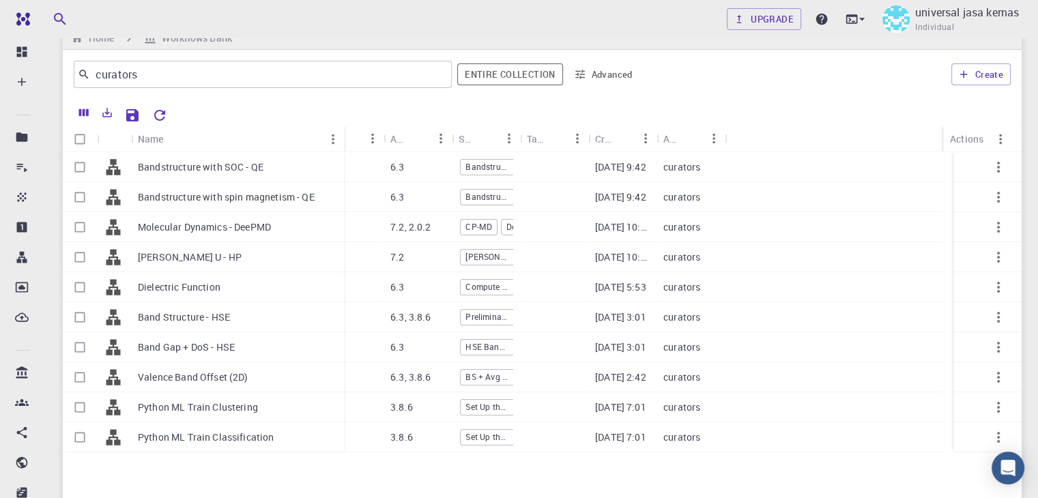
drag, startPoint x: 197, startPoint y: 132, endPoint x: 342, endPoint y: 142, distance: 145.0
click at [342, 142] on div "Name" at bounding box center [345, 139] width 14 height 27
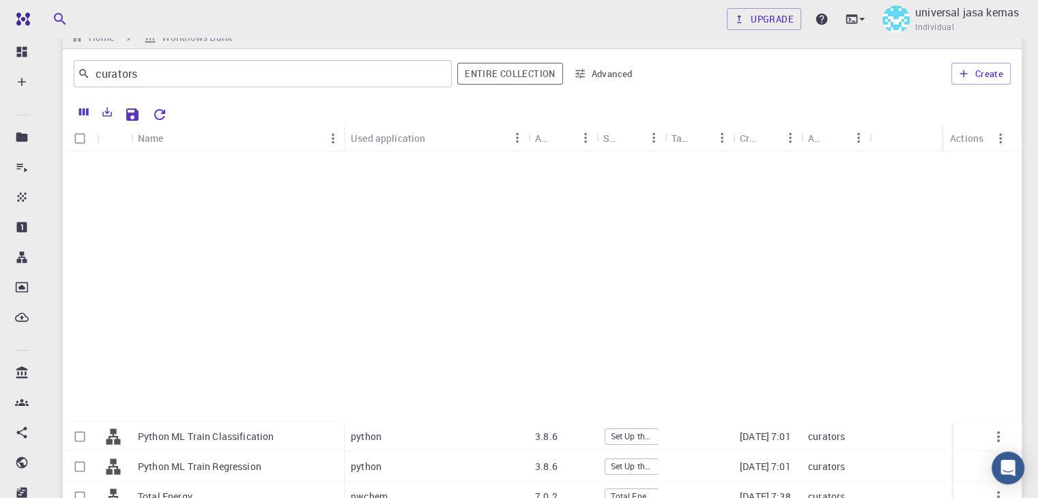
scroll to position [397, 0]
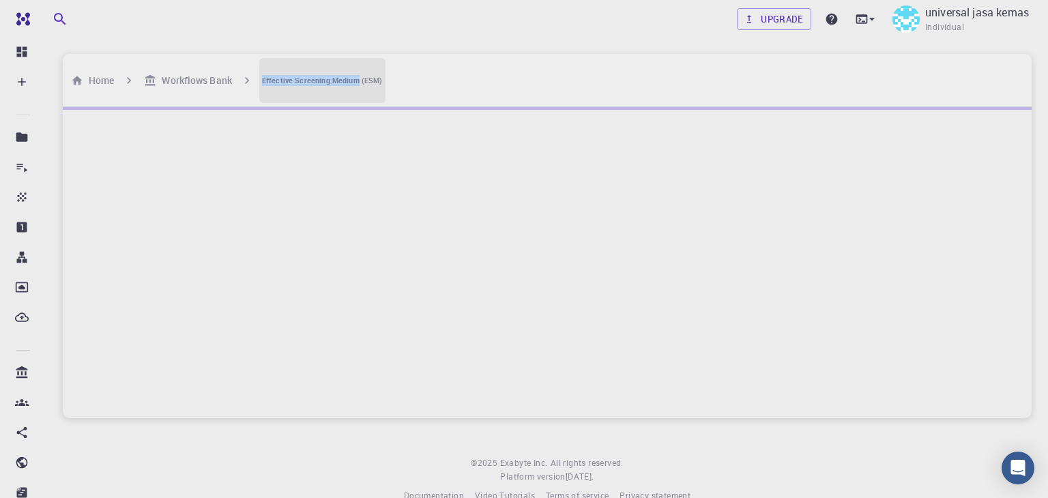
drag, startPoint x: 262, startPoint y: 63, endPoint x: 387, endPoint y: 69, distance: 125.0
click at [386, 68] on div "Effective Screening Medium (ESM)" at bounding box center [322, 80] width 126 height 45
